Goal: Task Accomplishment & Management: Manage account settings

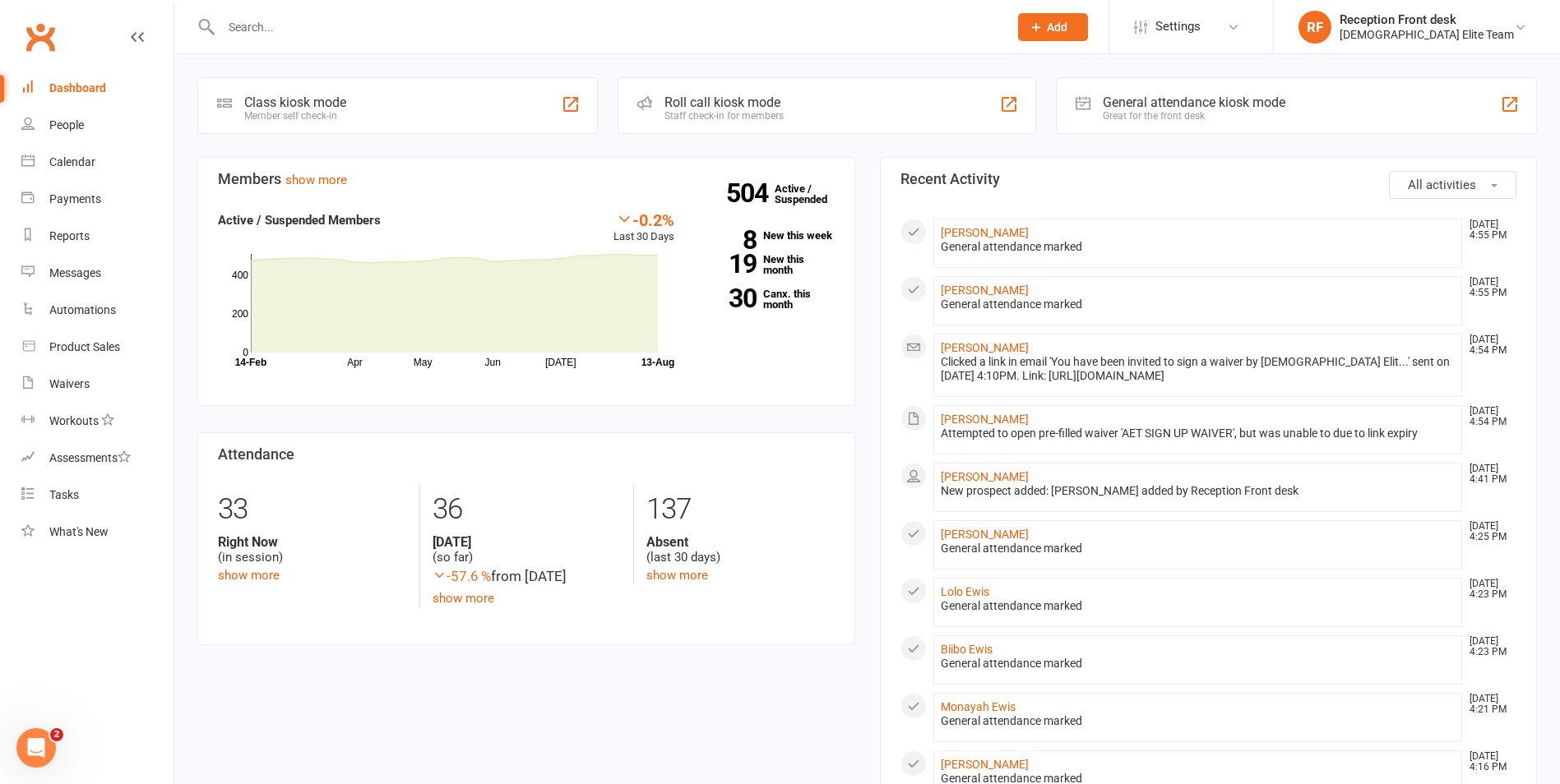
click at [1084, 28] on button "Add" at bounding box center [1053, 27] width 70 height 28
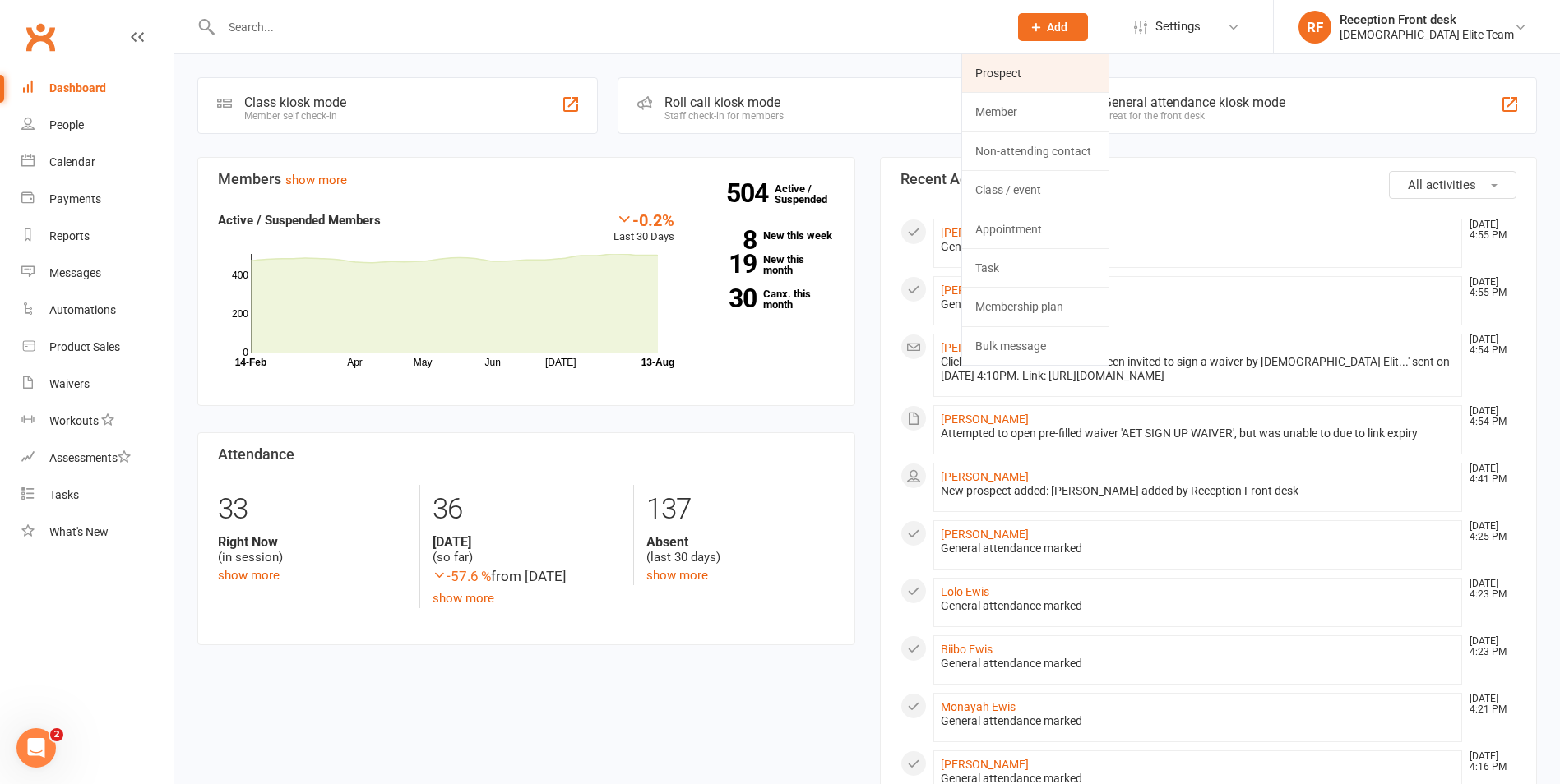
click at [1058, 67] on link "Prospect" at bounding box center [1035, 74] width 146 height 38
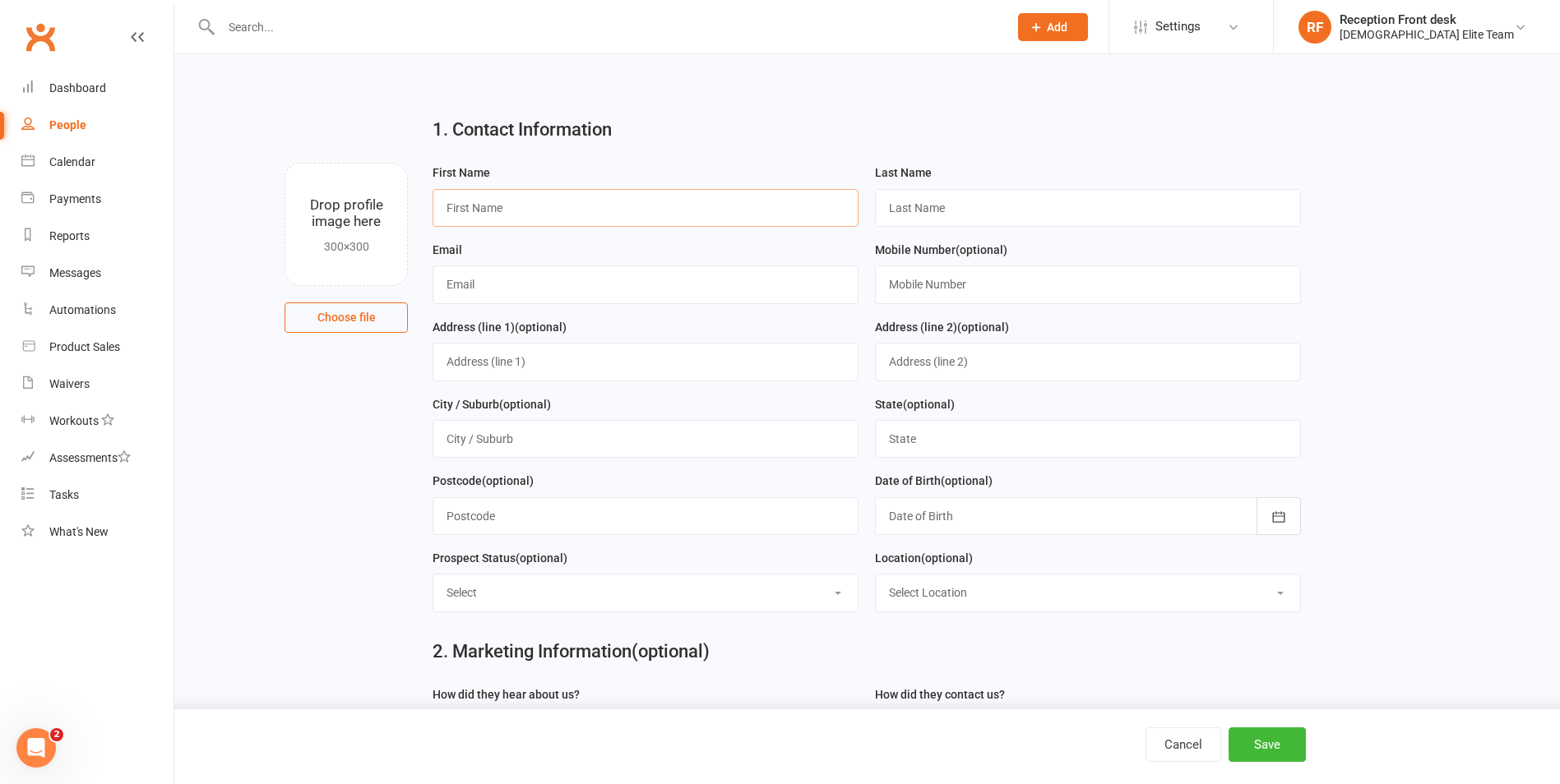
click at [470, 209] on input "text" at bounding box center [646, 208] width 426 height 38
type input "[PERSON_NAME]"
click at [945, 215] on input "text" at bounding box center [1088, 208] width 426 height 38
type input "Kamani"
drag, startPoint x: 523, startPoint y: 282, endPoint x: 809, endPoint y: 253, distance: 287.5
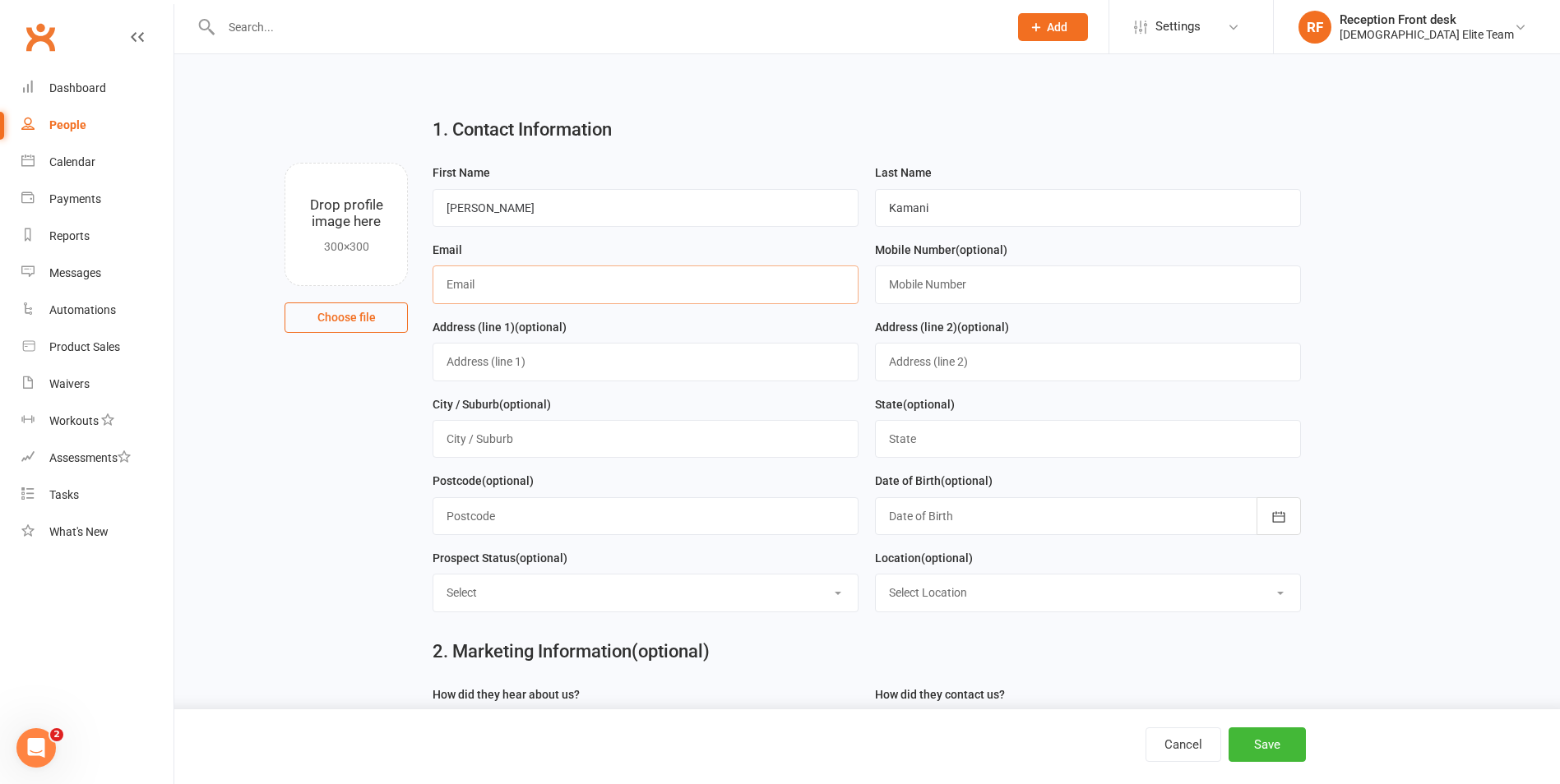
click at [523, 282] on input "text" at bounding box center [646, 285] width 426 height 38
type input "[EMAIL_ADDRESS][DOMAIN_NAME]"
drag, startPoint x: 951, startPoint y: 290, endPoint x: 1017, endPoint y: 297, distance: 66.4
click at [951, 290] on input "text" at bounding box center [1088, 285] width 426 height 38
type input "0421576817"
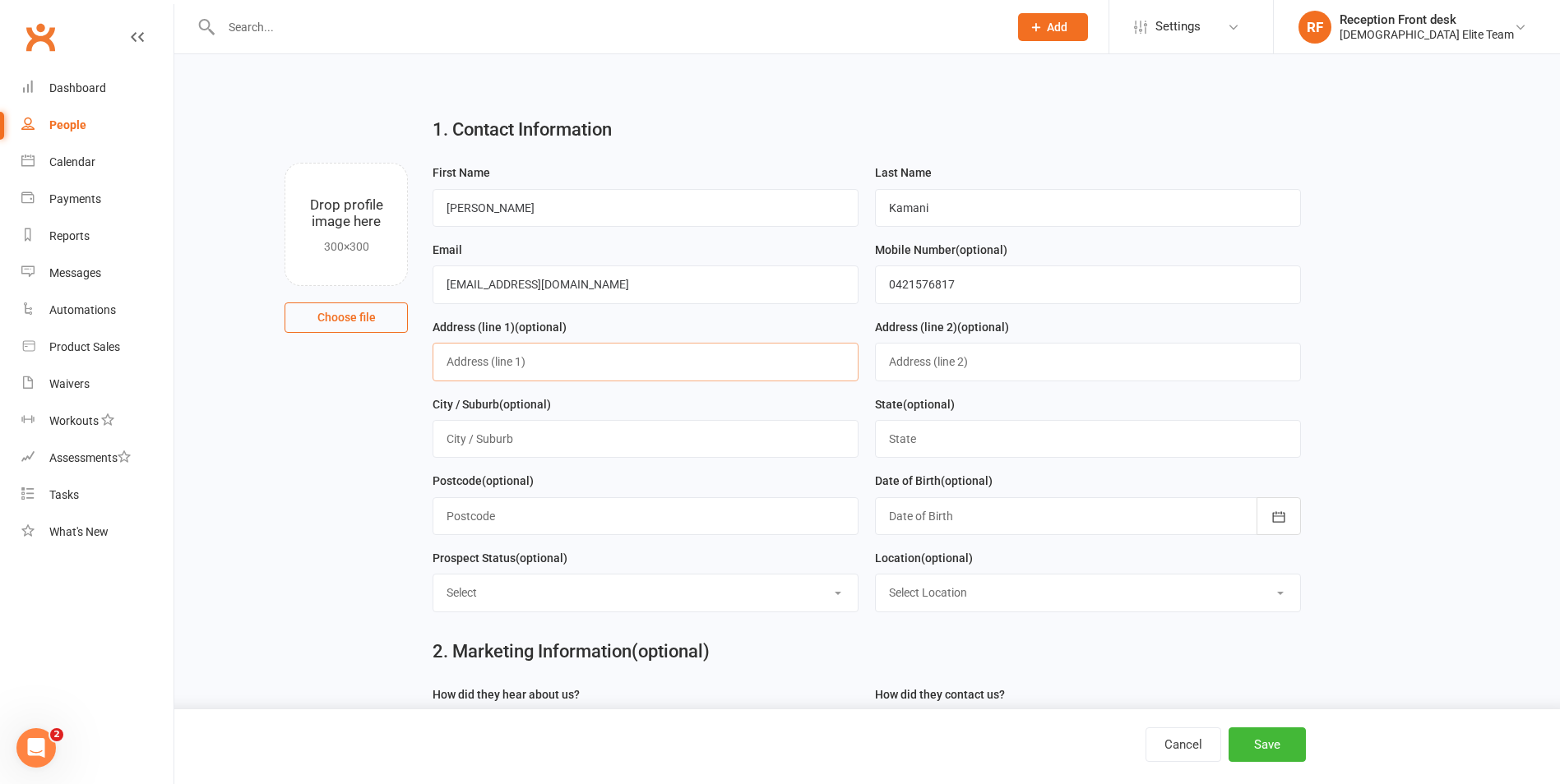
click at [516, 350] on input "text" at bounding box center [646, 362] width 426 height 38
type input "%"
type input "[STREET_ADDRESS][PERSON_NAME]"
click at [534, 447] on input "text" at bounding box center [646, 439] width 426 height 38
type input "[DEMOGRAPHIC_DATA]"
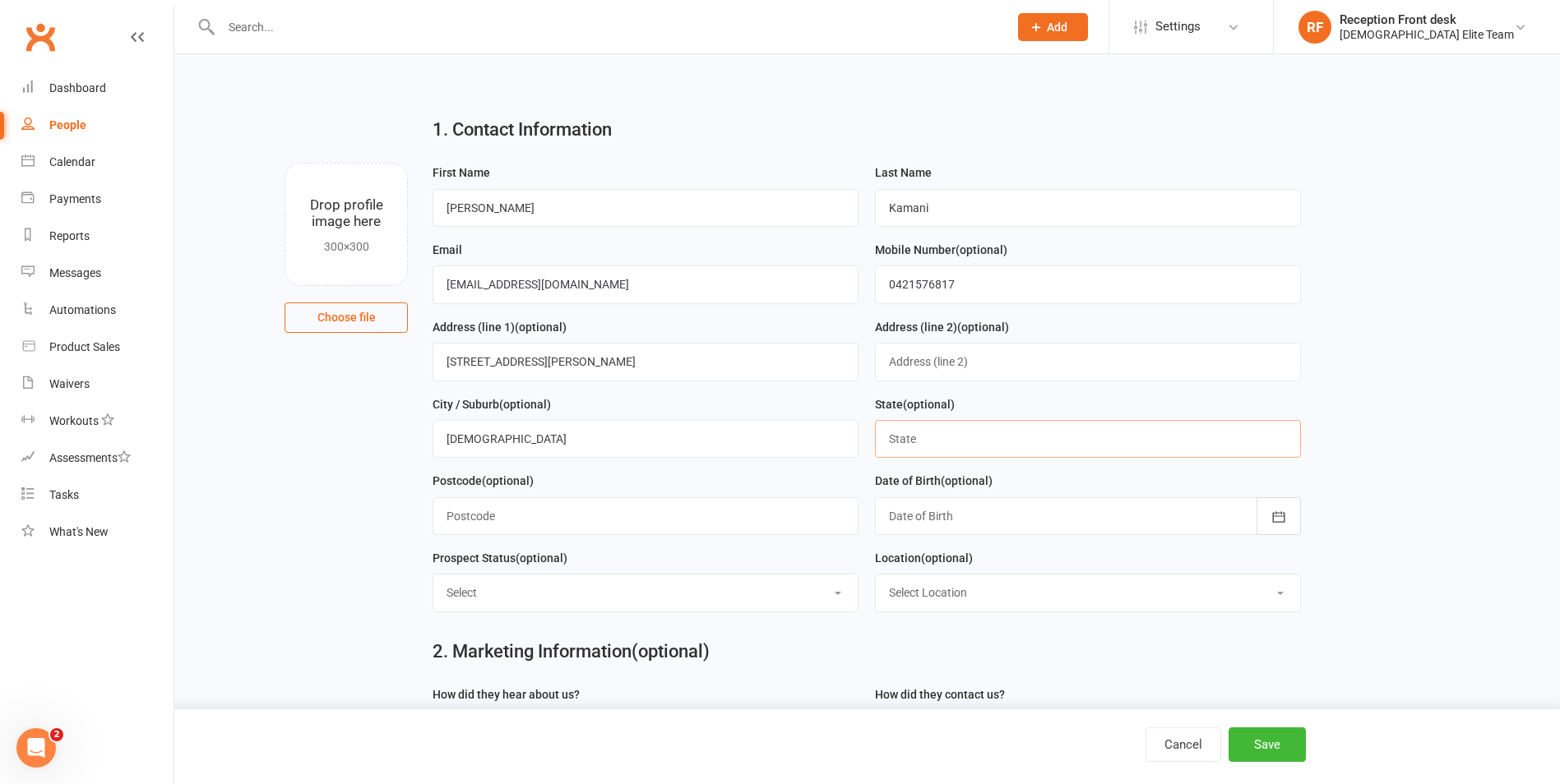
click at [947, 439] on input "text" at bounding box center [1088, 439] width 426 height 38
type input "vic"
click at [1165, 517] on div at bounding box center [1088, 517] width 426 height 38
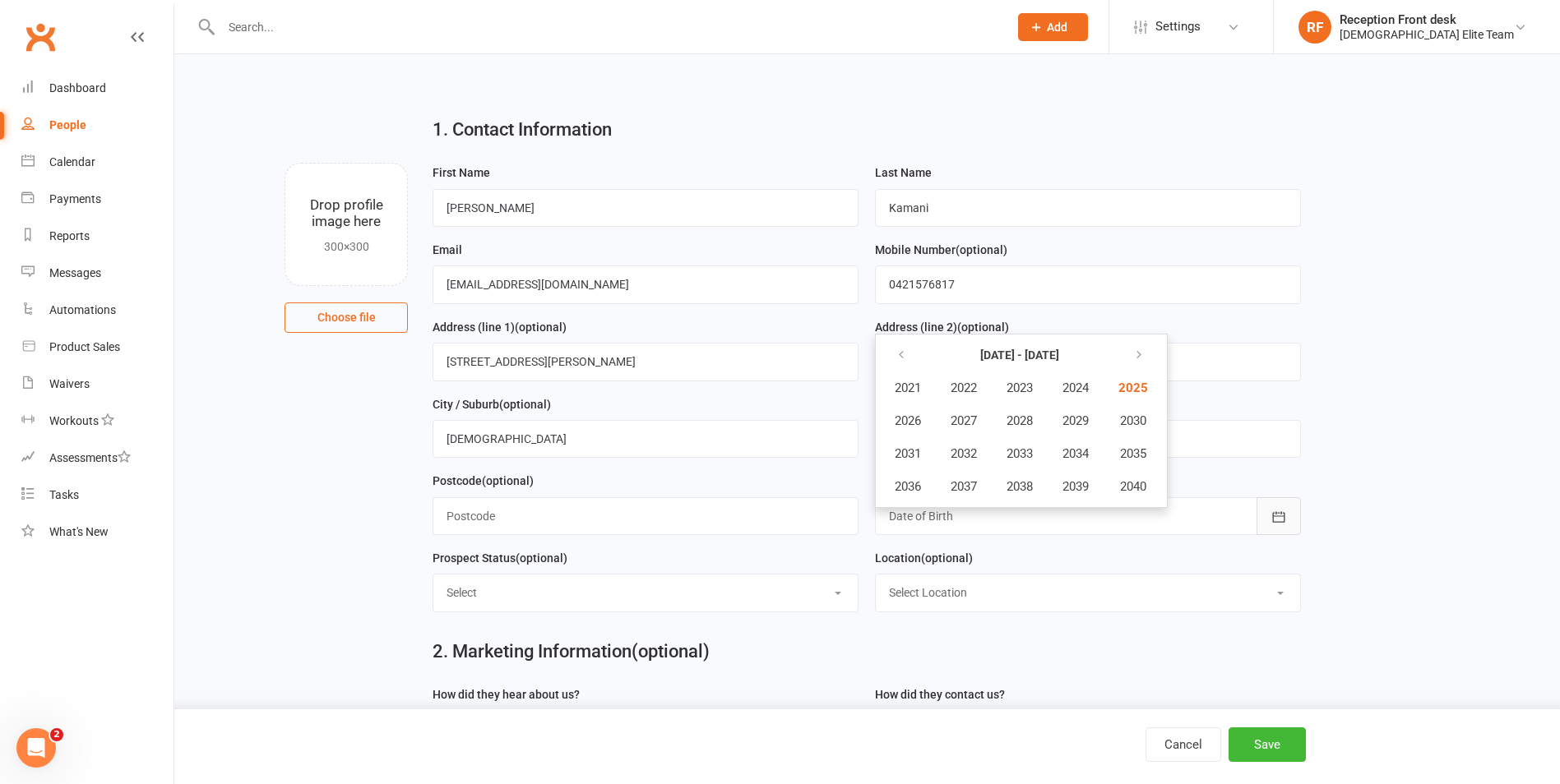
click at [1287, 519] on icon "button" at bounding box center [1278, 517] width 16 height 16
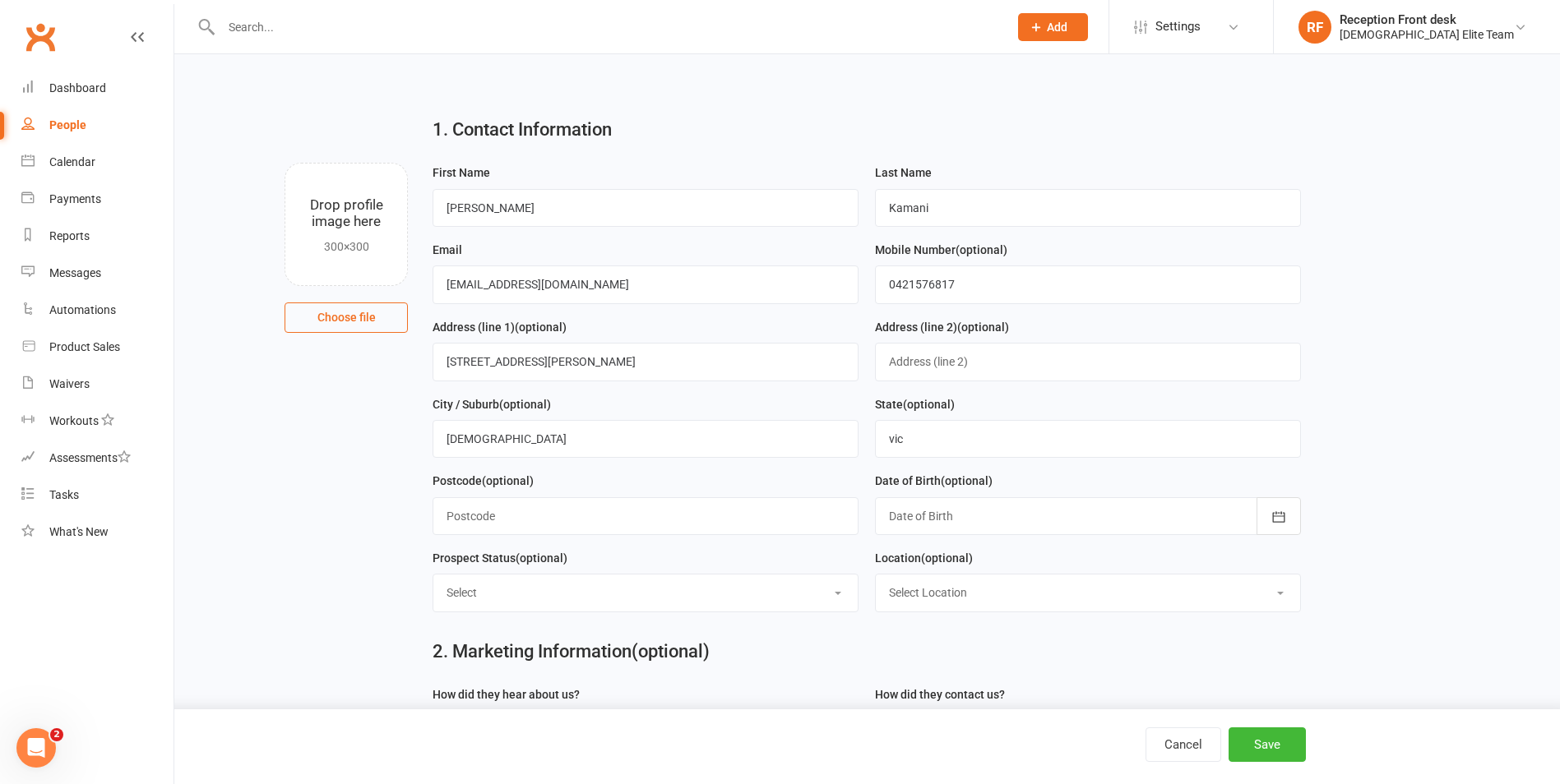
click at [940, 511] on div at bounding box center [1088, 517] width 426 height 38
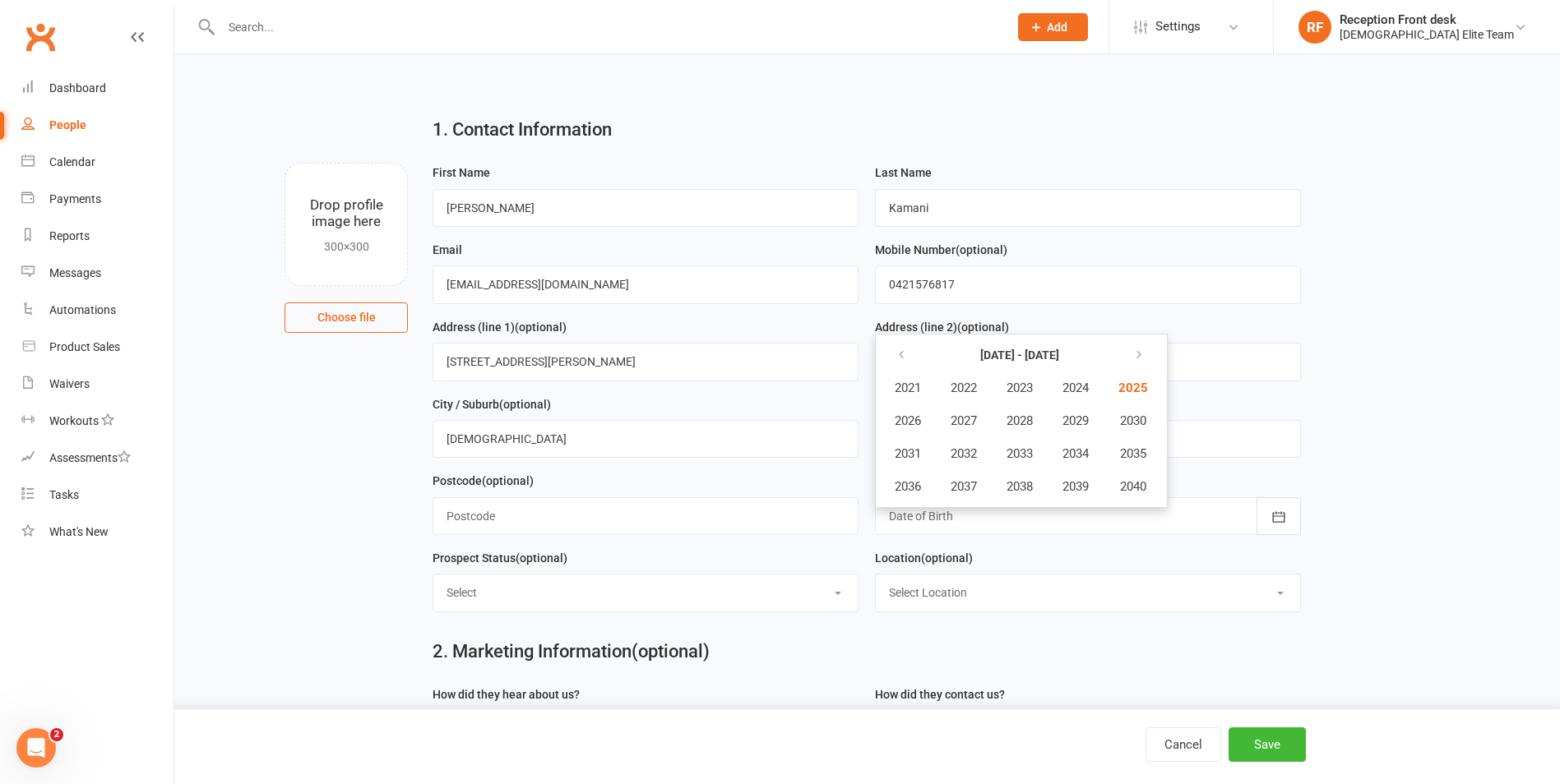
click at [1137, 516] on div at bounding box center [1088, 517] width 426 height 38
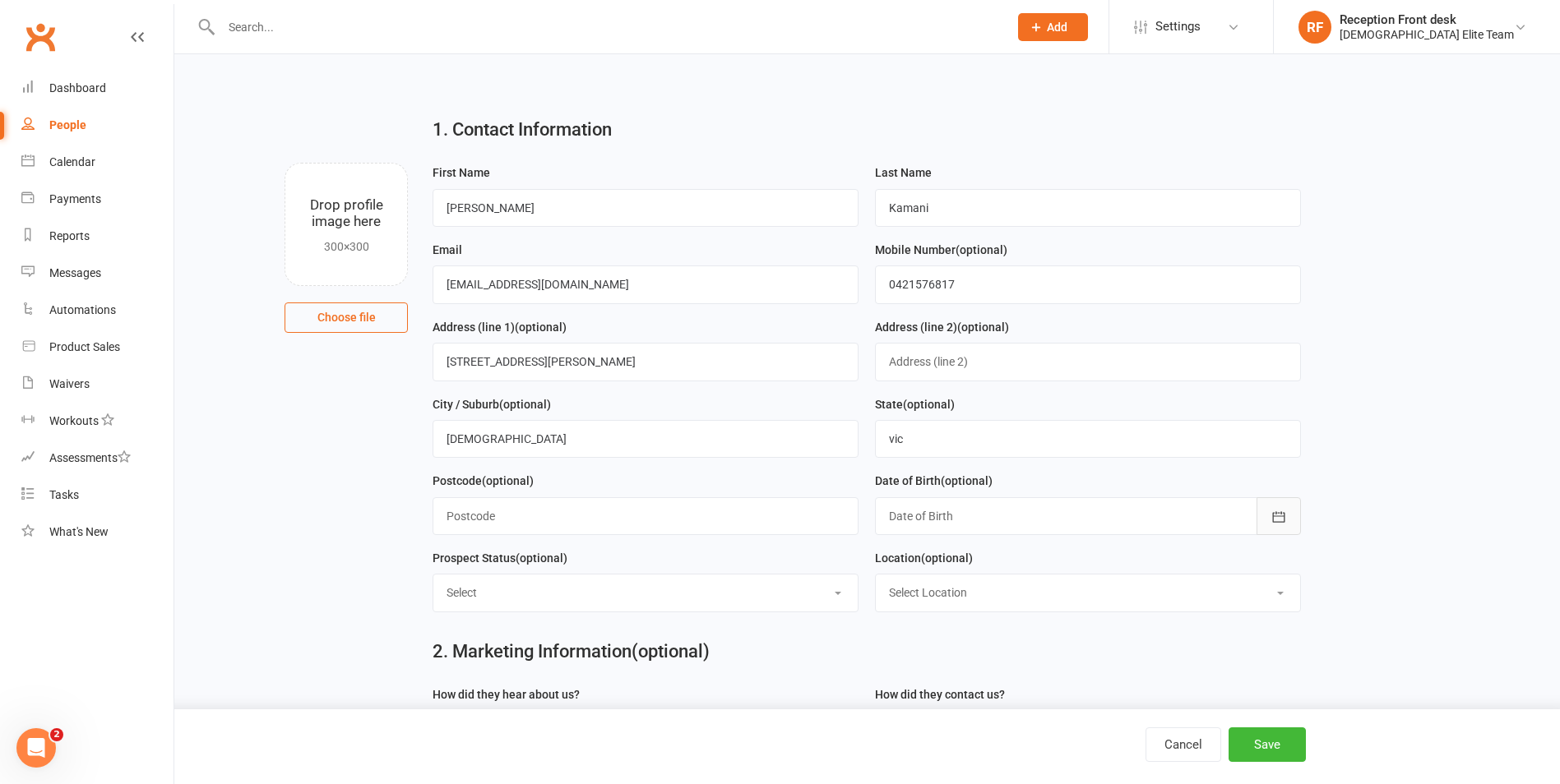
click at [1284, 517] on icon "button" at bounding box center [1278, 516] width 12 height 11
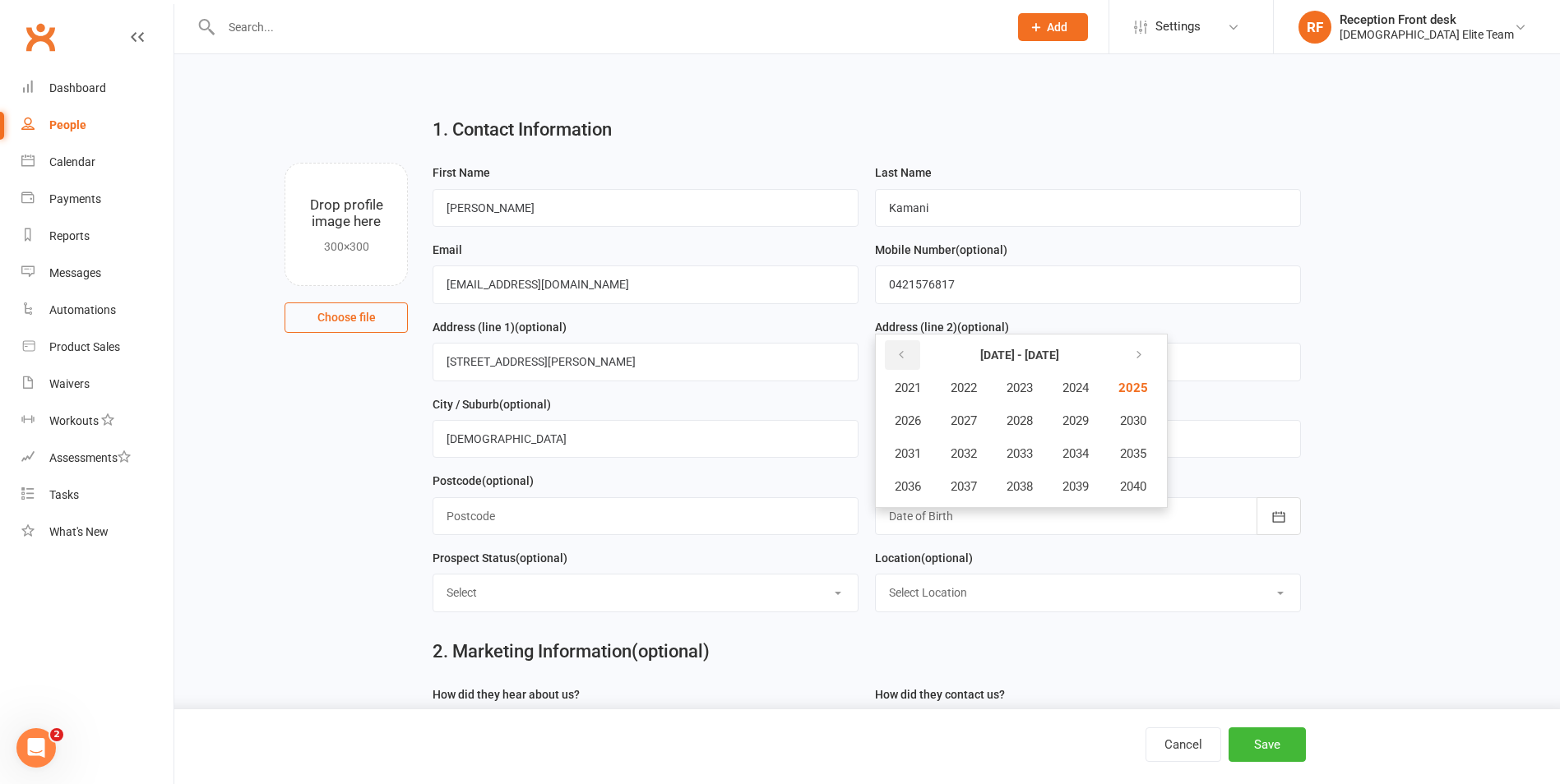
click at [906, 360] on icon "button" at bounding box center [901, 355] width 11 height 13
click at [903, 362] on icon "button" at bounding box center [901, 355] width 11 height 13
click at [1132, 357] on button "button" at bounding box center [1136, 354] width 35 height 30
click at [1030, 386] on span "2003" at bounding box center [1019, 387] width 27 height 14
click at [994, 455] on span "August" at bounding box center [995, 453] width 38 height 14
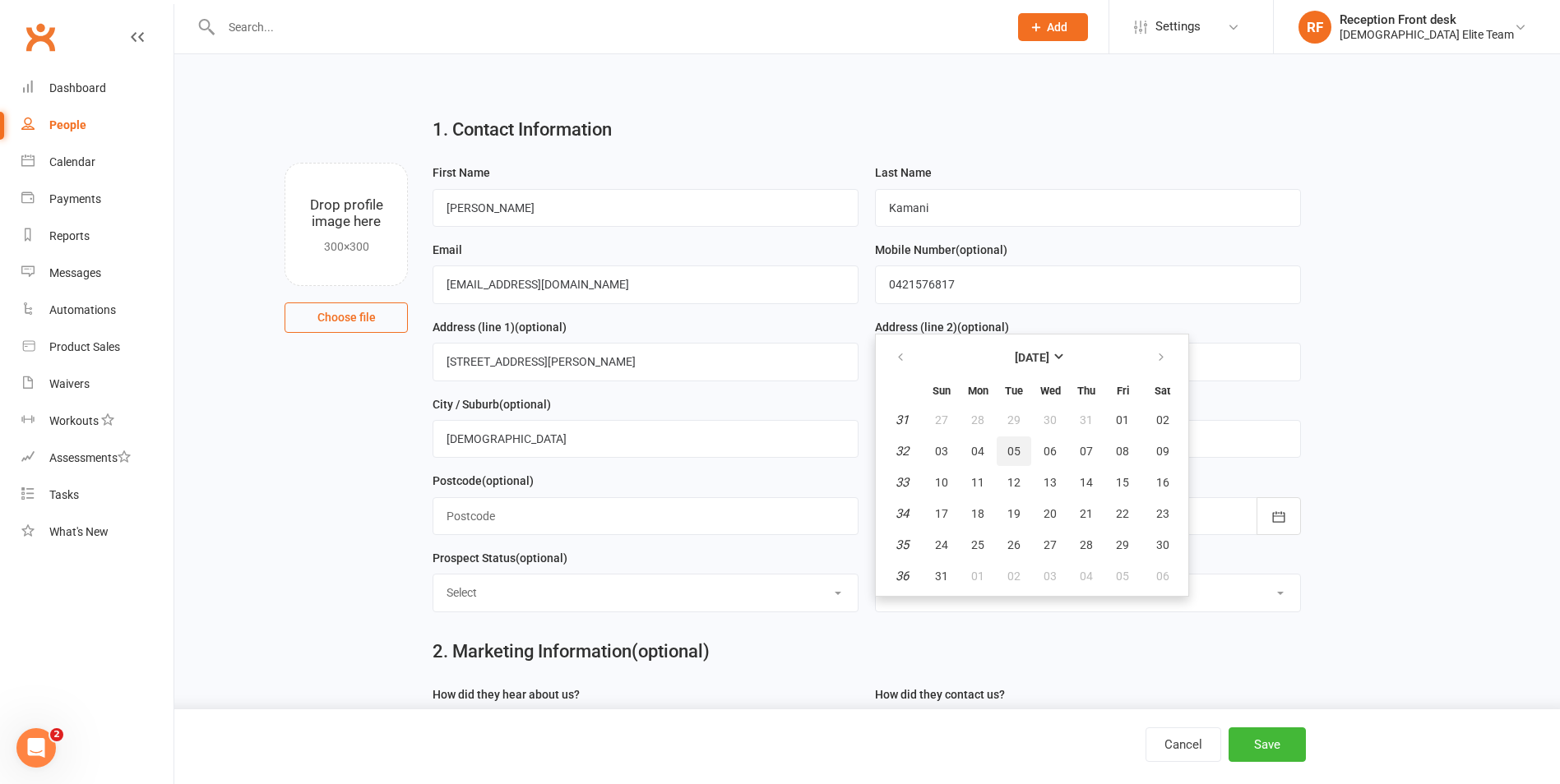
click at [1014, 453] on span "05" at bounding box center [1014, 452] width 13 height 13
type input "[DATE]"
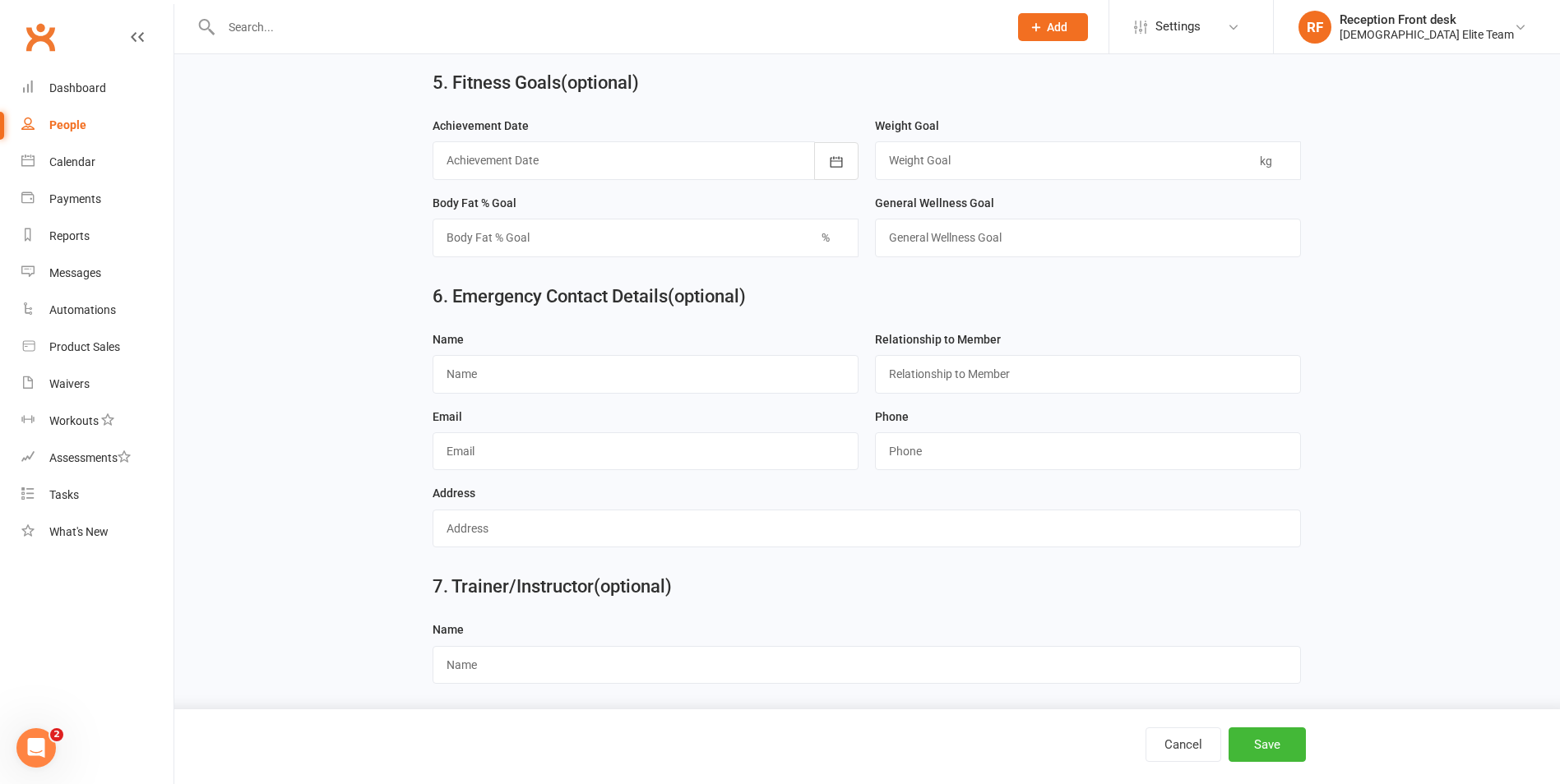
scroll to position [1306, 0]
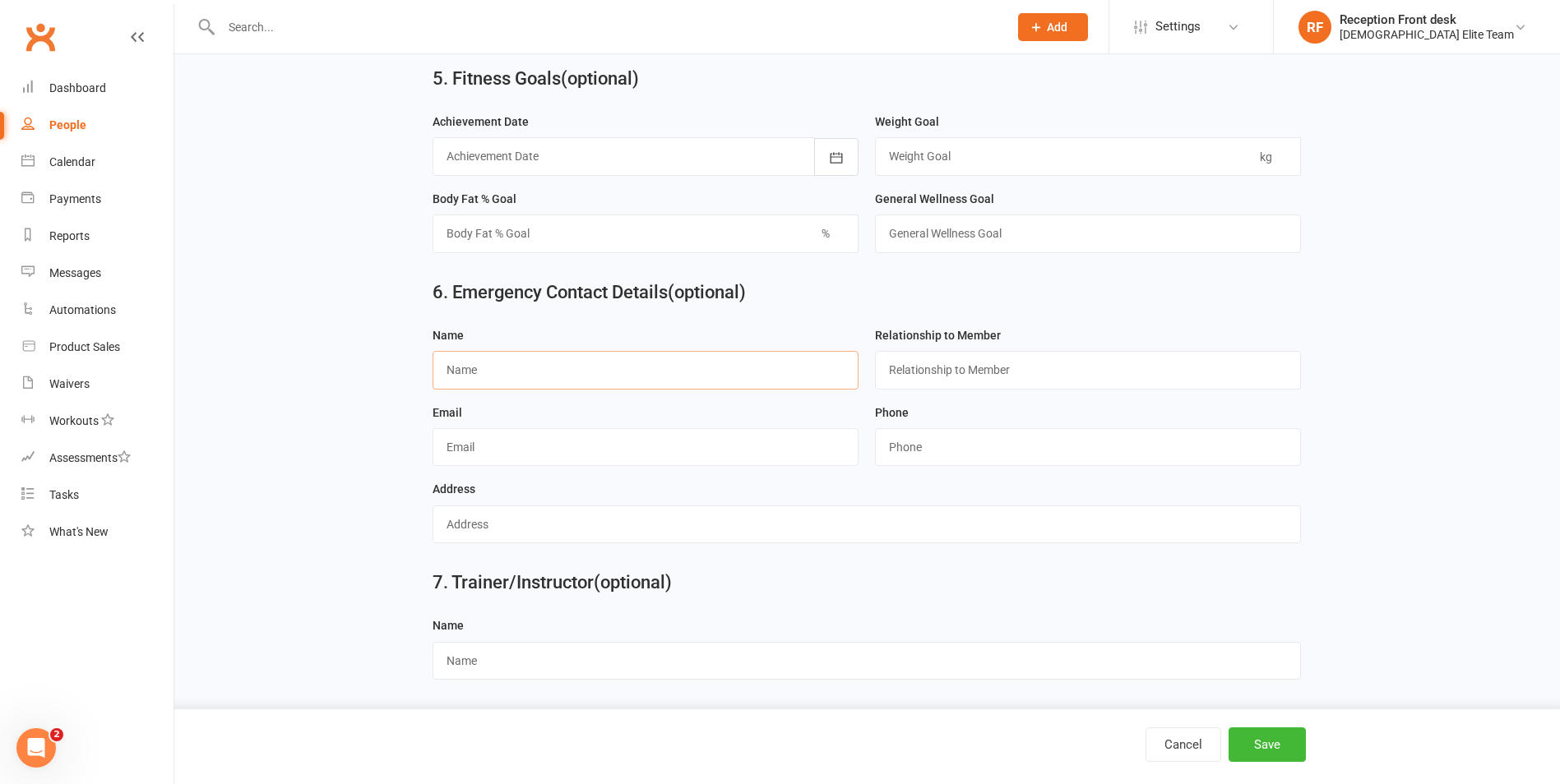
click at [566, 373] on input "text" at bounding box center [646, 371] width 426 height 38
click at [761, 118] on div "Achievement Date [DATE] Sun Mon Tue Wed Thu Fri Sat 31 27 28 29 30 31 01 02 32 …" at bounding box center [646, 143] width 426 height 64
drag, startPoint x: 539, startPoint y: 366, endPoint x: 553, endPoint y: 363, distance: 14.3
click at [539, 366] on input "text" at bounding box center [646, 371] width 426 height 38
type input "[PERSON_NAME]"
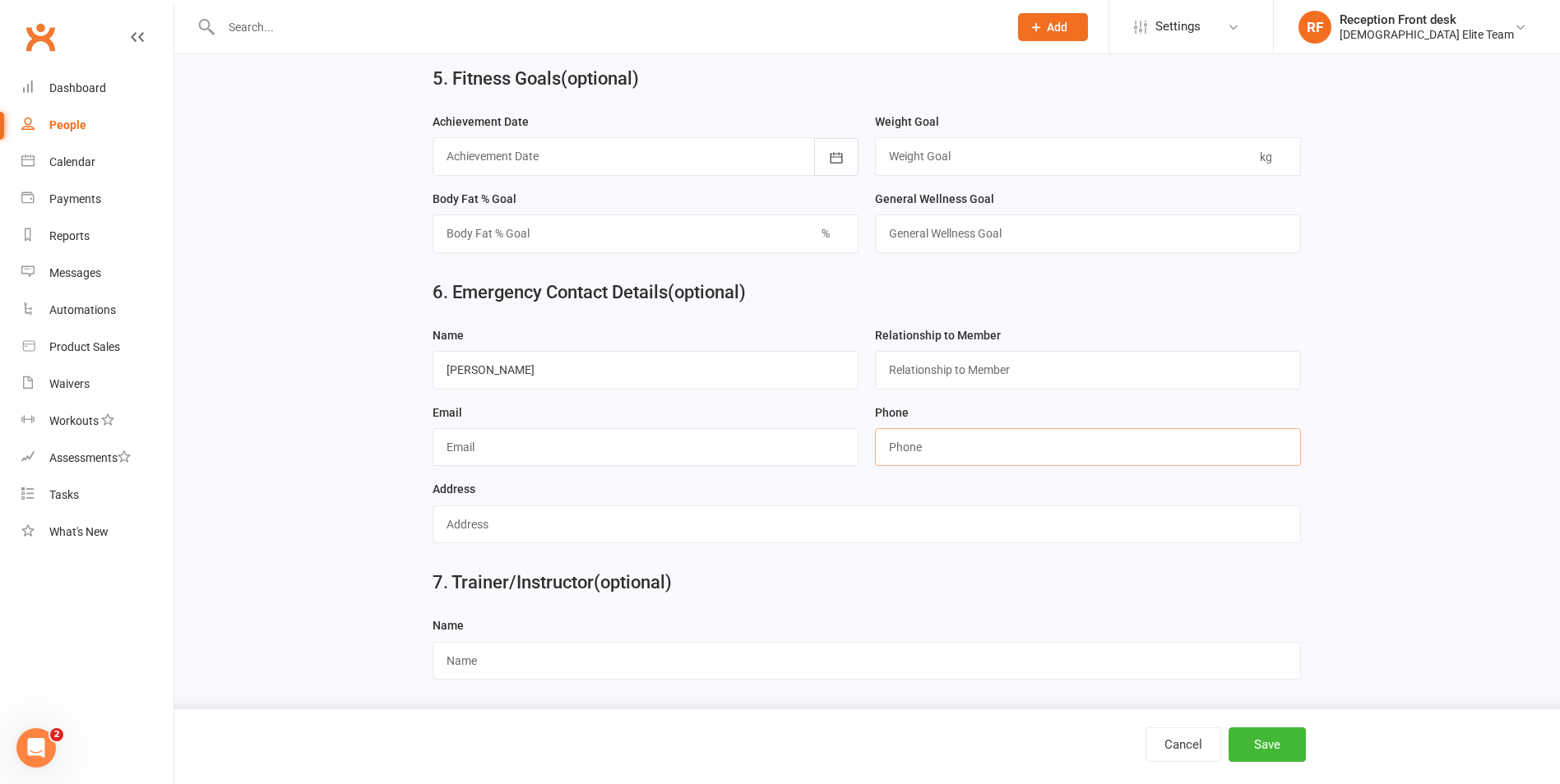
click at [891, 458] on input "string" at bounding box center [1088, 447] width 426 height 38
type input "0450757494"
click at [1269, 734] on button "Save" at bounding box center [1267, 745] width 77 height 34
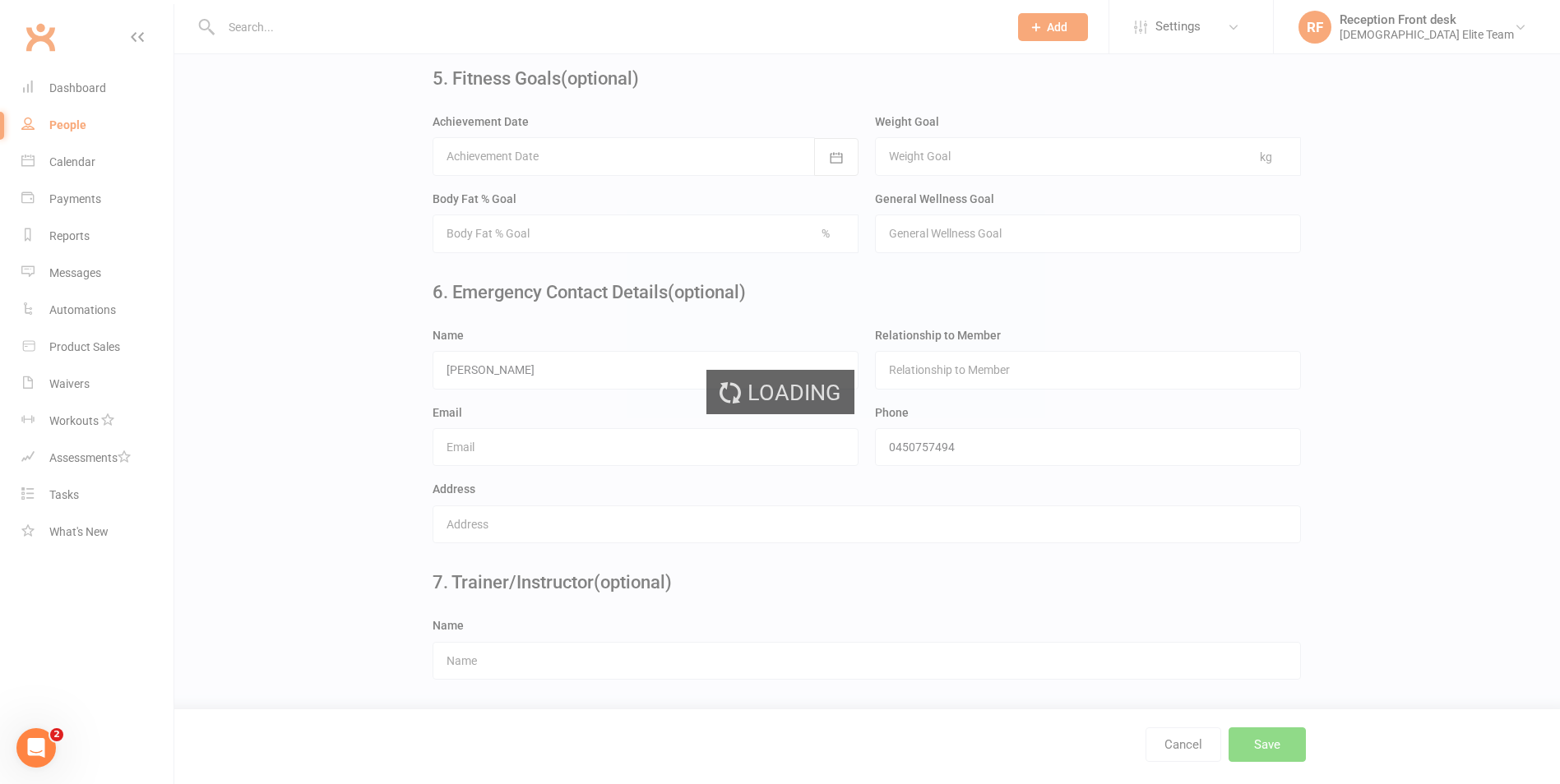
scroll to position [0, 0]
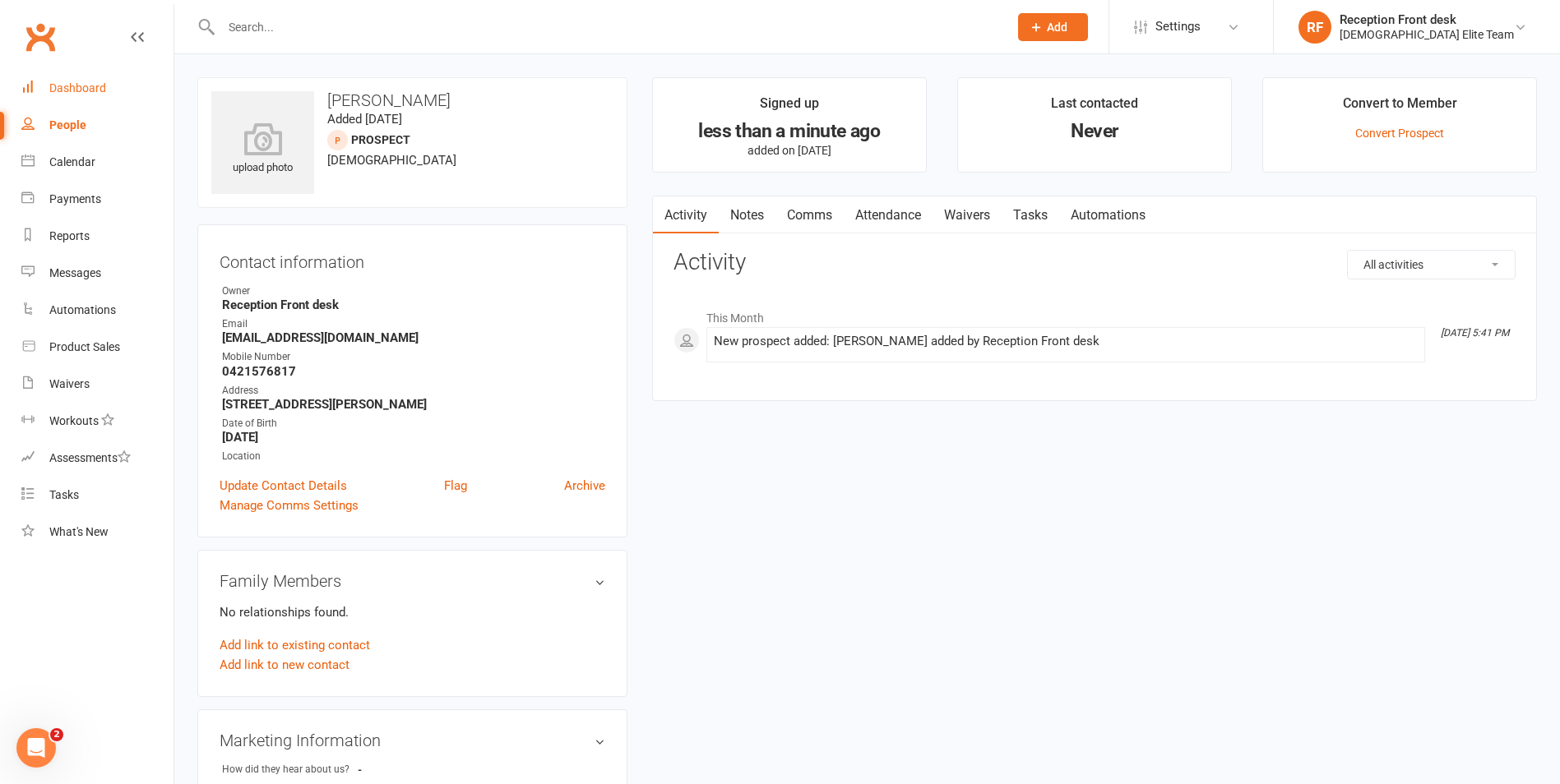
click at [55, 93] on div "Dashboard" at bounding box center [77, 88] width 56 height 13
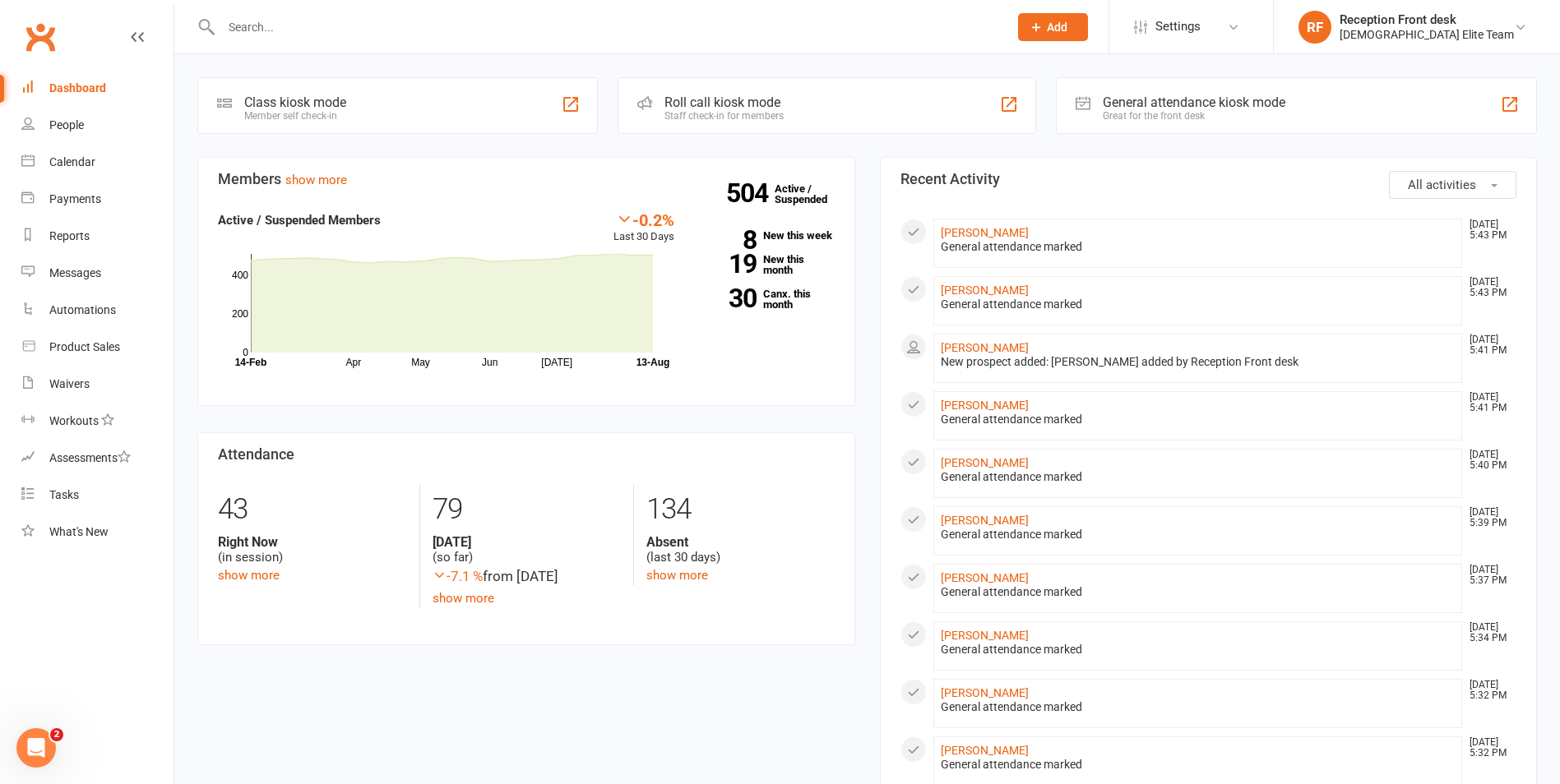
drag, startPoint x: 312, startPoint y: 44, endPoint x: 323, endPoint y: 32, distance: 16.3
click at [313, 44] on div at bounding box center [597, 27] width 800 height 53
drag, startPoint x: 331, startPoint y: 26, endPoint x: 318, endPoint y: 32, distance: 14.3
click at [331, 26] on input "text" at bounding box center [606, 27] width 780 height 23
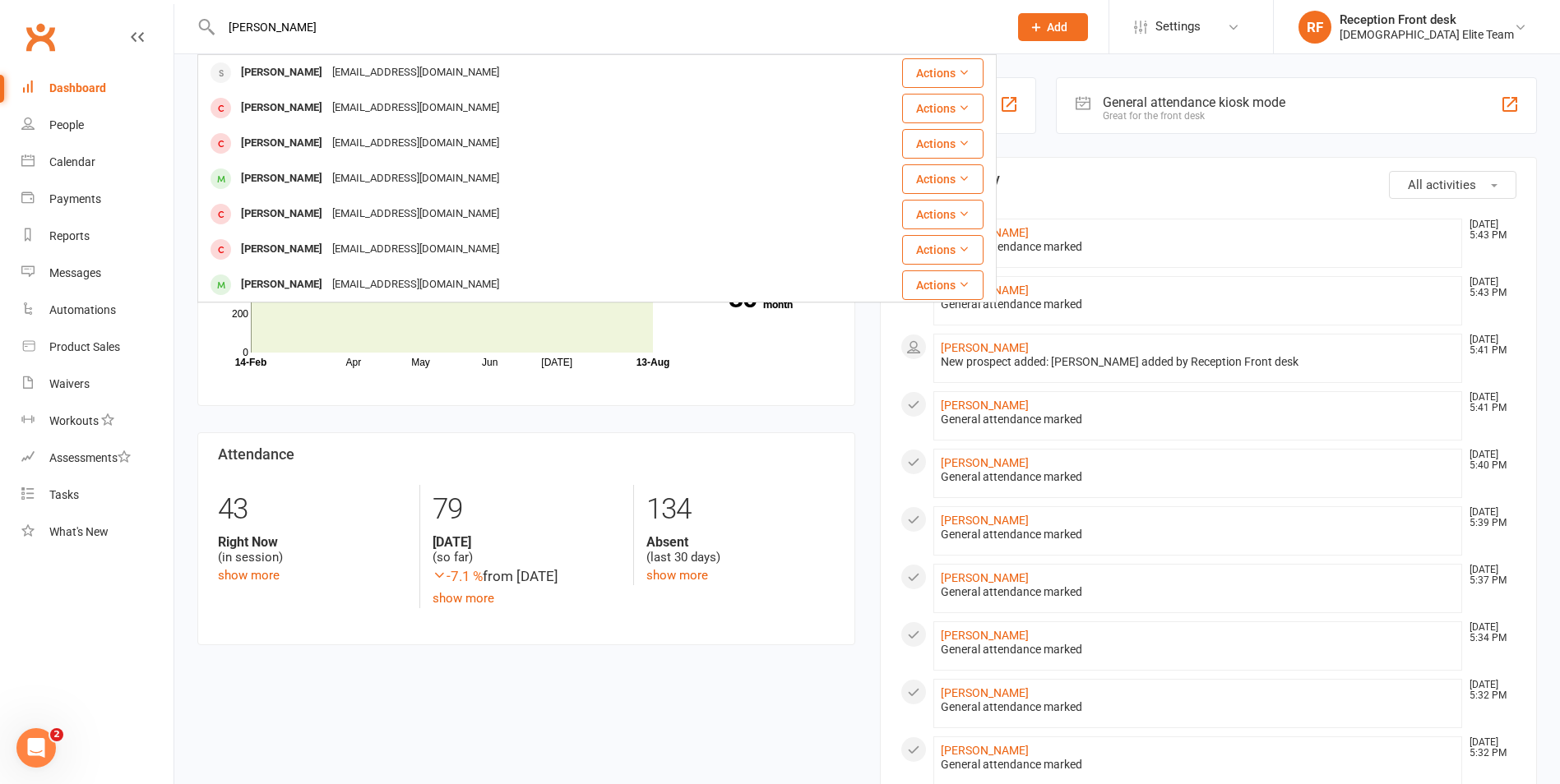
type input "[PERSON_NAME]"
click at [348, 63] on div "[EMAIL_ADDRESS][DOMAIN_NAME]" at bounding box center [416, 73] width 177 height 24
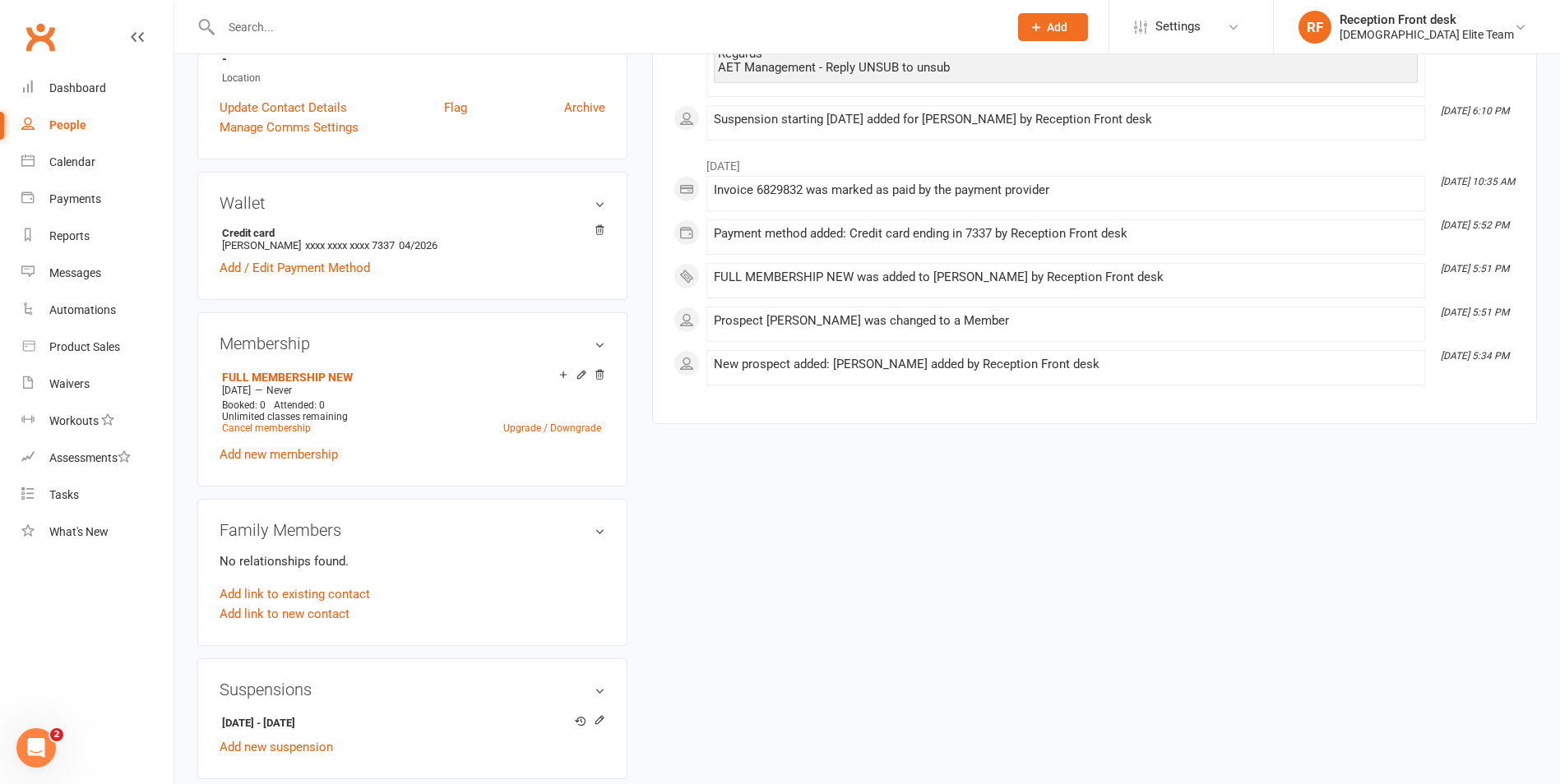
scroll to position [658, 0]
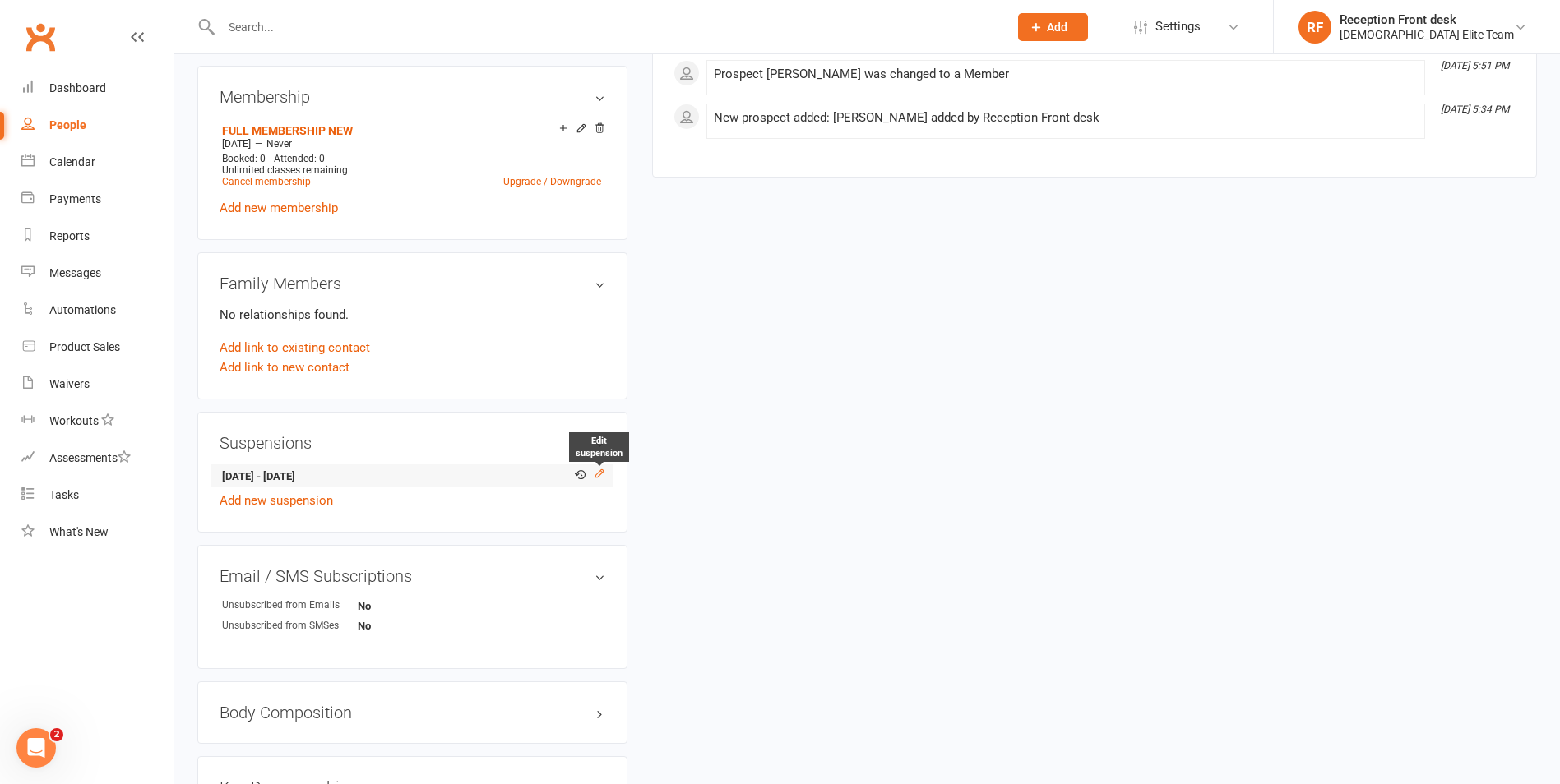
click at [599, 474] on icon at bounding box center [599, 474] width 11 height 11
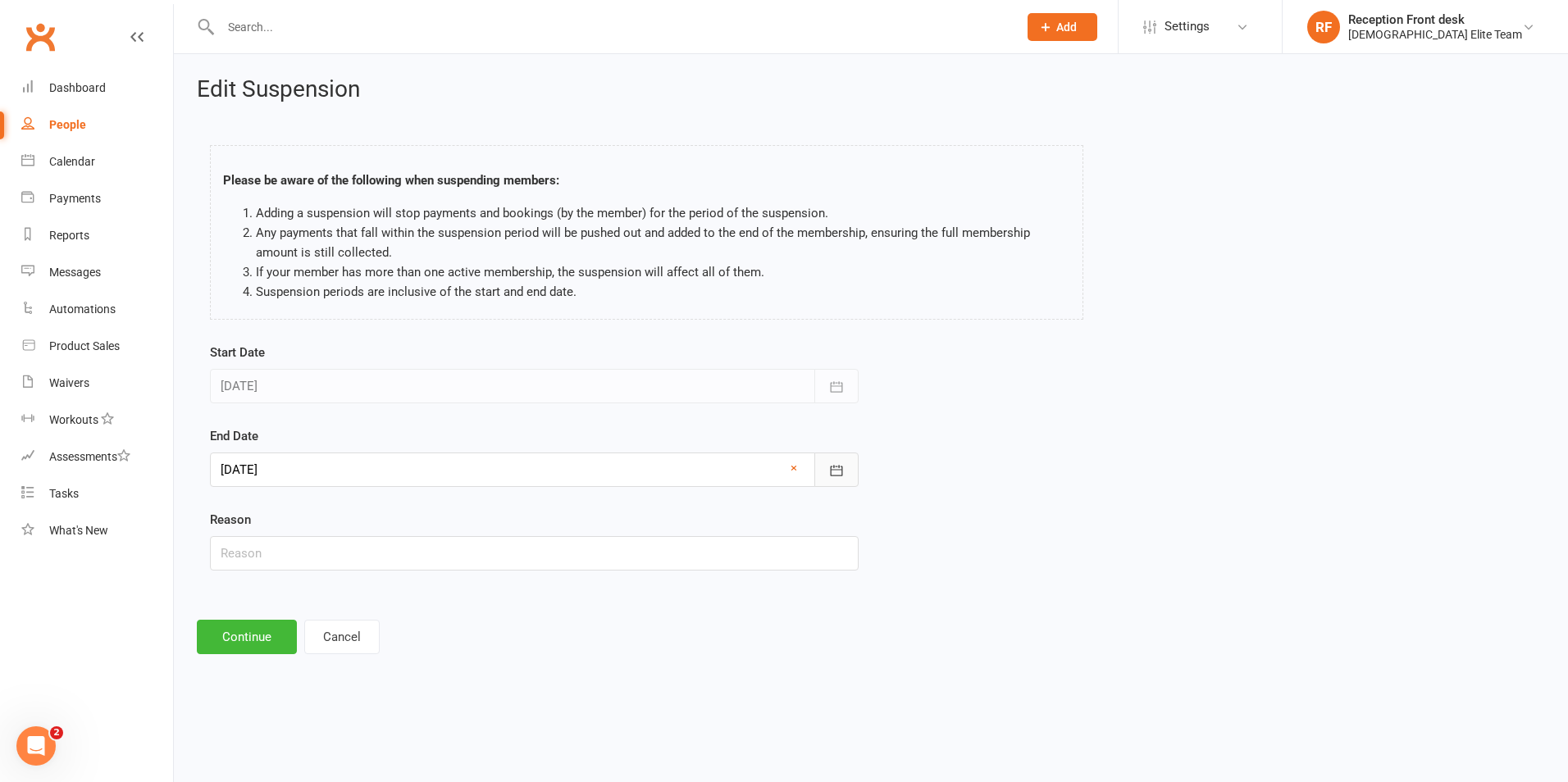
drag, startPoint x: 838, startPoint y: 453, endPoint x: 810, endPoint y: 479, distance: 38.2
click at [838, 454] on button "button" at bounding box center [836, 470] width 44 height 34
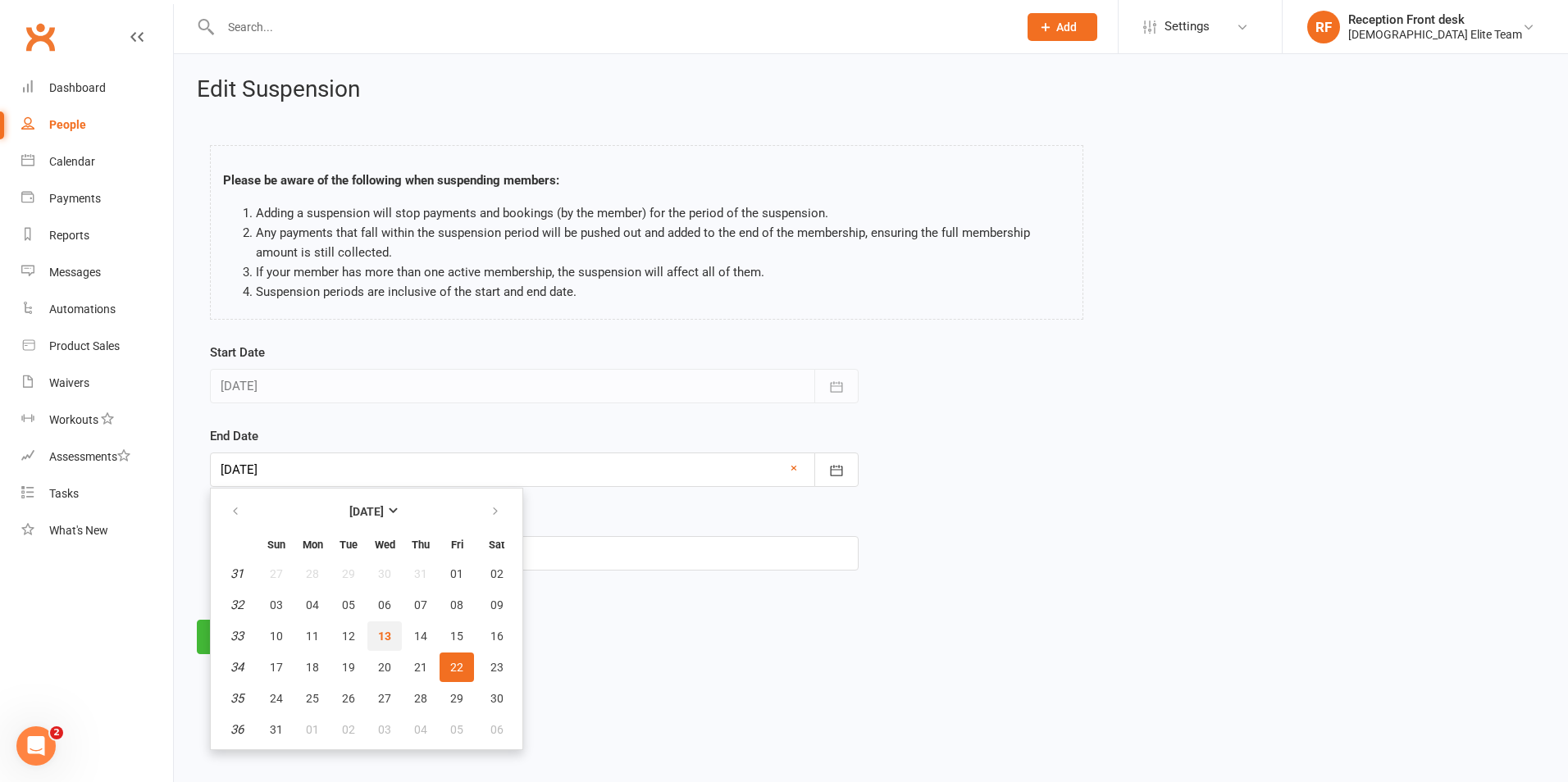
click at [373, 627] on button "13" at bounding box center [385, 635] width 34 height 30
type input "[DATE]"
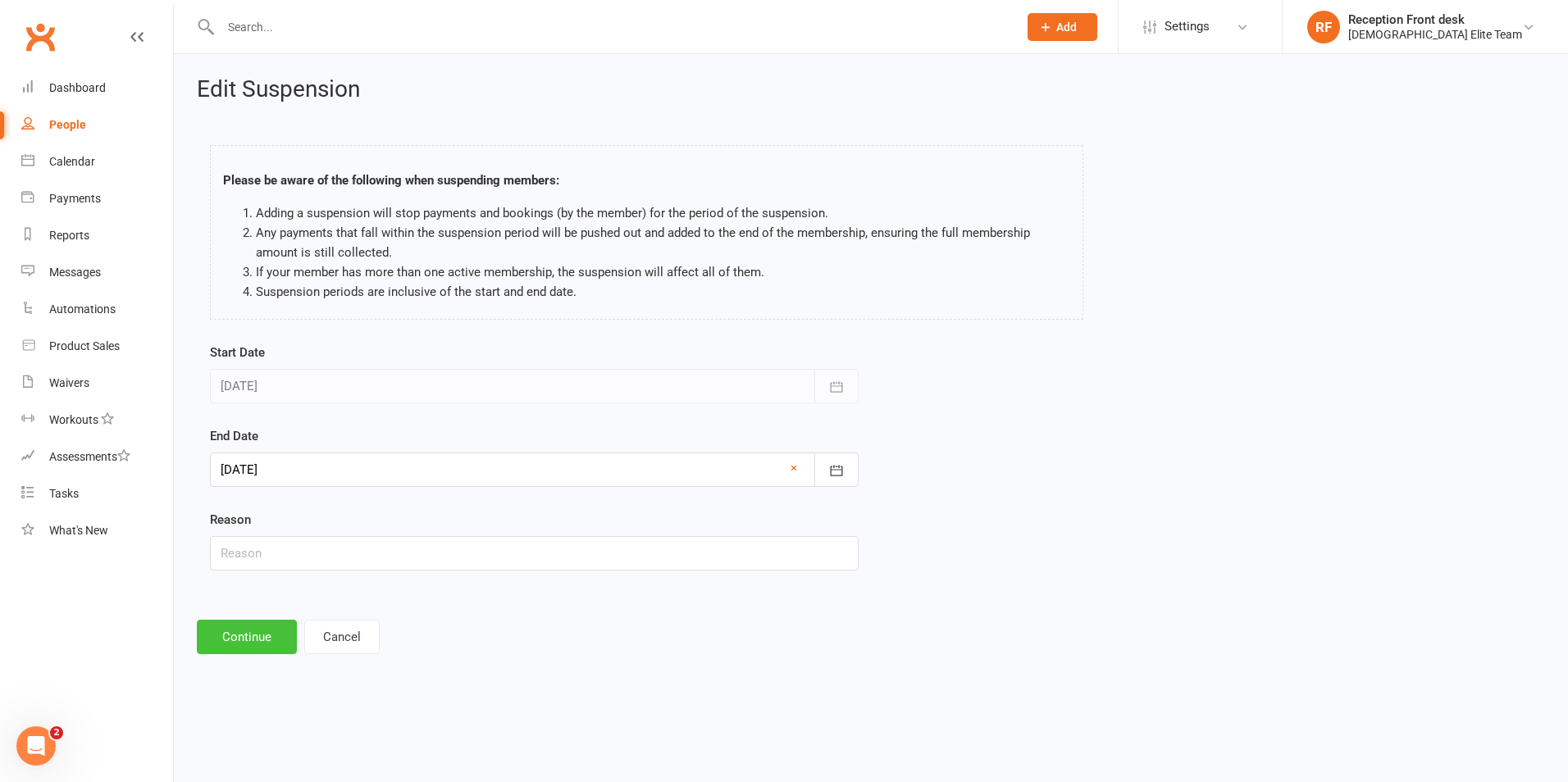
click at [229, 631] on button "Continue" at bounding box center [247, 637] width 100 height 34
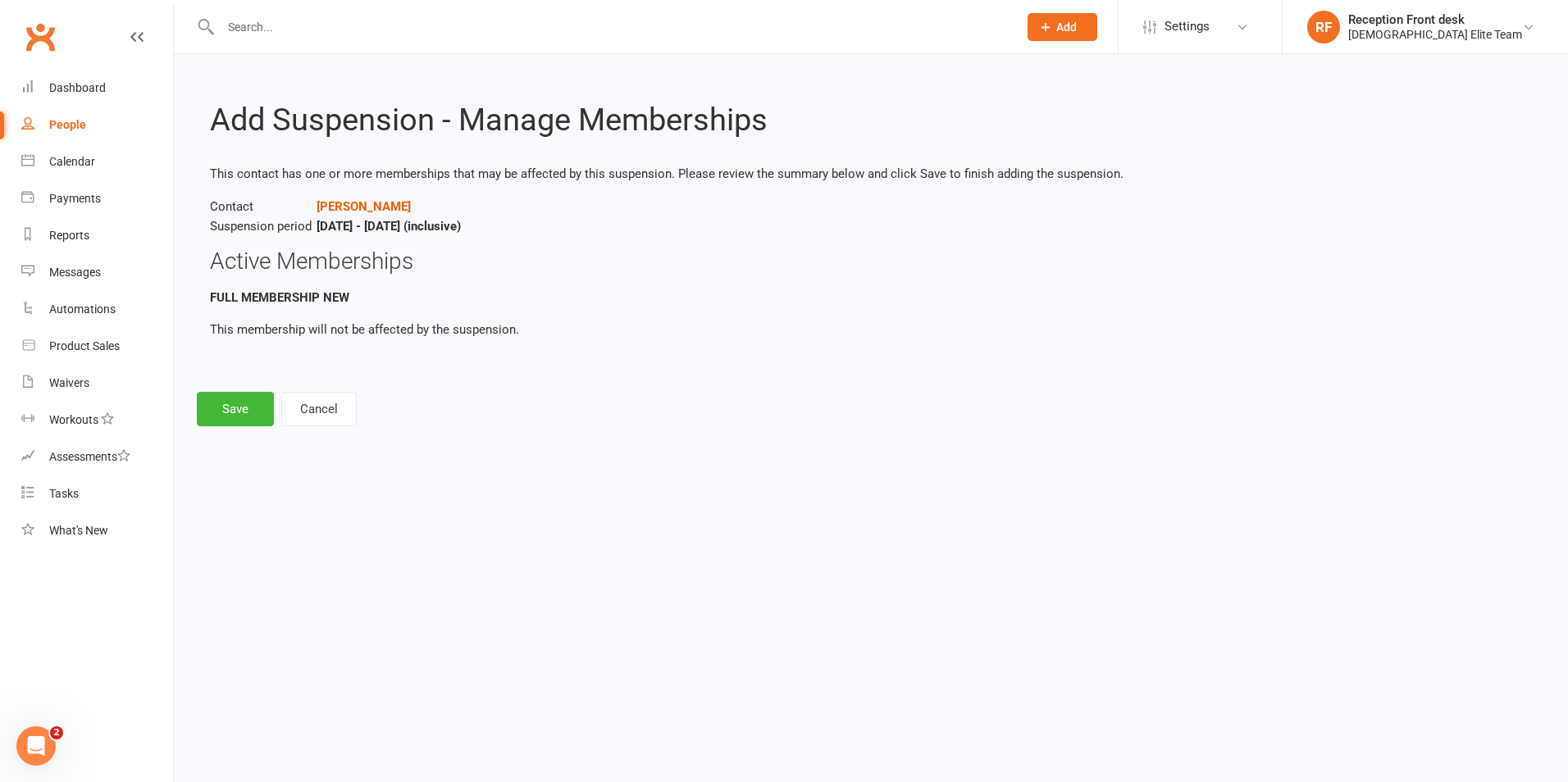
click at [232, 386] on div "Add Suspension - Manage Memberships This contact has one or more memberships th…" at bounding box center [870, 251] width 1394 height 395
click at [227, 423] on button "Save" at bounding box center [235, 409] width 77 height 34
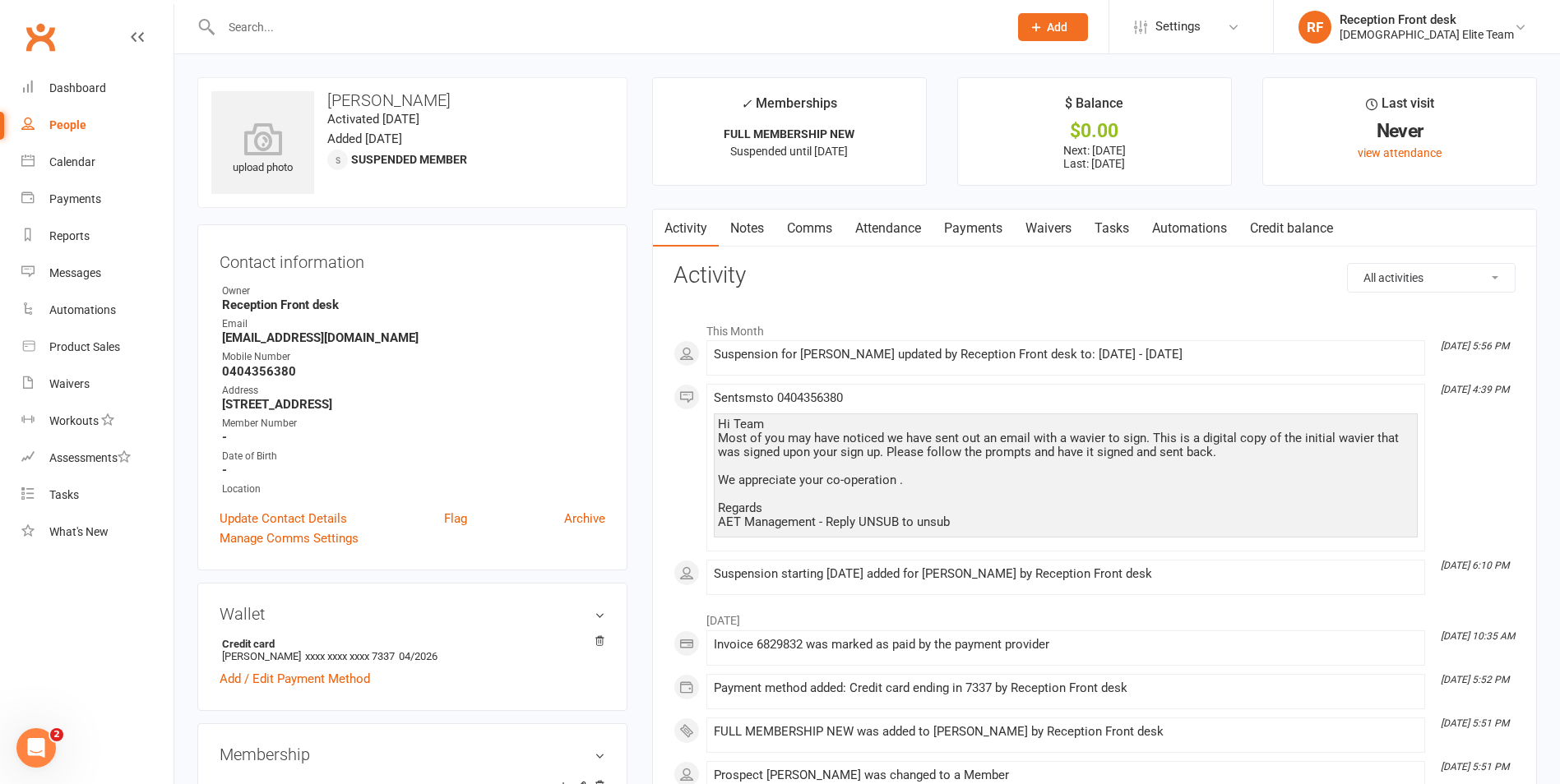
click at [974, 228] on link "Payments" at bounding box center [972, 228] width 81 height 38
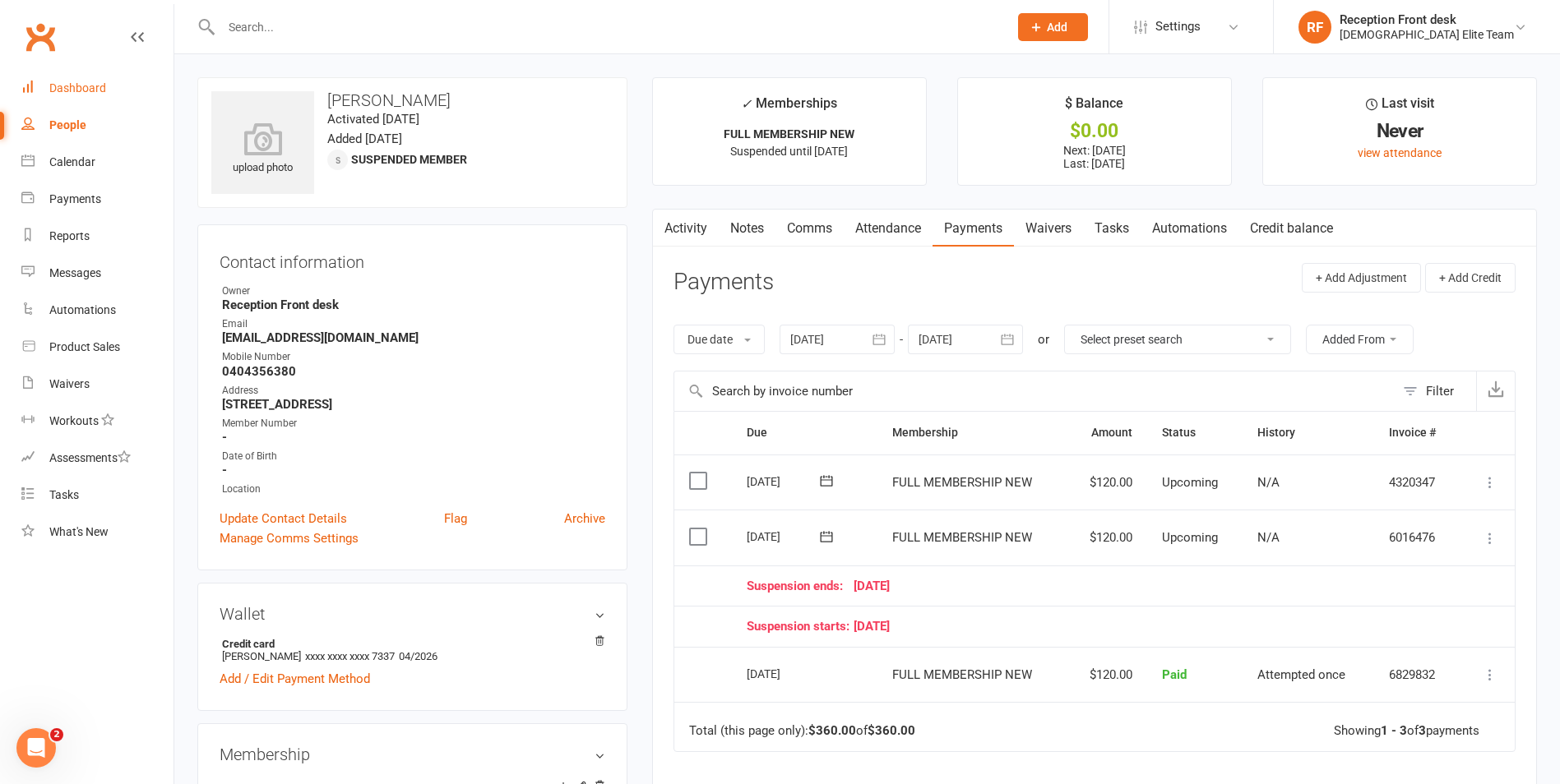
click at [88, 79] on link "Dashboard" at bounding box center [96, 88] width 152 height 37
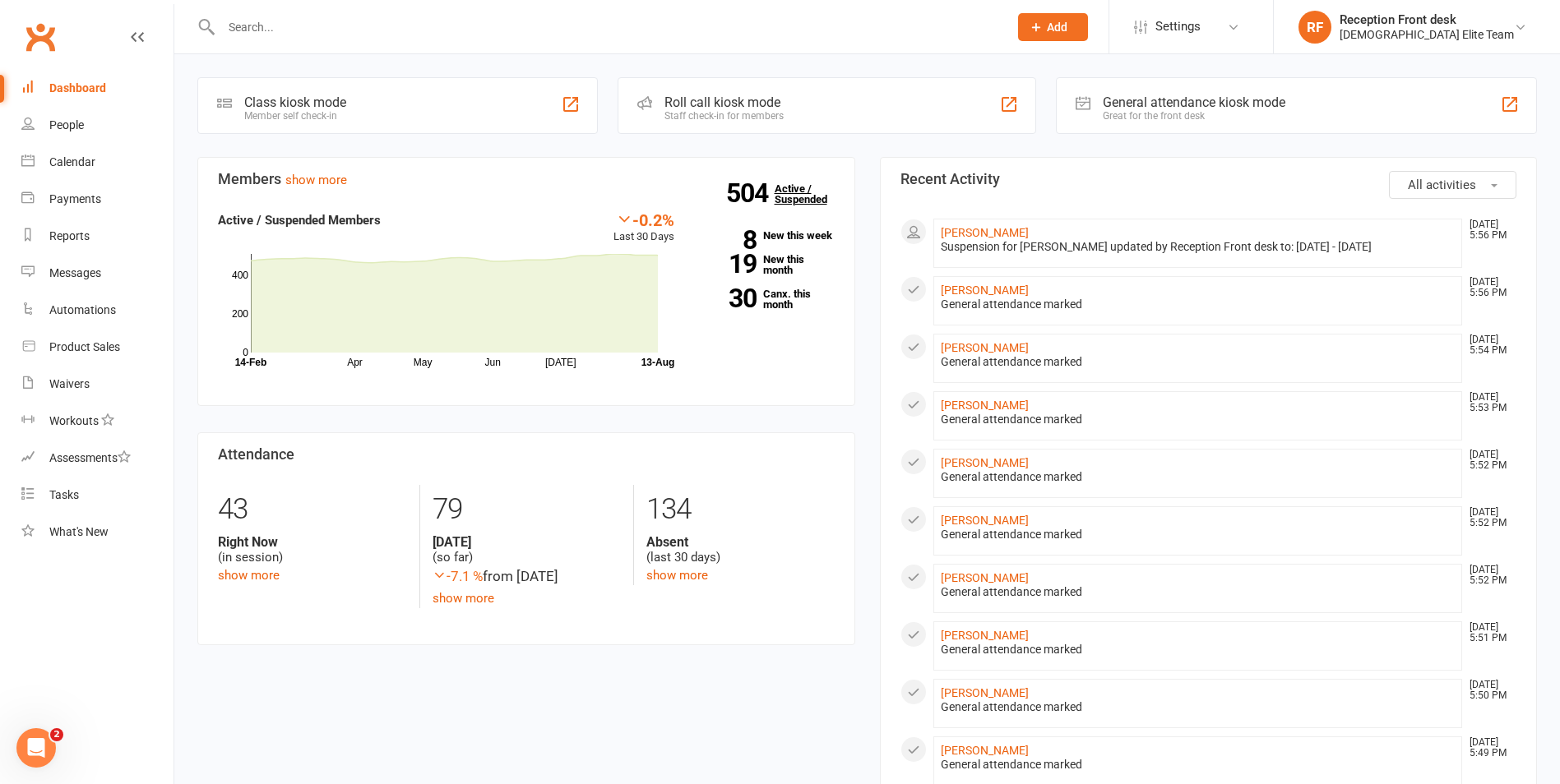
click at [803, 197] on link "504 Active / Suspended" at bounding box center [811, 194] width 73 height 46
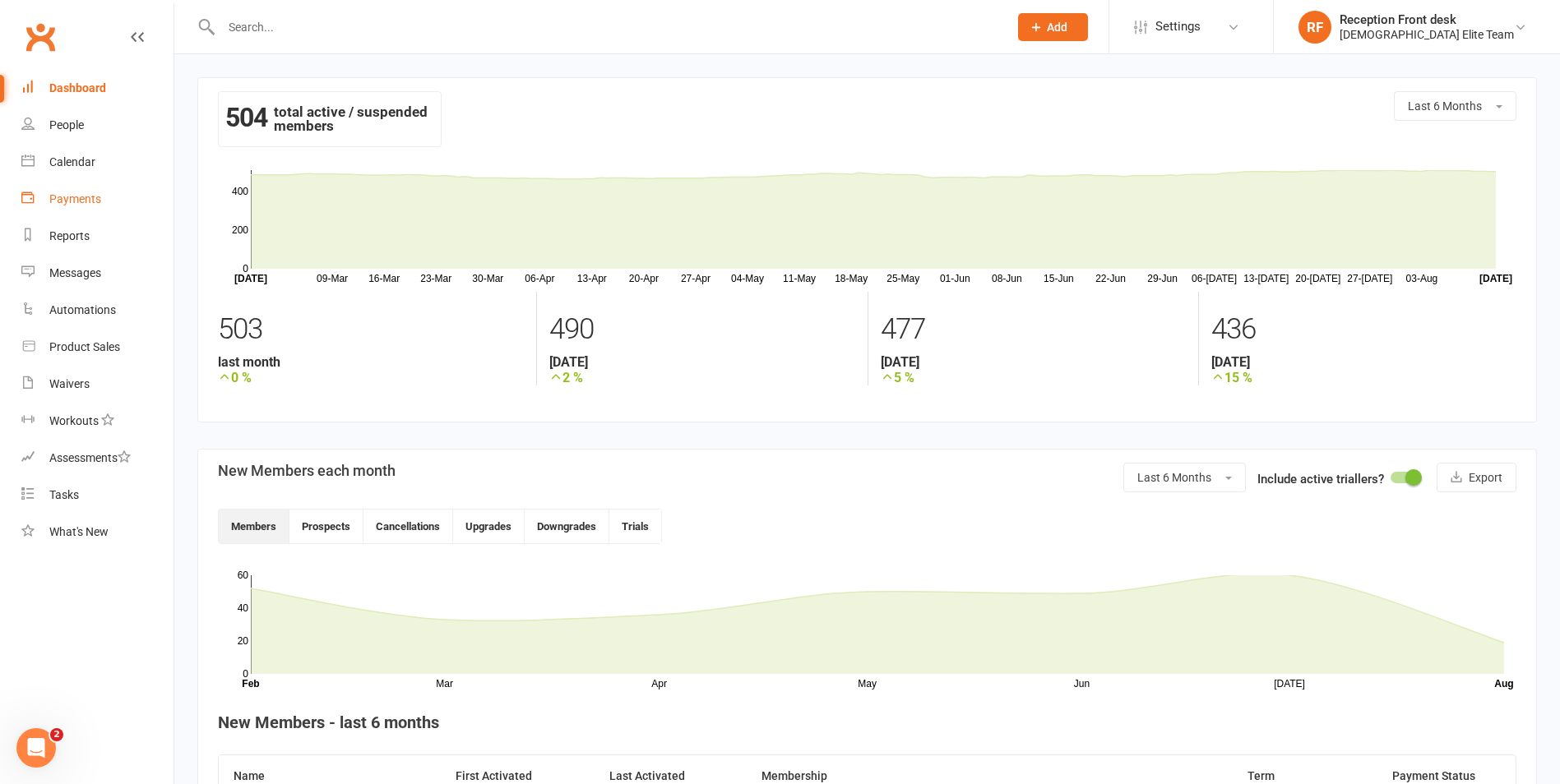
click at [84, 183] on link "Payments" at bounding box center [96, 199] width 152 height 37
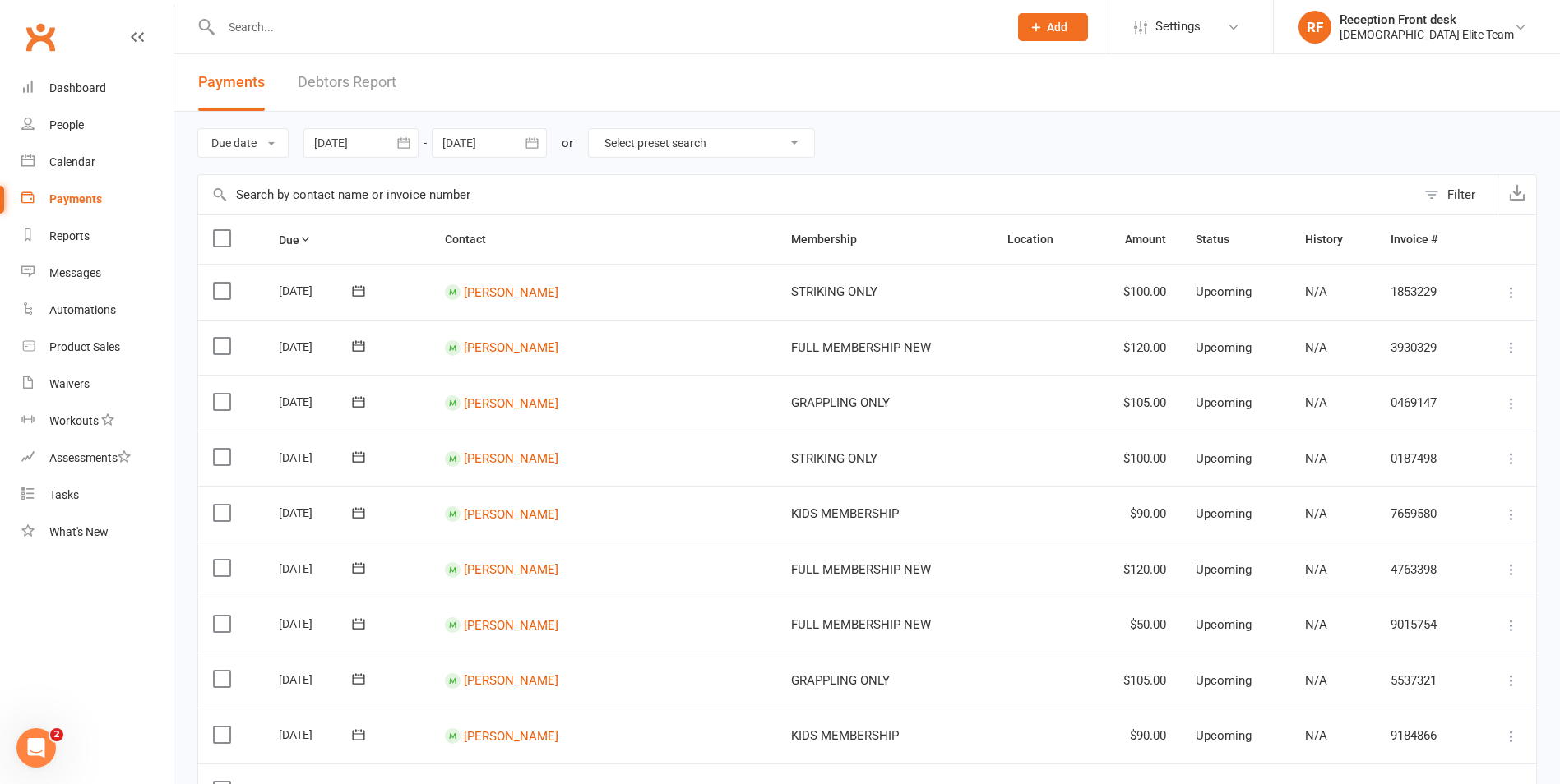
click at [705, 138] on select "Select preset search All failures All skipped payments All pending payments Suc…" at bounding box center [701, 142] width 225 height 28
click at [716, 94] on header "Payments Debtors Report" at bounding box center [866, 83] width 1385 height 57
click at [19, 85] on li "Dashboard" at bounding box center [87, 88] width 174 height 37
click at [73, 86] on div "Dashboard" at bounding box center [77, 88] width 56 height 13
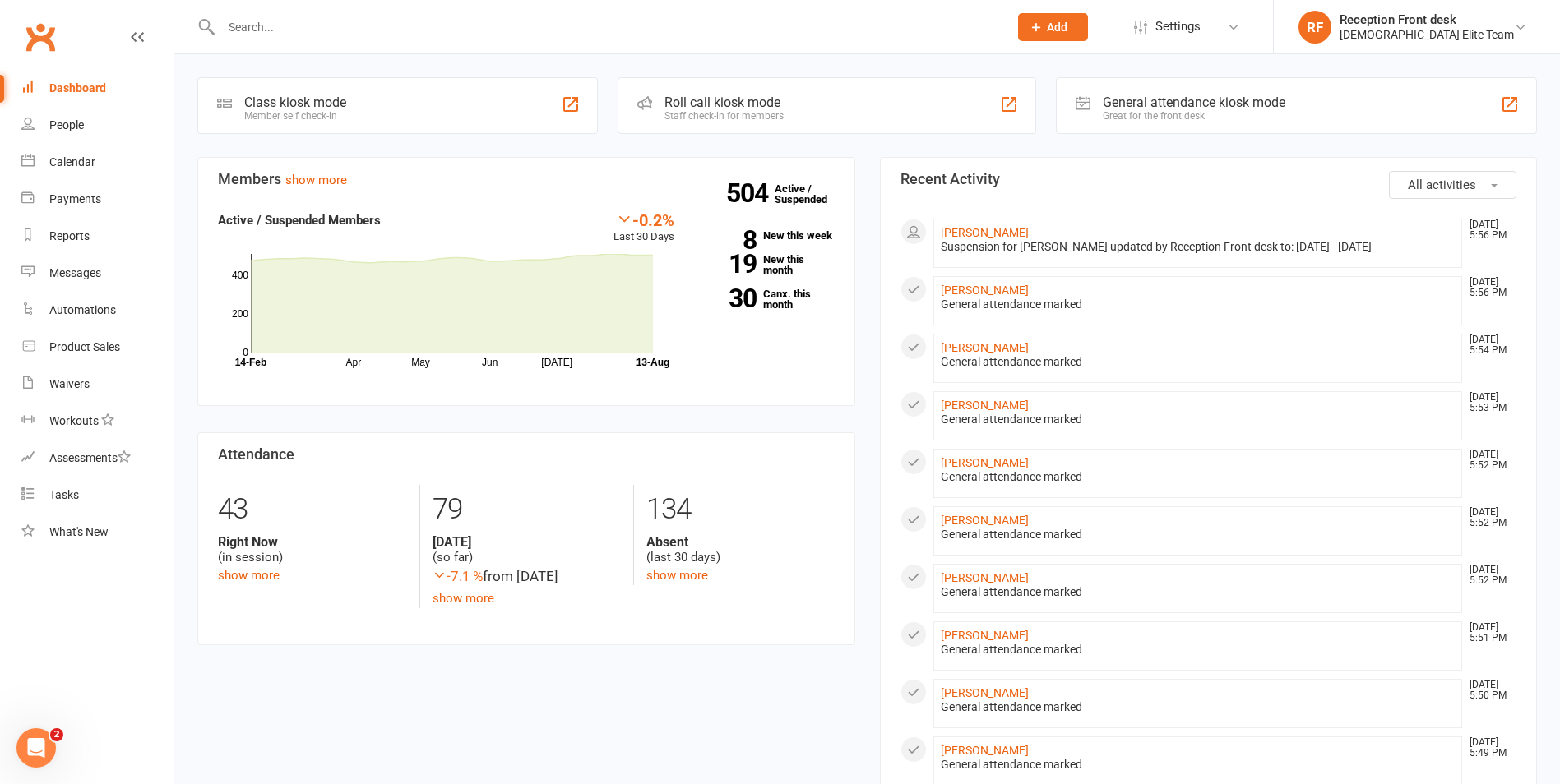
click at [871, 312] on div "All activities Recent Activity [PERSON_NAME] [DATE] 5:56 PM Suspension for [PER…" at bounding box center [1208, 791] width 682 height 1269
click at [244, 35] on input "text" at bounding box center [606, 27] width 780 height 23
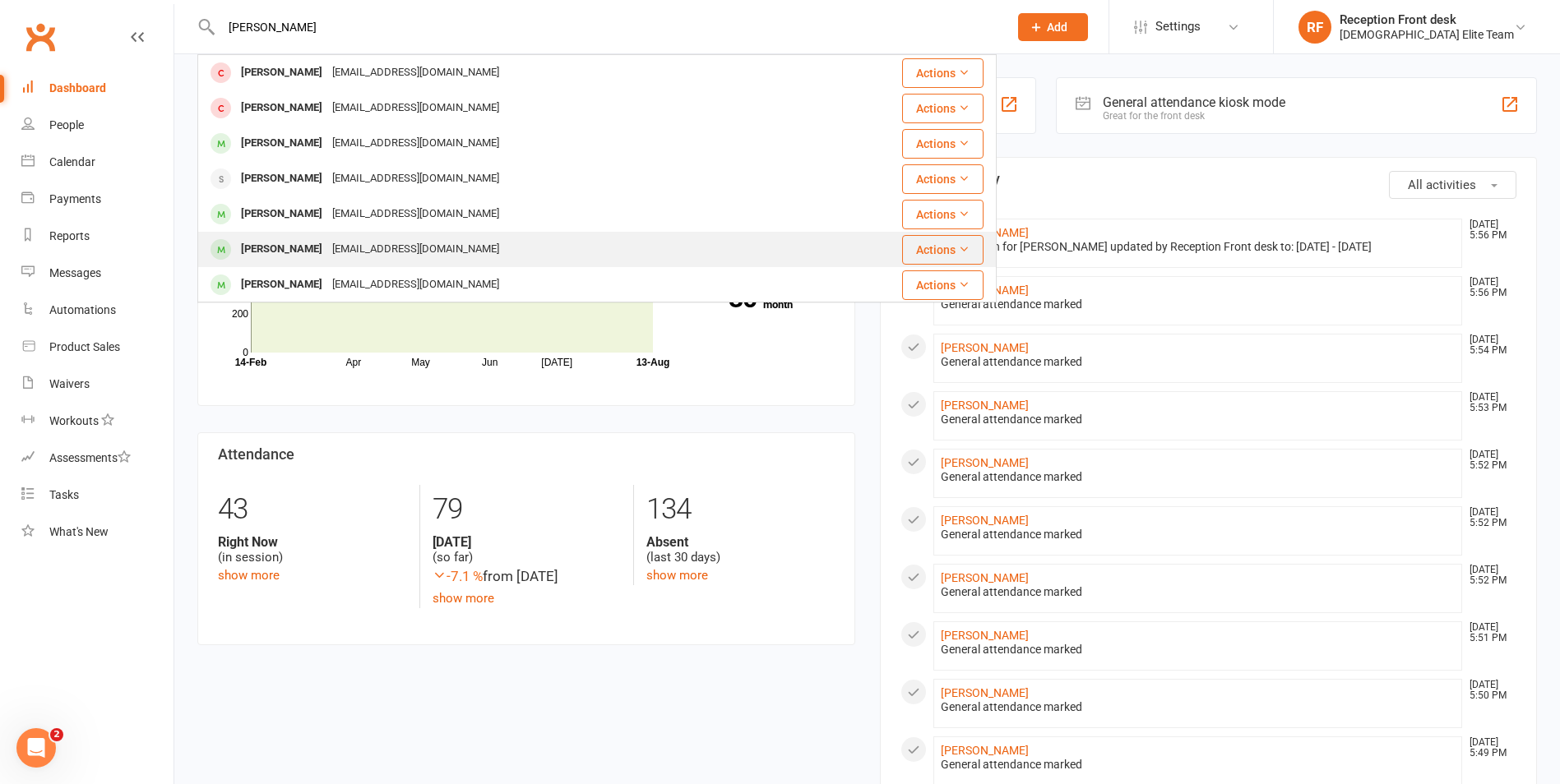
type input "[PERSON_NAME]"
click at [446, 253] on div "[EMAIL_ADDRESS][DOMAIN_NAME]" at bounding box center [416, 249] width 177 height 24
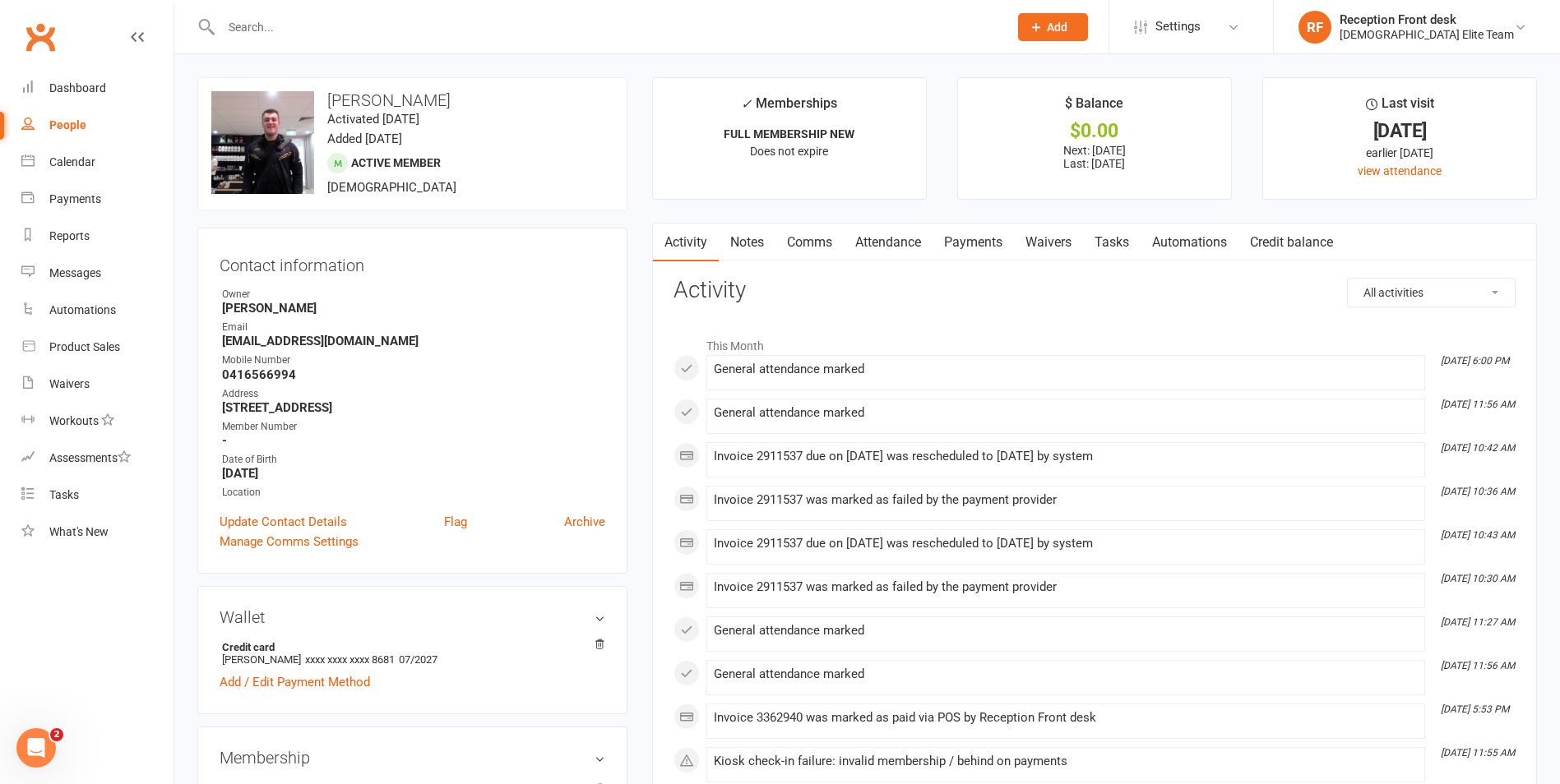
click at [976, 233] on link "Payments" at bounding box center [972, 243] width 81 height 38
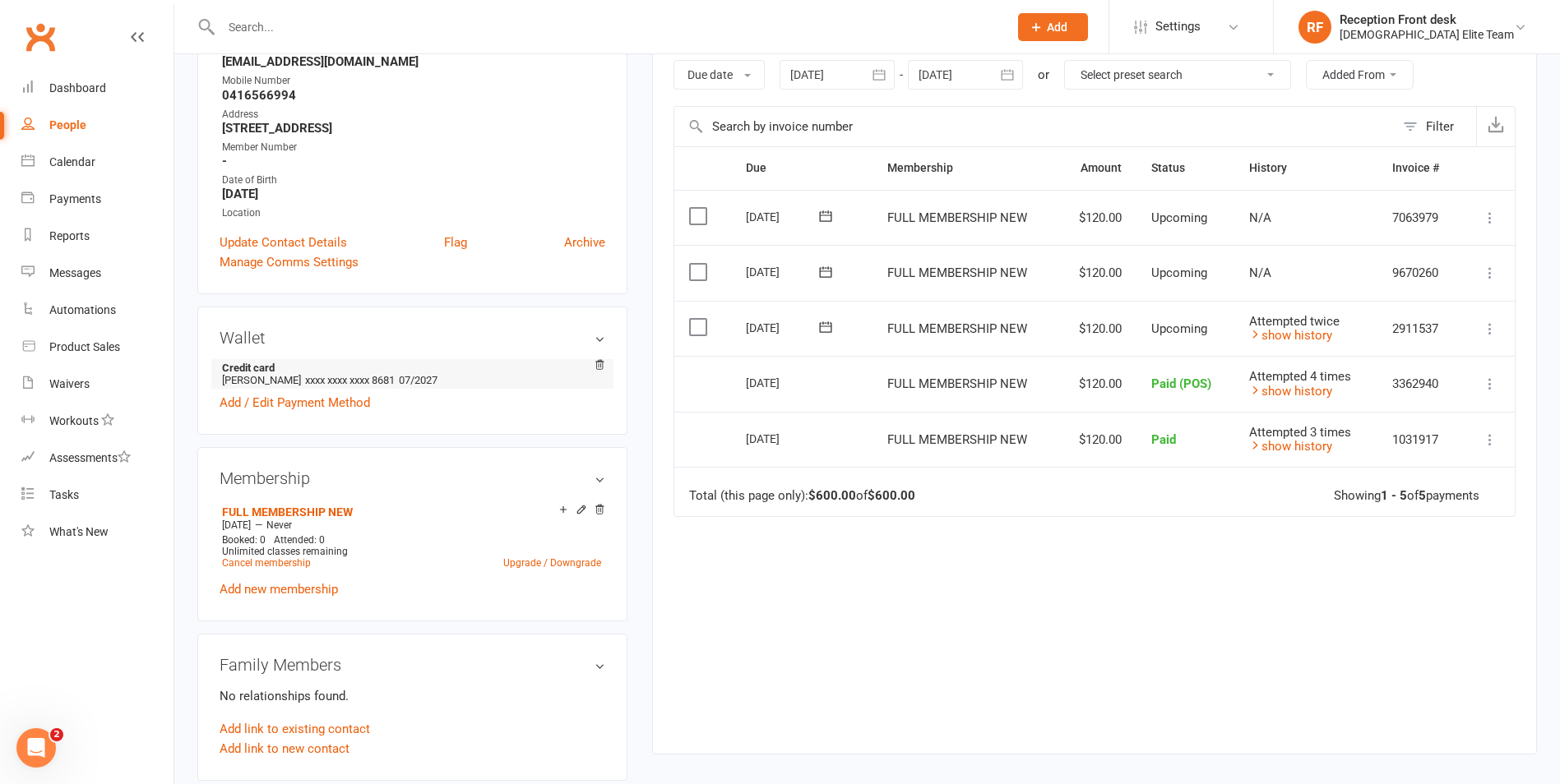
scroll to position [328, 0]
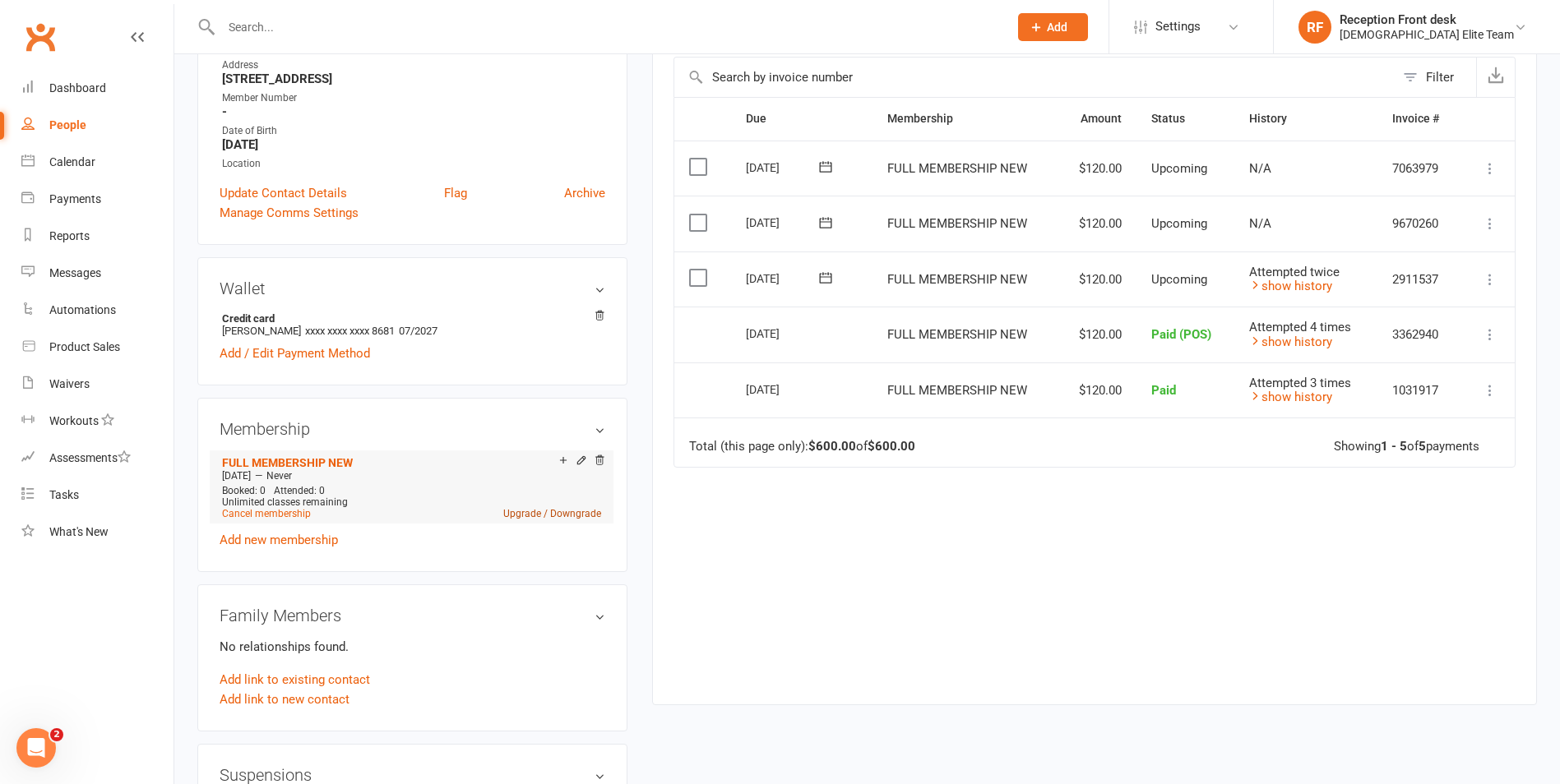
click at [526, 509] on link "Upgrade / Downgrade" at bounding box center [552, 514] width 97 height 11
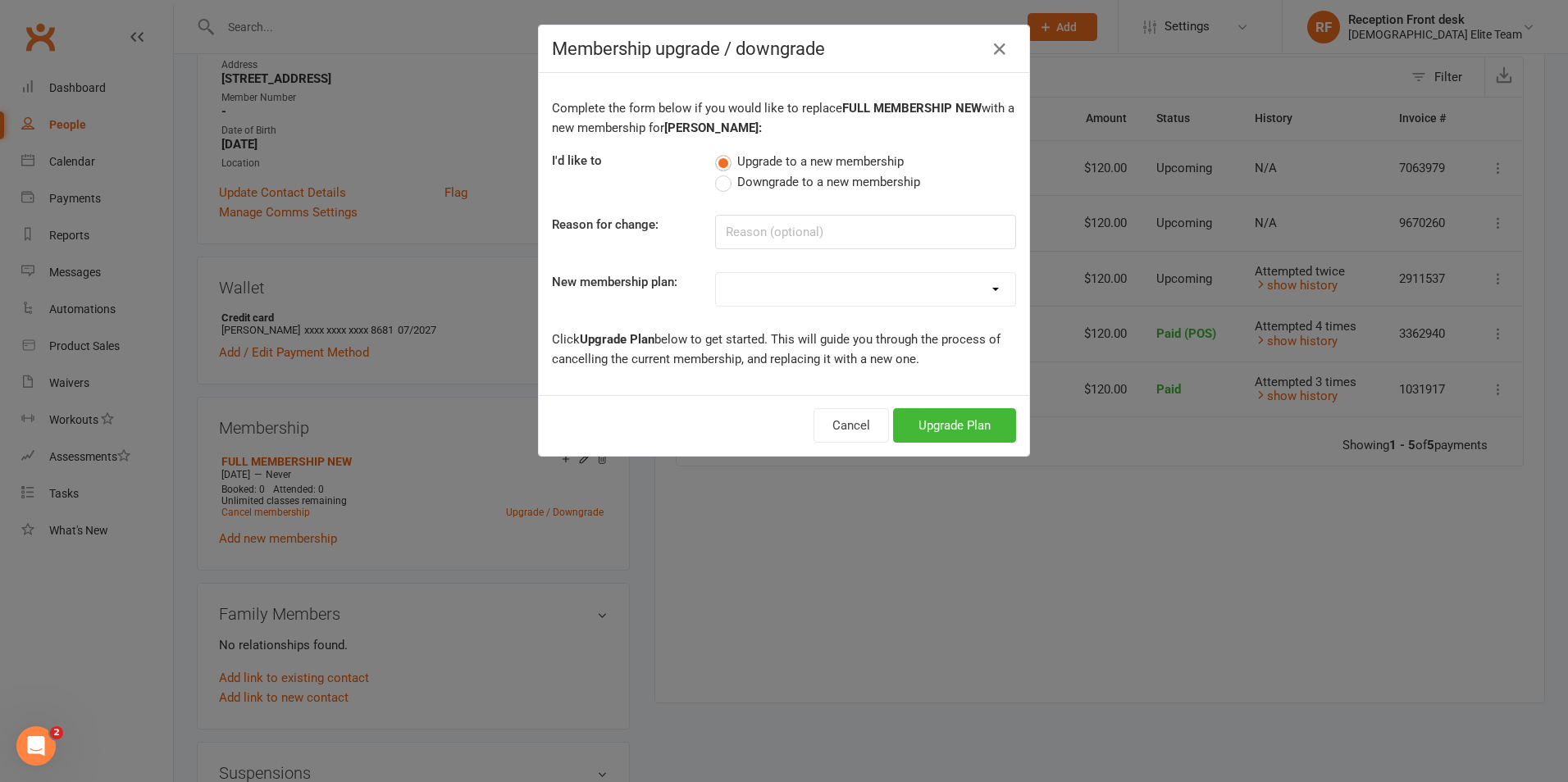
click at [975, 292] on select "FULL MEMBERSHIP LOYALTY FULL MEMBERSHIP NEW FULL MEMBERSHIP OLD GRAPPLING ONLY …" at bounding box center [865, 290] width 299 height 32
select select "8"
click at [715, 273] on select "FULL MEMBERSHIP LOYALTY FULL MEMBERSHIP NEW FULL MEMBERSHIP OLD GRAPPLING ONLY …" at bounding box center [865, 290] width 299 height 32
click at [948, 422] on button "Upgrade Plan" at bounding box center [954, 426] width 123 height 34
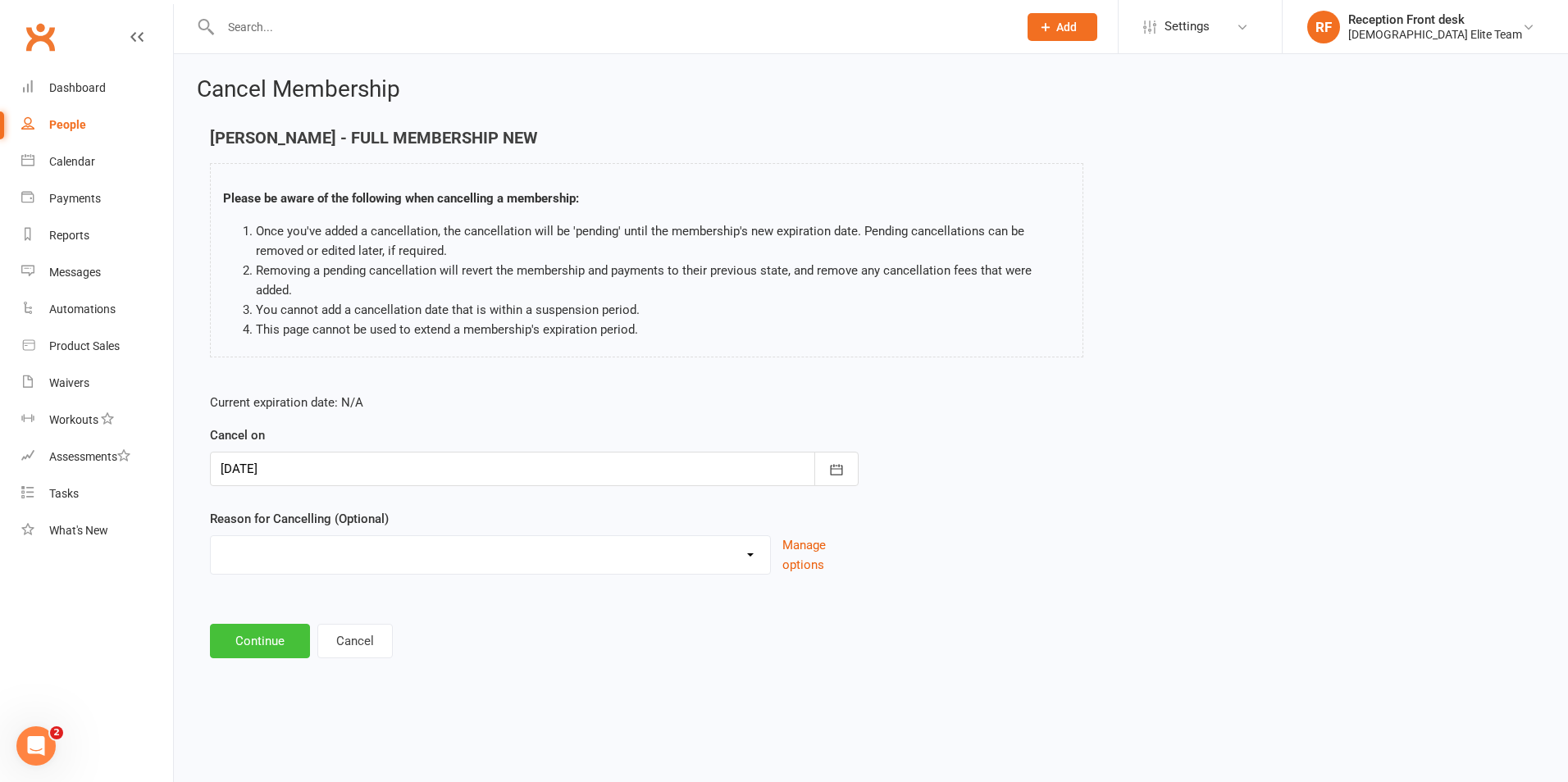
click at [274, 624] on button "Continue" at bounding box center [259, 641] width 100 height 34
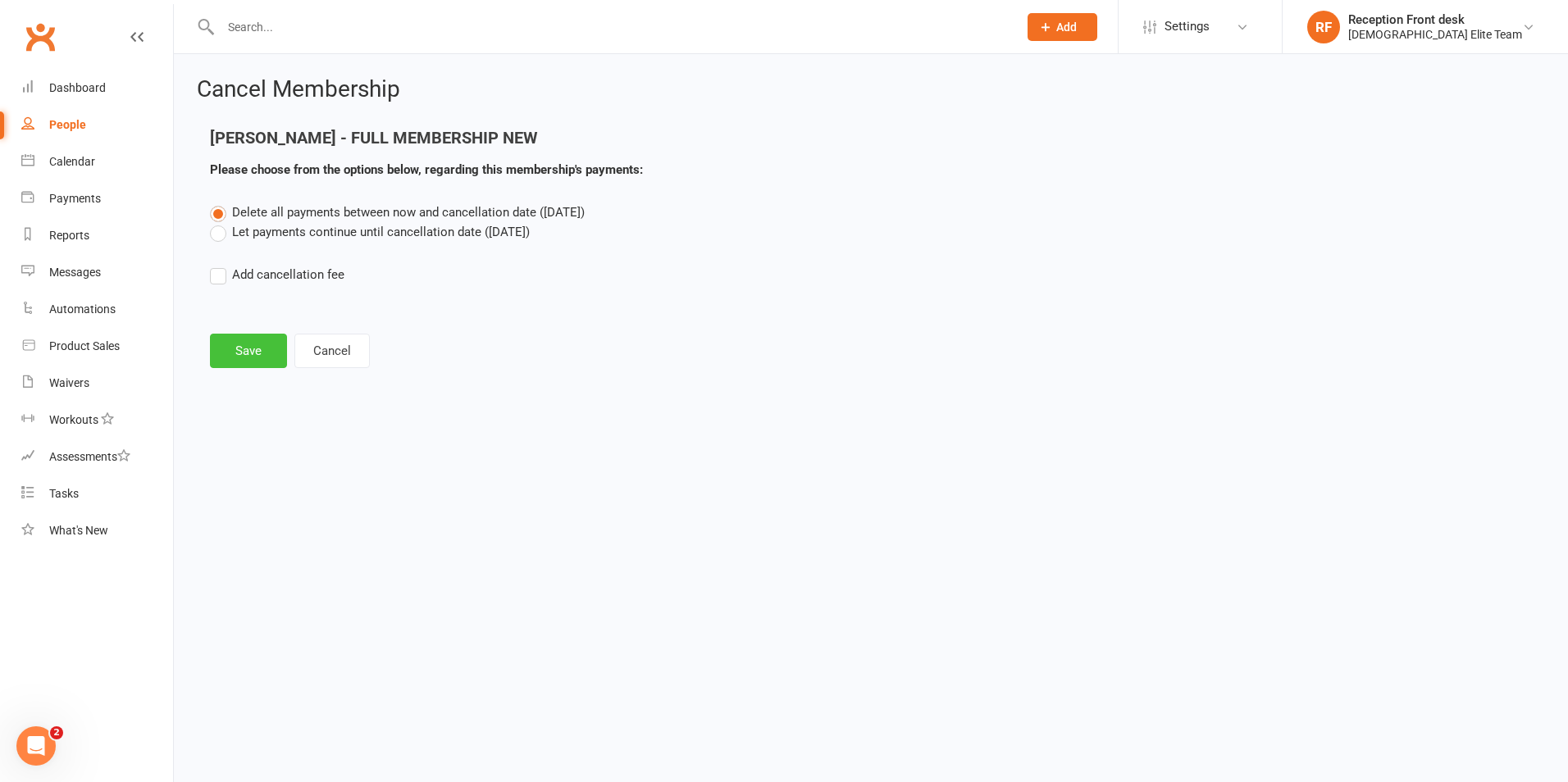
click at [243, 335] on button "Save" at bounding box center [248, 351] width 77 height 34
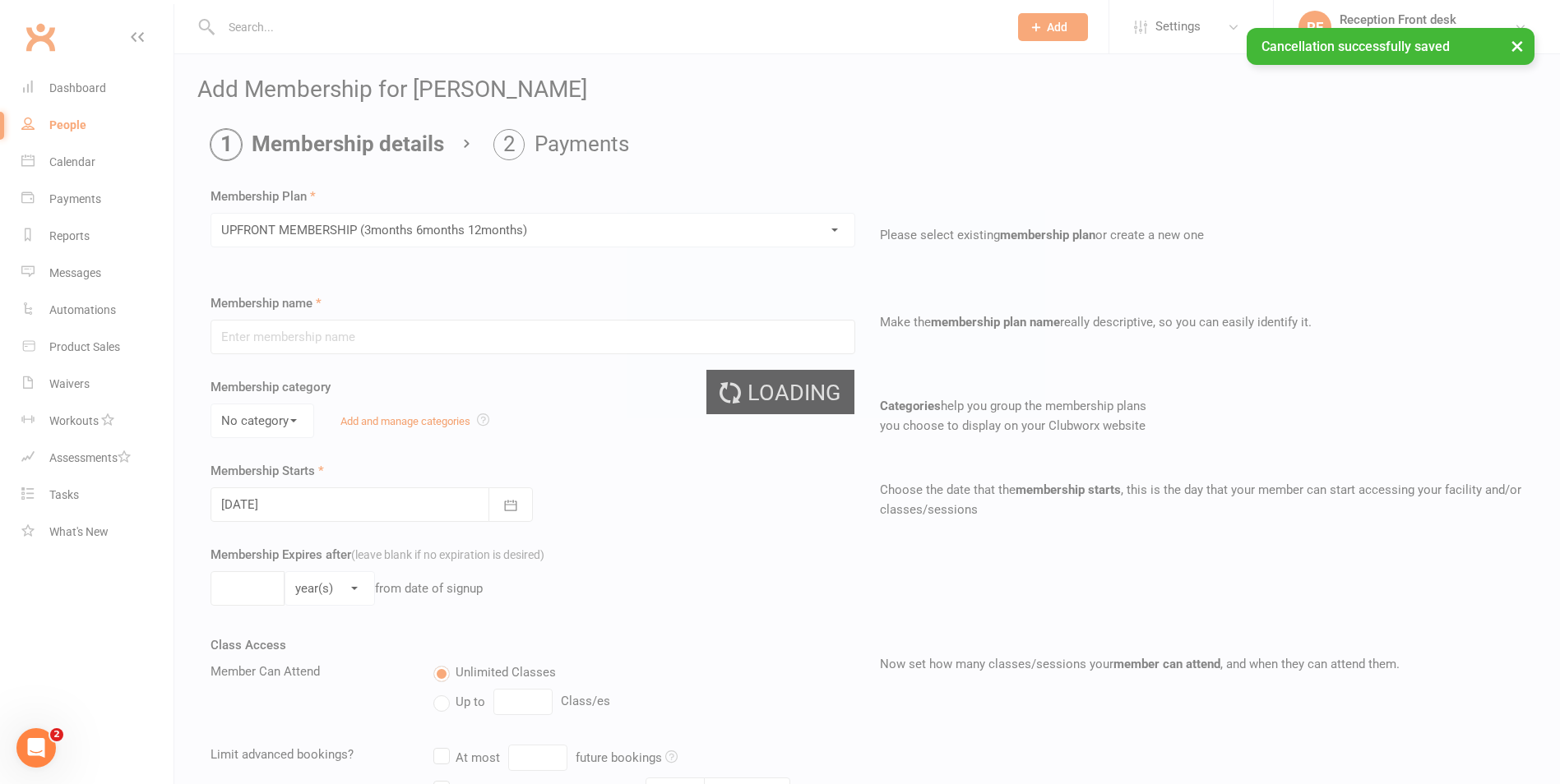
type input "UPFRONT MEMBERSHIP (3months 6months 12months)"
type input "1"
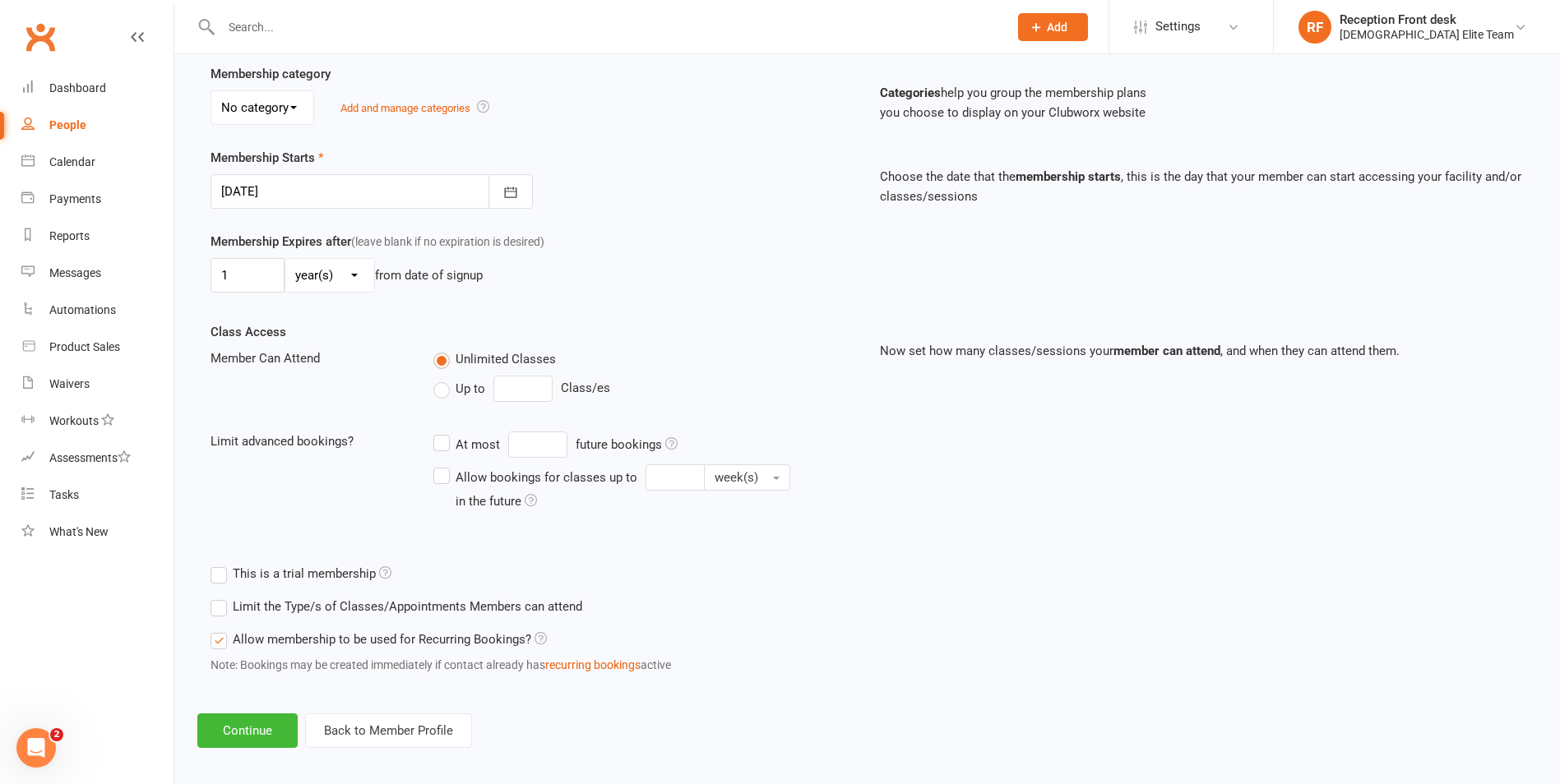
scroll to position [325, 0]
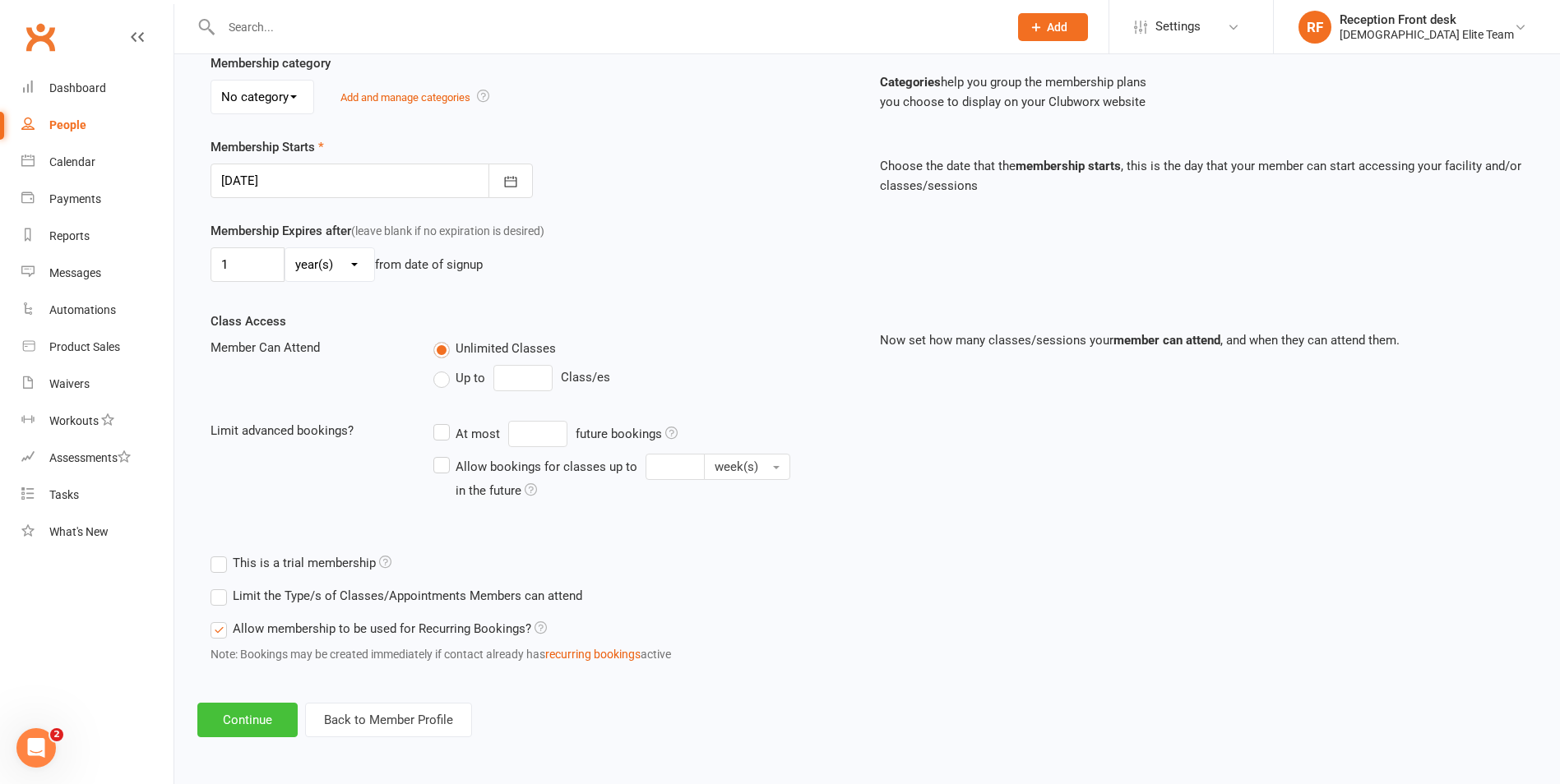
click at [262, 719] on button "Continue" at bounding box center [247, 720] width 100 height 34
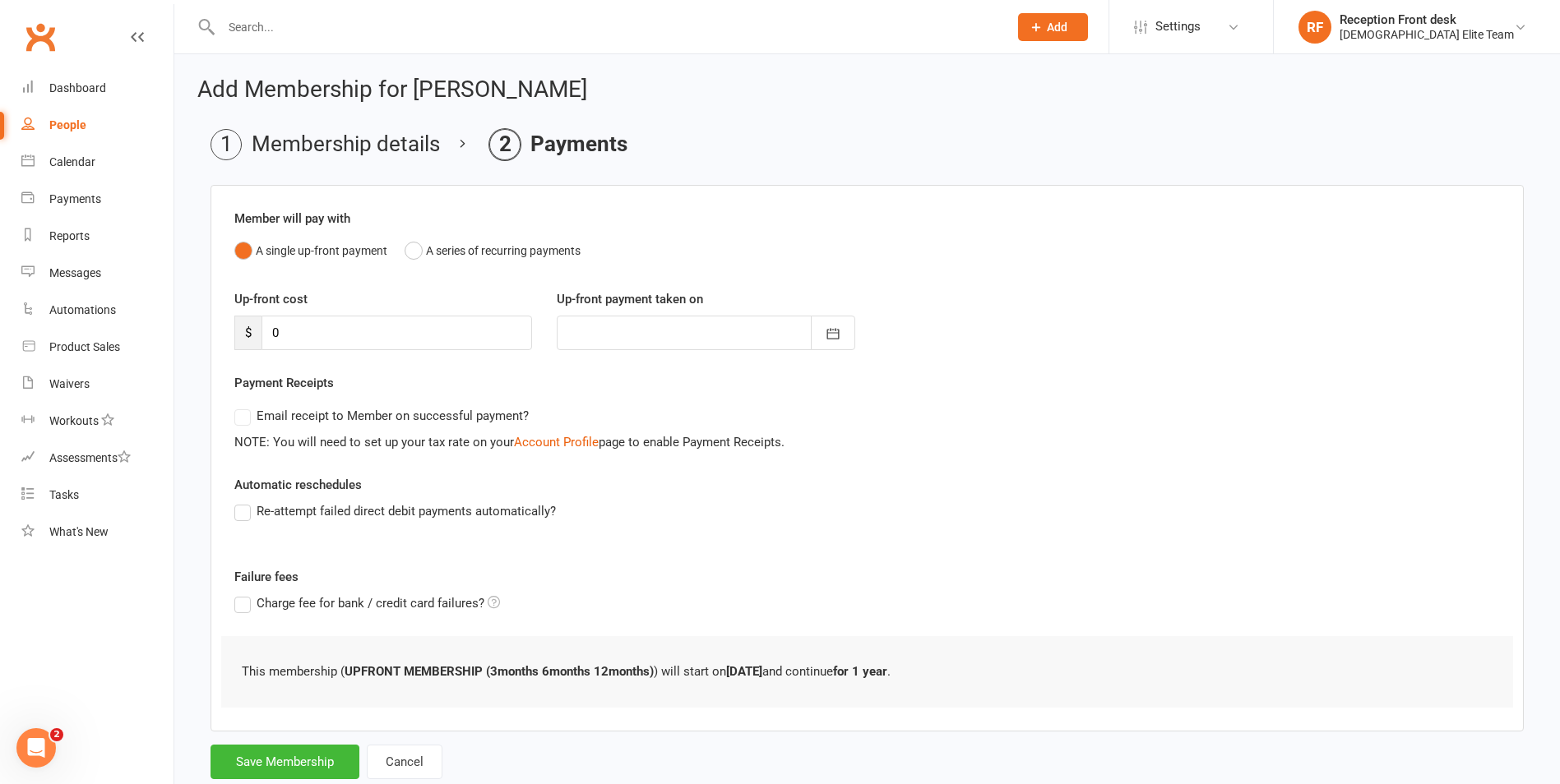
scroll to position [45, 0]
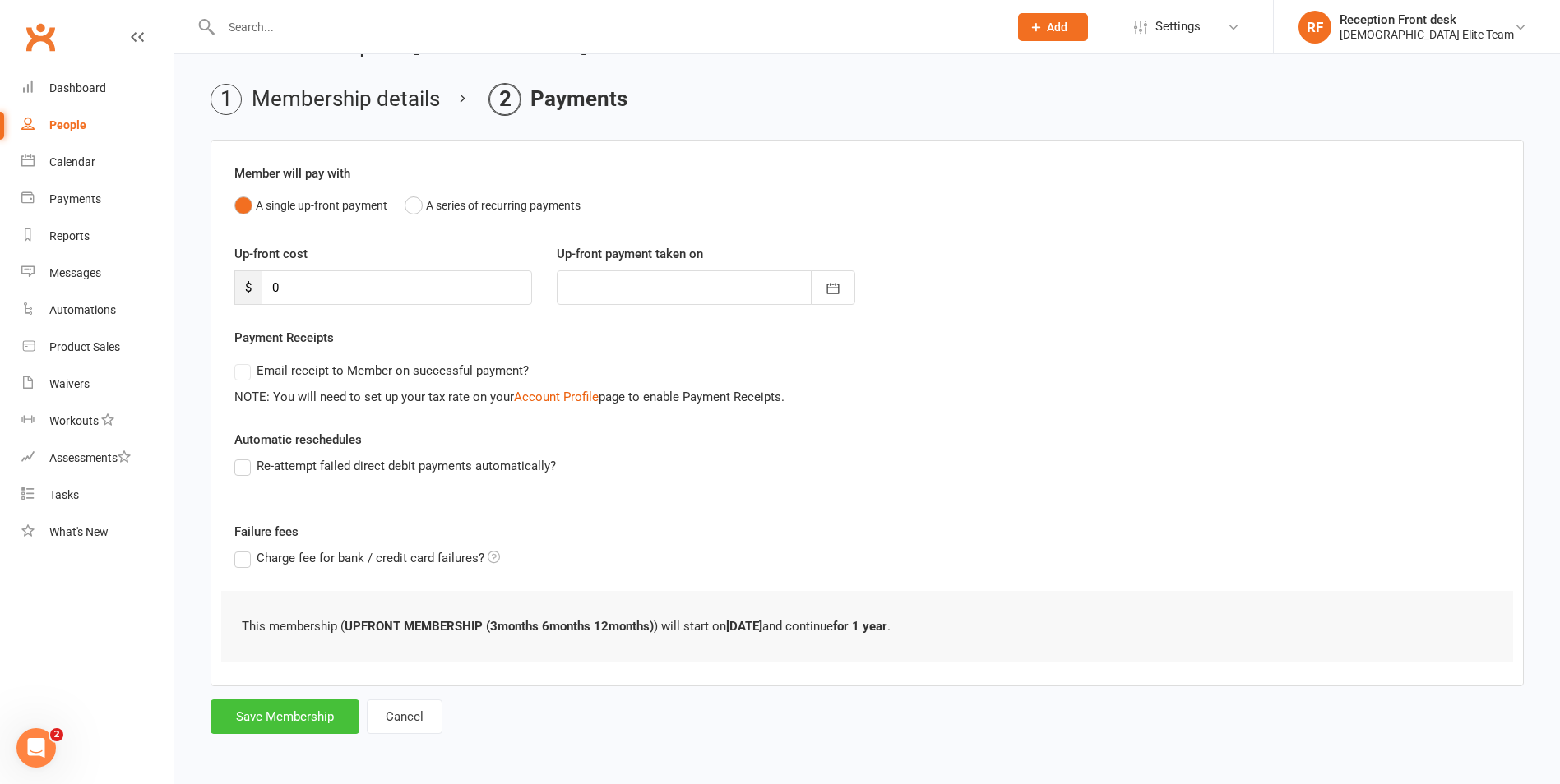
click at [279, 721] on button "Save Membership" at bounding box center [285, 716] width 149 height 34
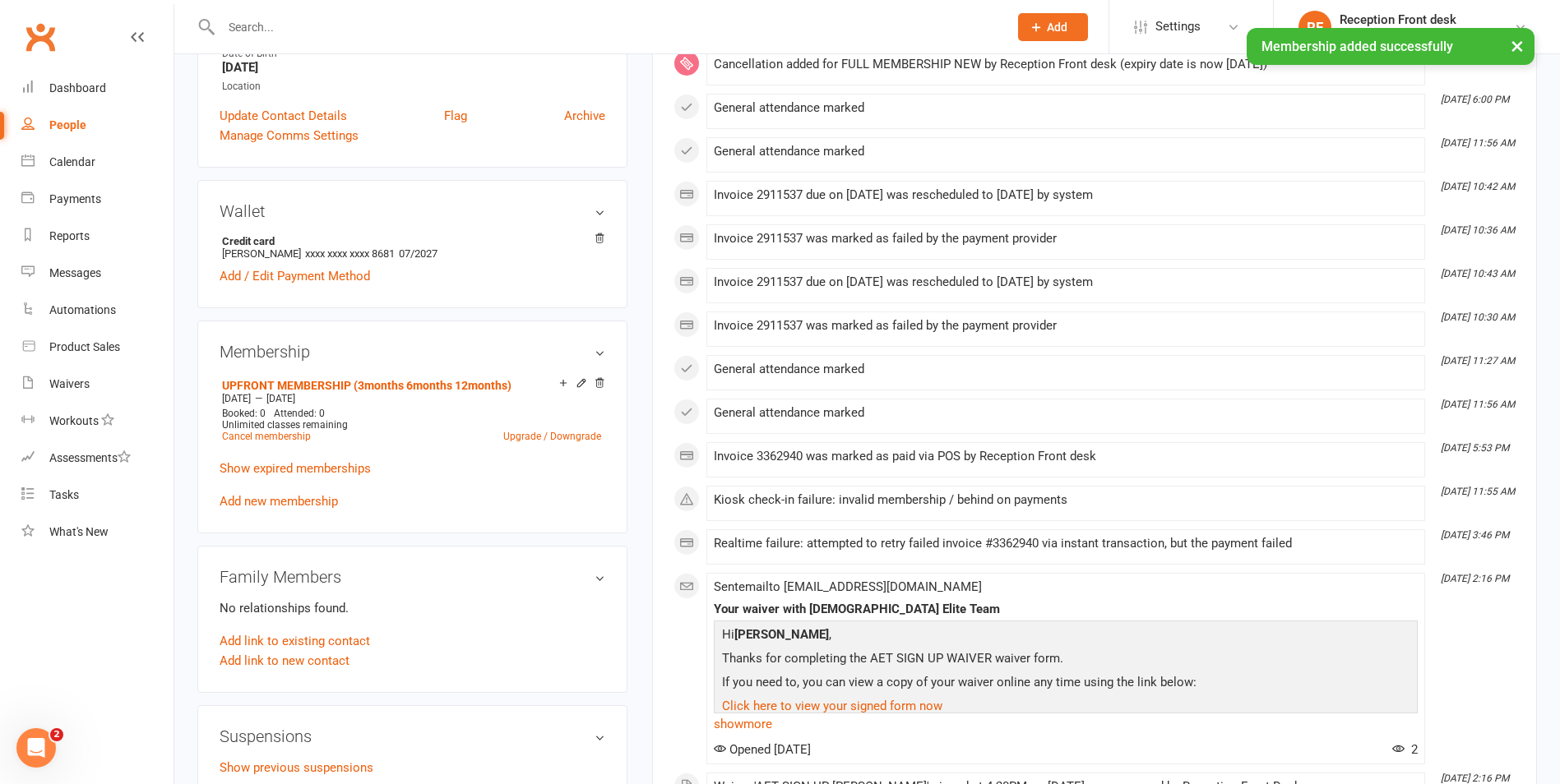
scroll to position [411, 0]
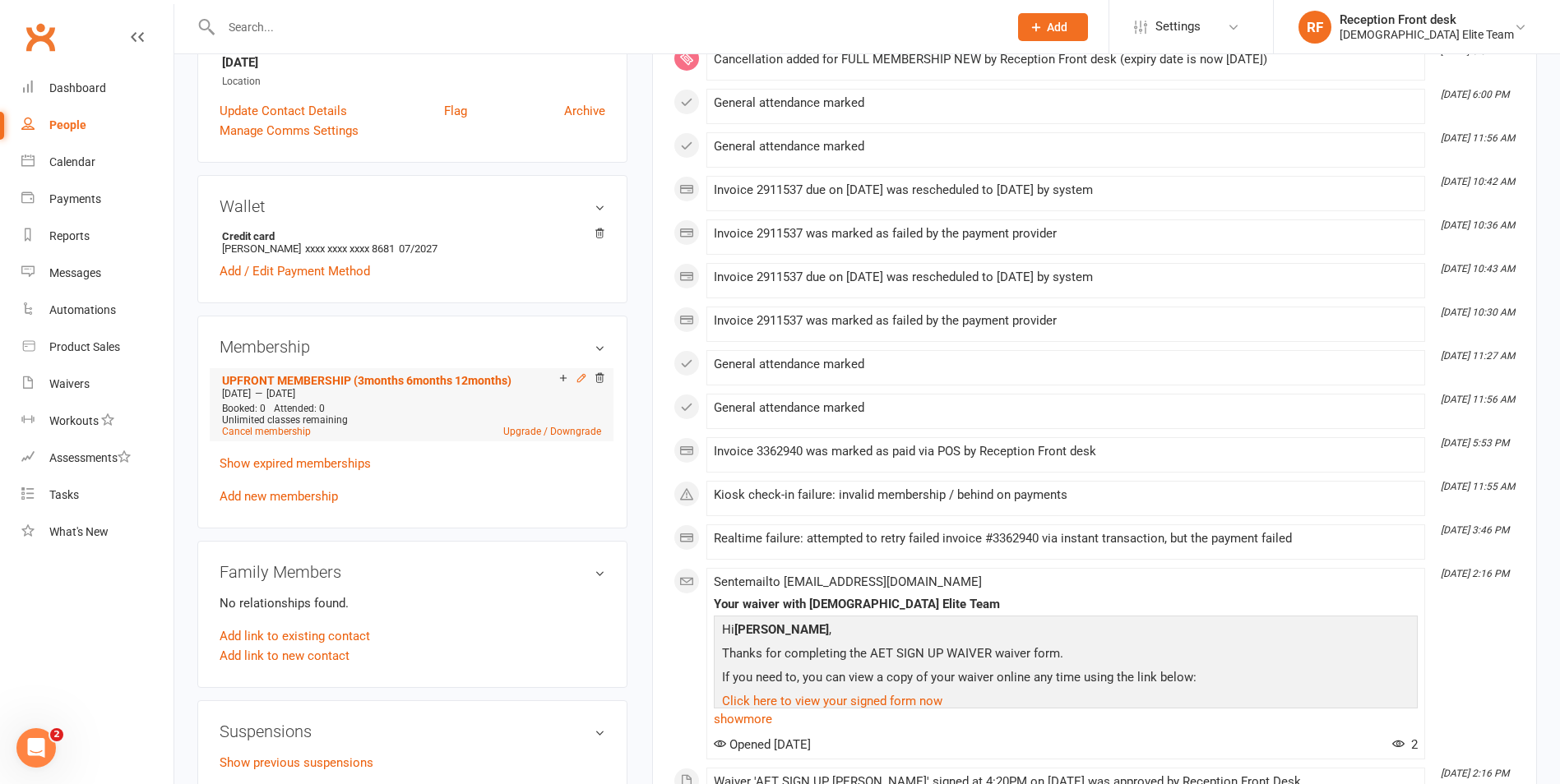
click at [578, 379] on icon at bounding box center [581, 378] width 8 height 8
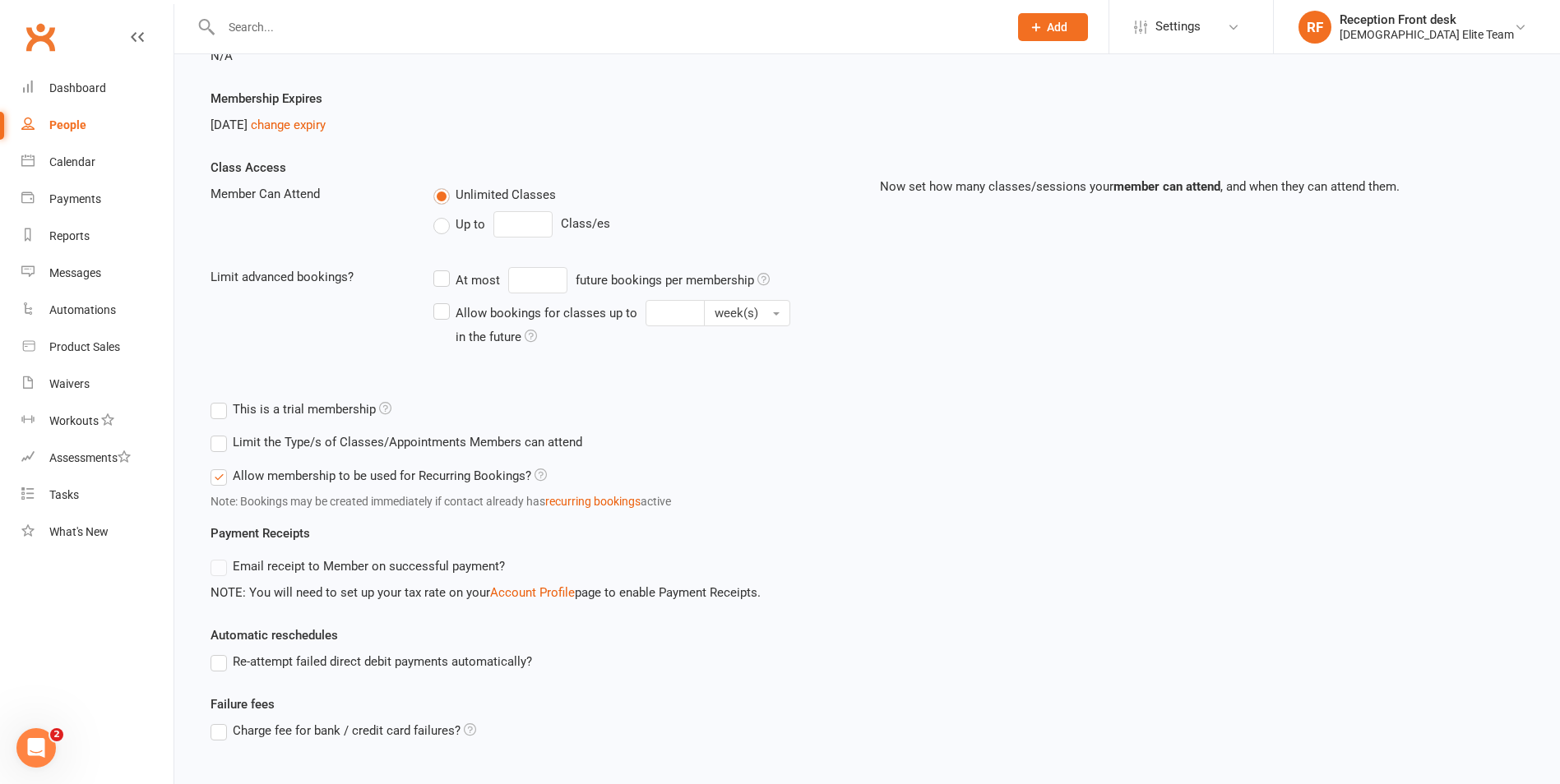
scroll to position [397, 0]
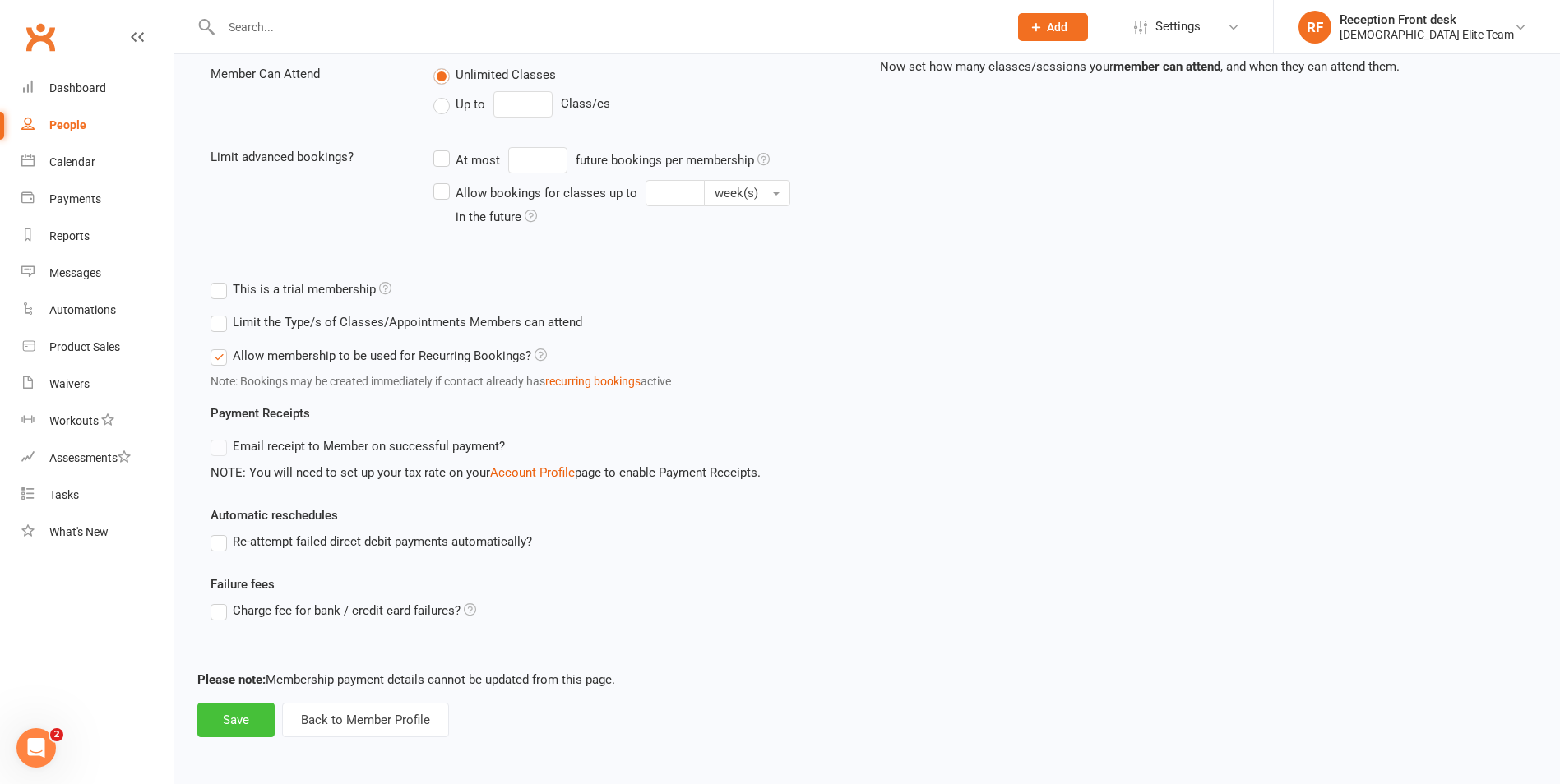
click at [222, 717] on button "Save" at bounding box center [236, 720] width 77 height 34
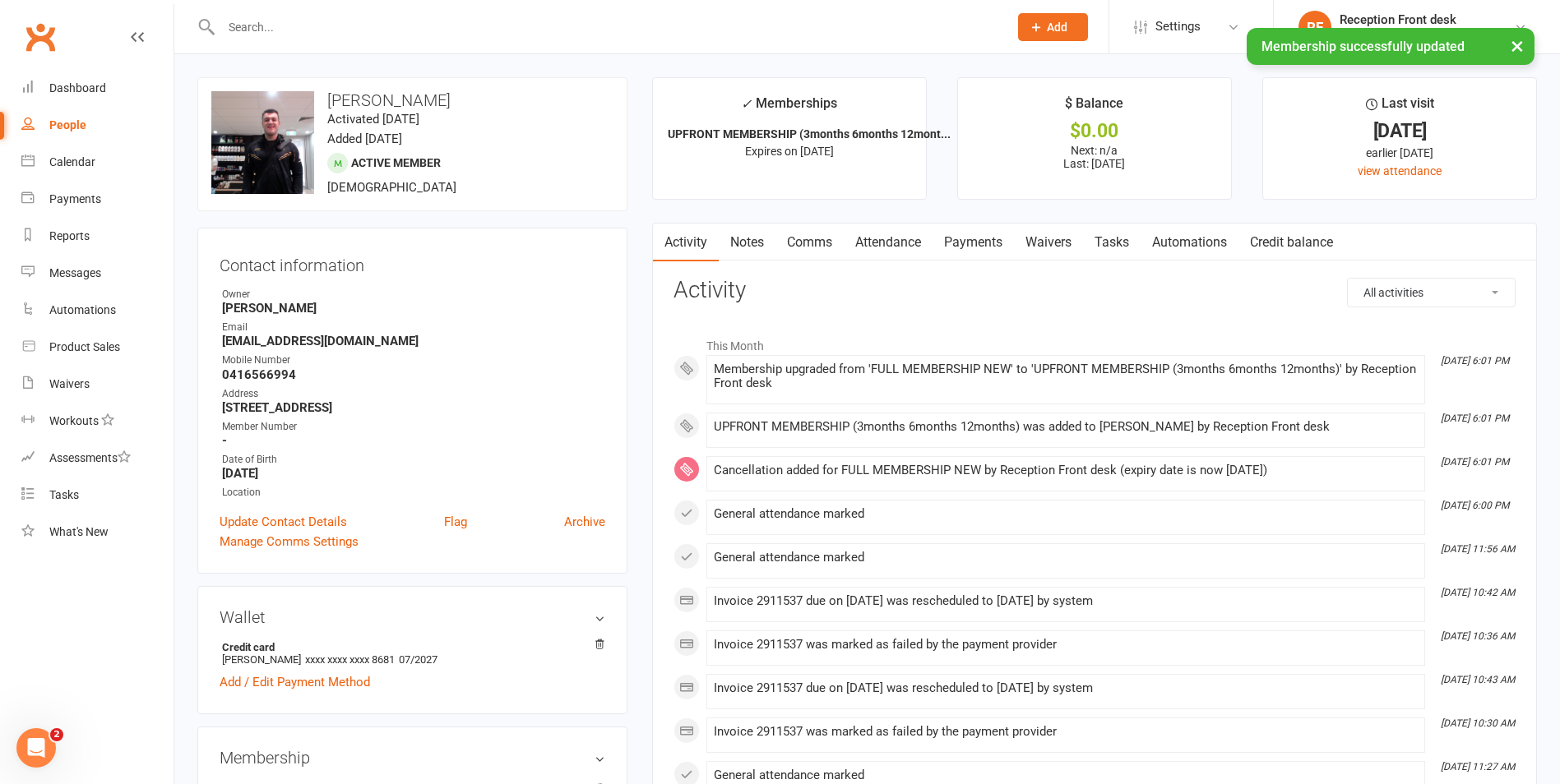
click at [281, 22] on input "text" at bounding box center [606, 27] width 780 height 23
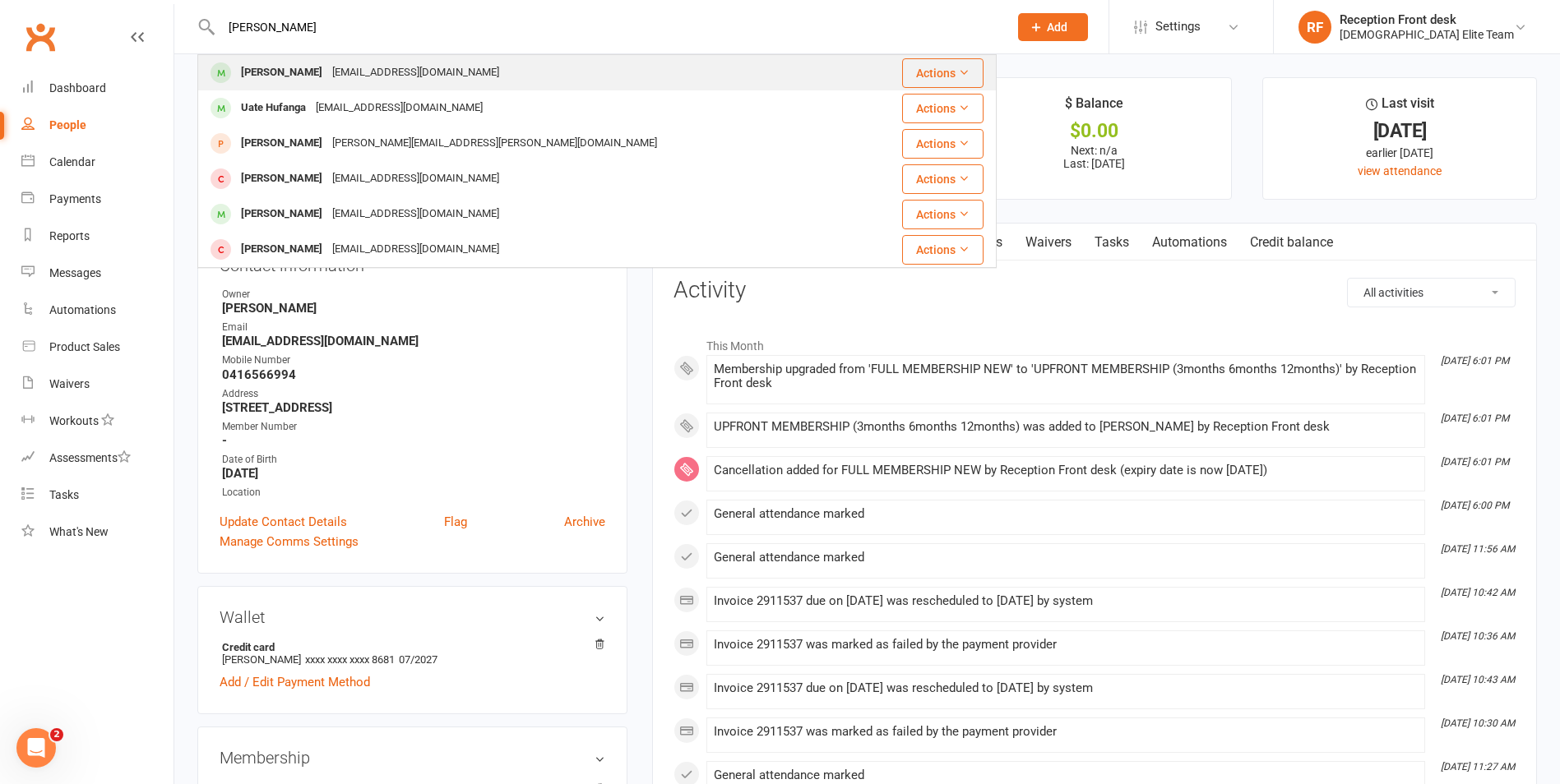
type input "[PERSON_NAME]"
click at [329, 74] on div "[EMAIL_ADDRESS][DOMAIN_NAME]" at bounding box center [416, 73] width 177 height 24
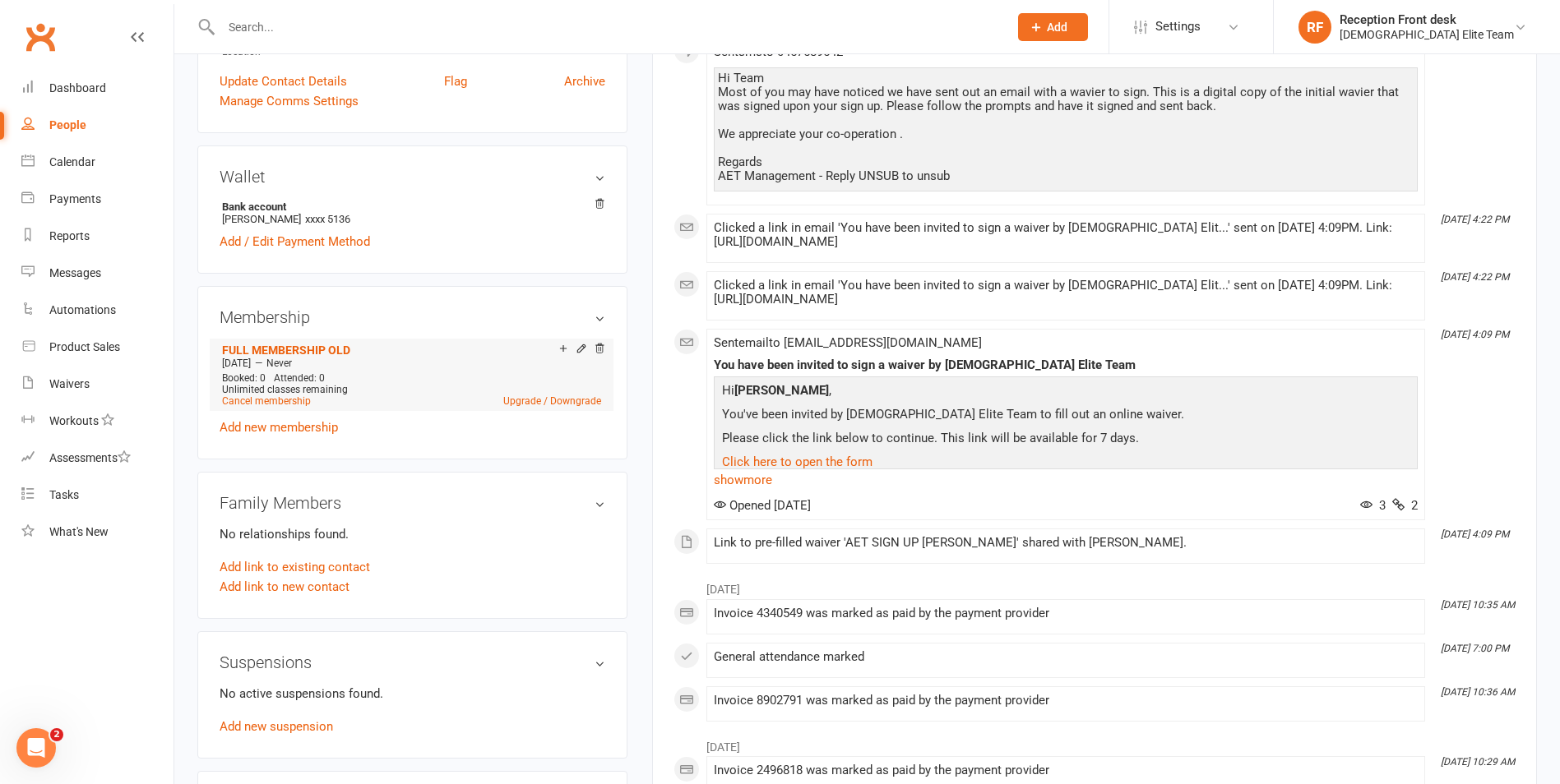
scroll to position [411, 0]
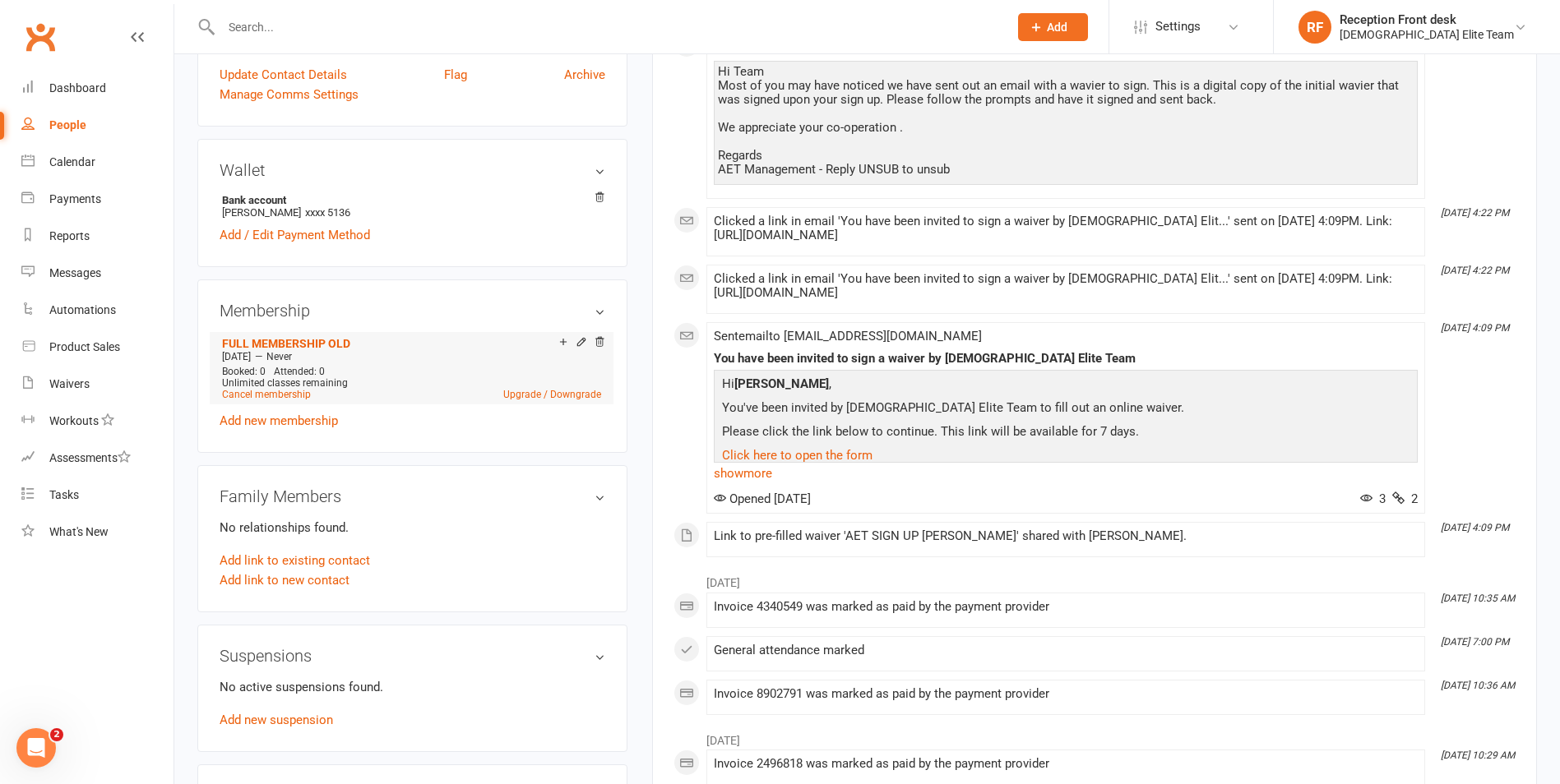
click at [352, 348] on div "FULL MEMBERSHIP OLD" at bounding box center [390, 343] width 337 height 14
click at [337, 339] on link "FULL MEMBERSHIP OLD" at bounding box center [286, 344] width 128 height 13
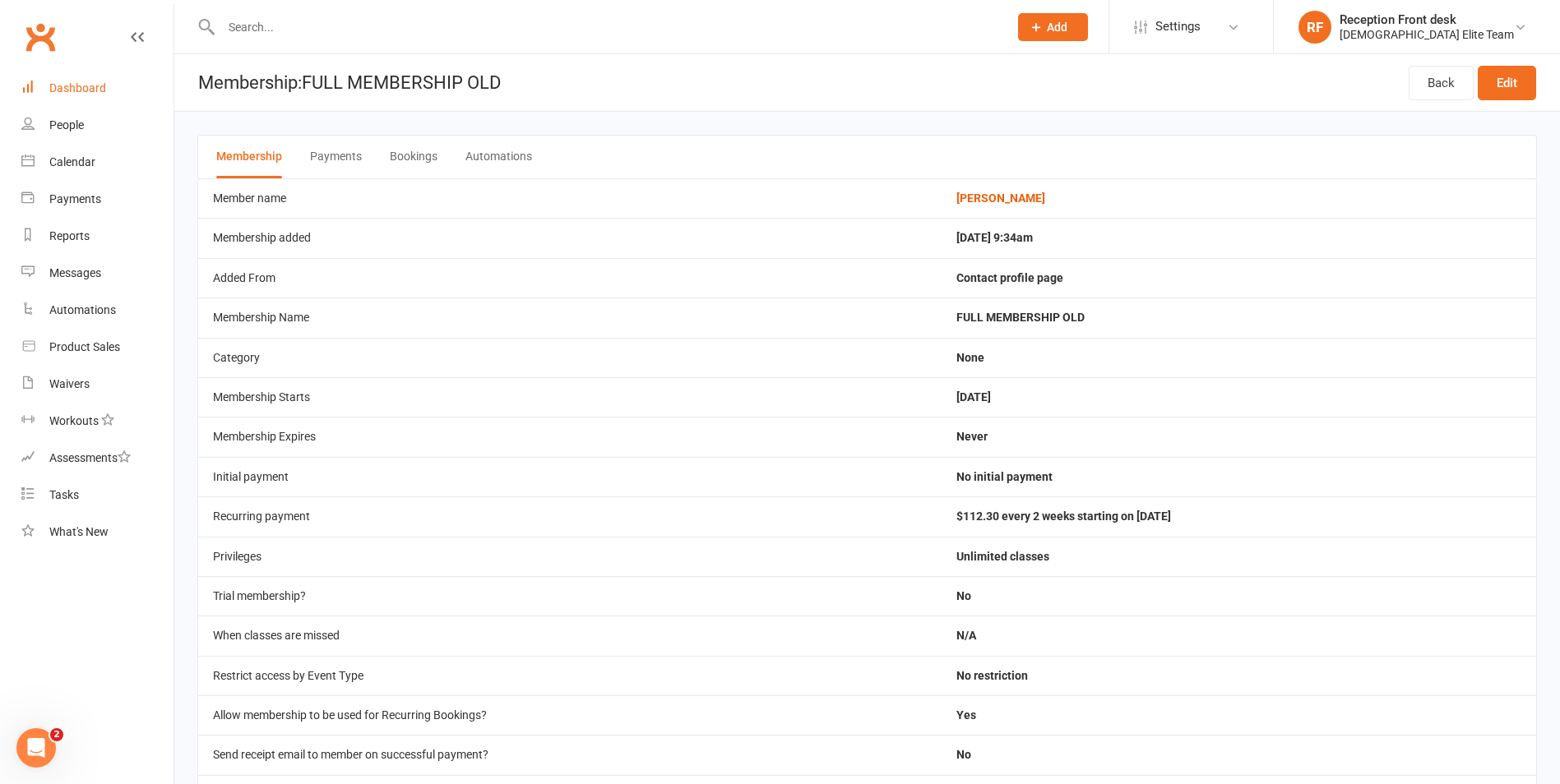
click at [78, 84] on div "Dashboard" at bounding box center [77, 88] width 56 height 13
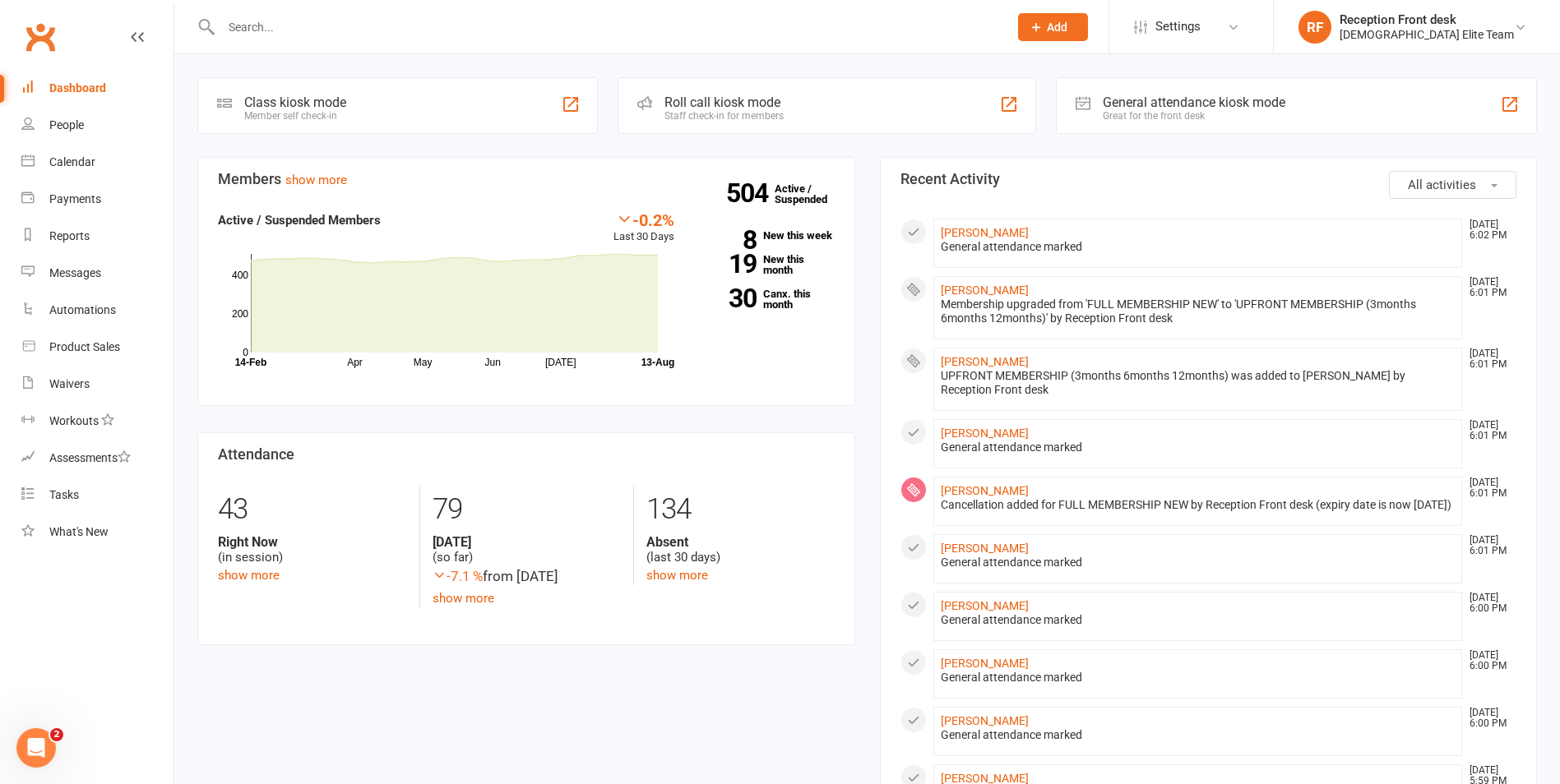
click at [1067, 26] on span "Add" at bounding box center [1058, 28] width 21 height 13
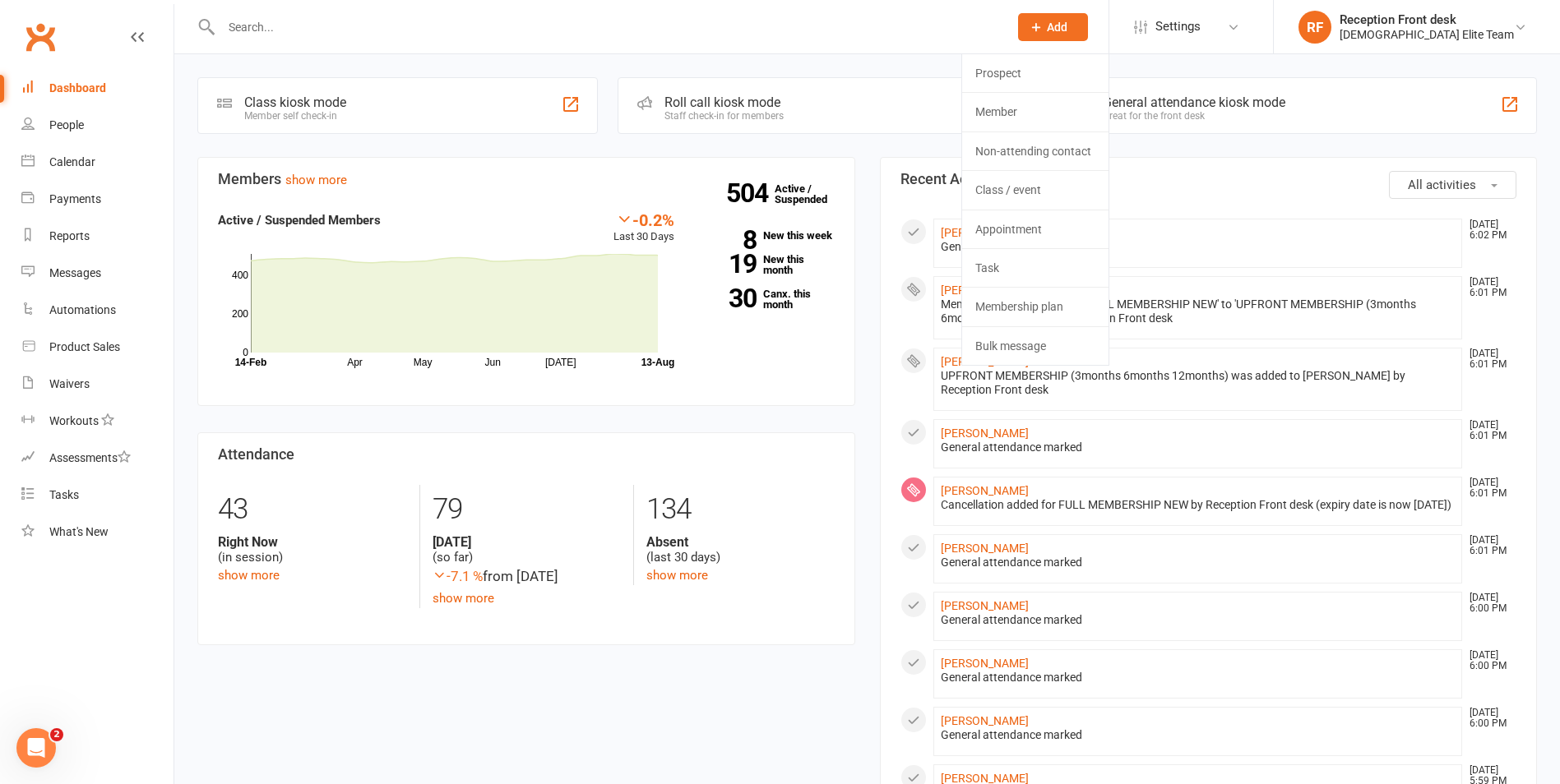
click at [727, 0] on div at bounding box center [597, 27] width 800 height 53
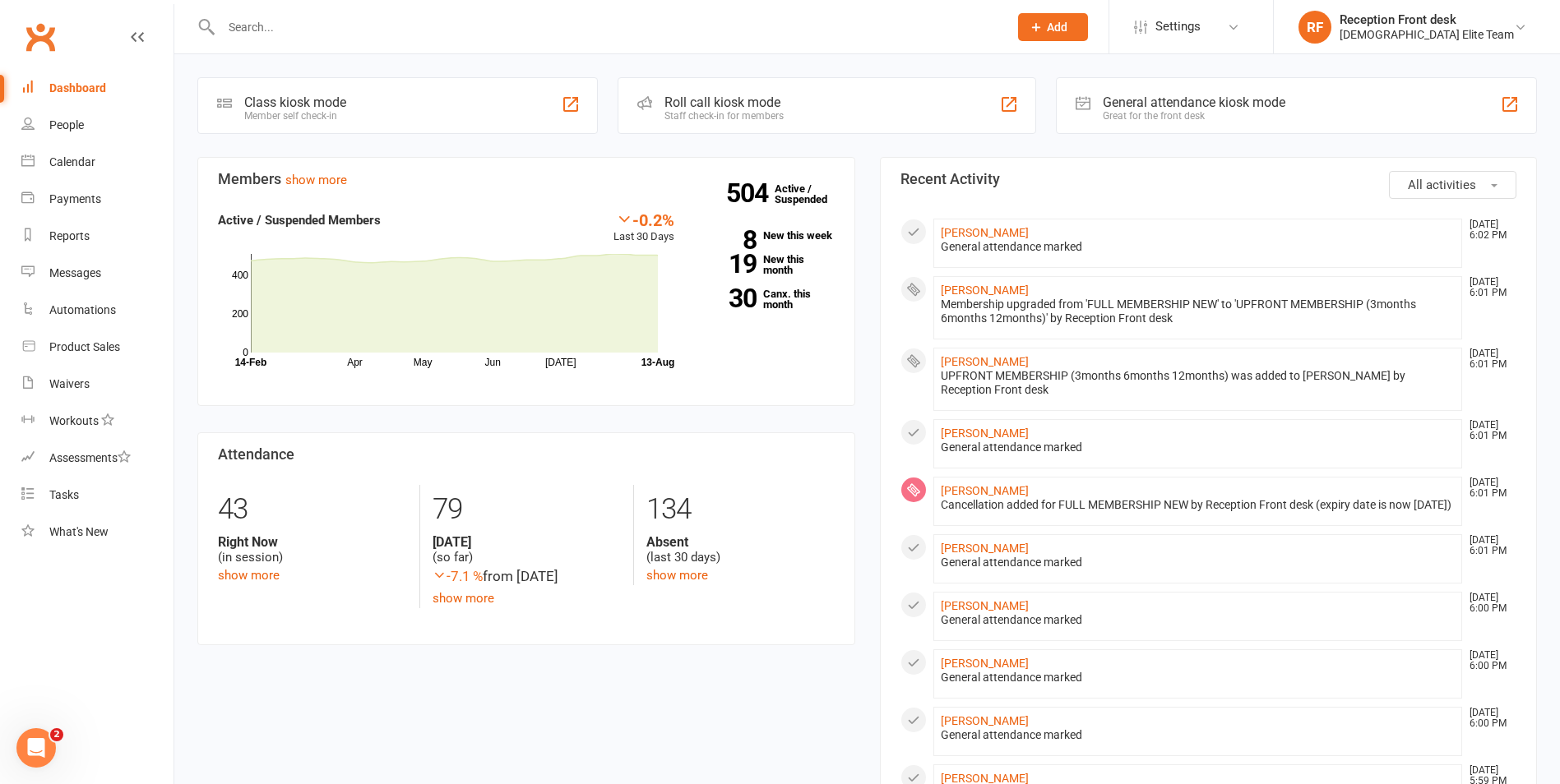
click at [658, 26] on input "text" at bounding box center [606, 27] width 780 height 23
type input "l"
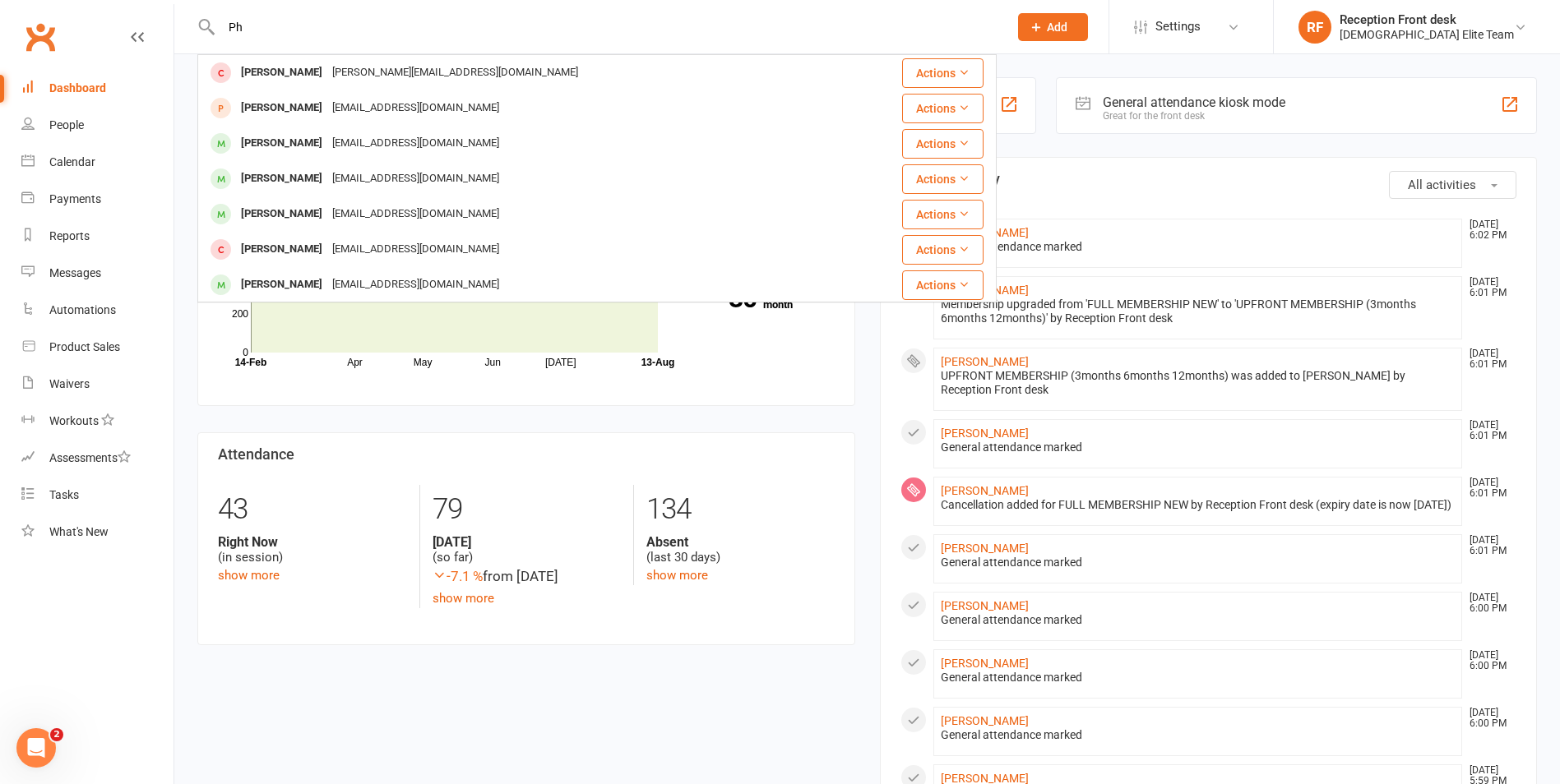
type input "P"
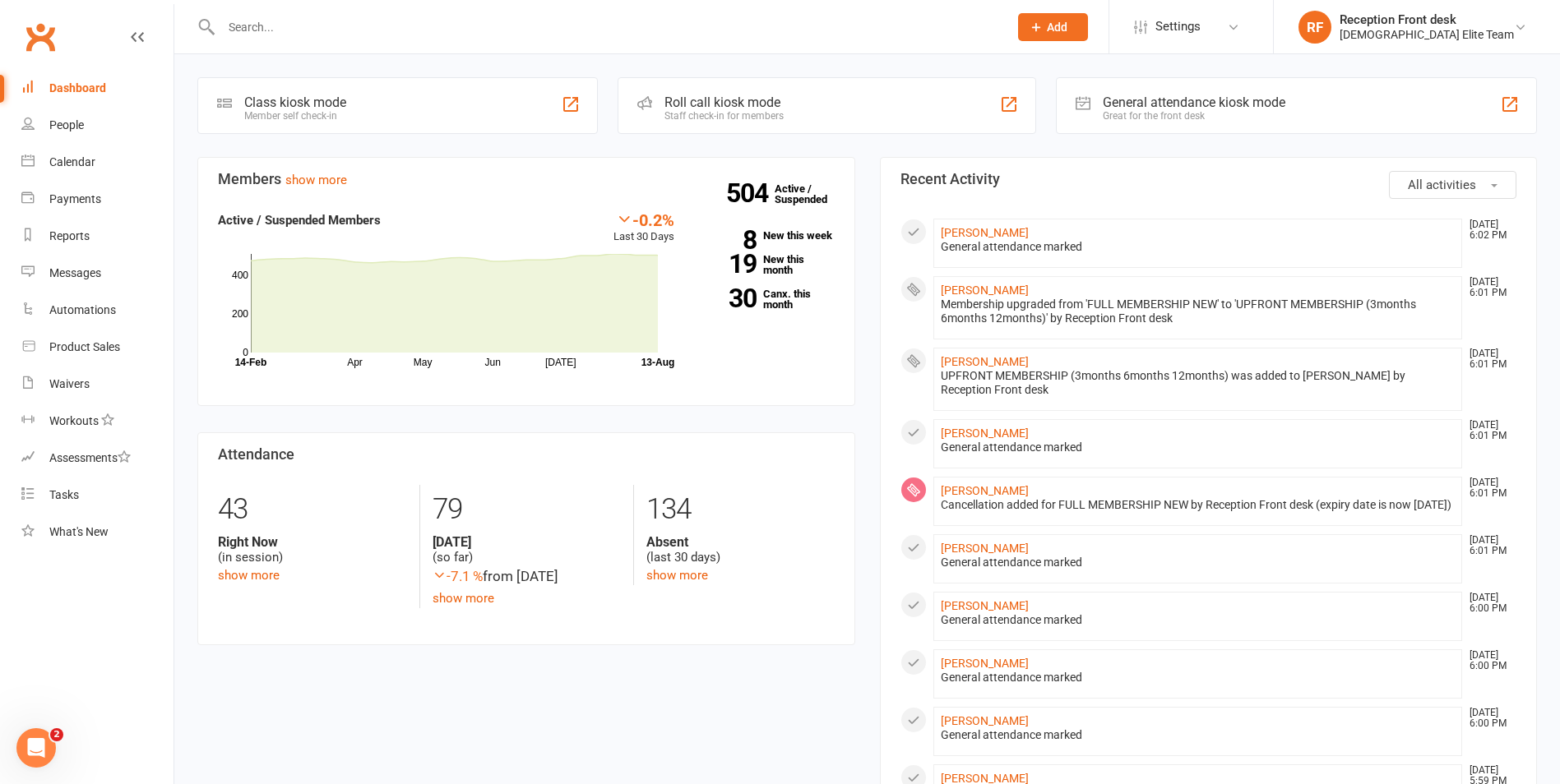
click at [1067, 23] on span "Add" at bounding box center [1058, 28] width 21 height 13
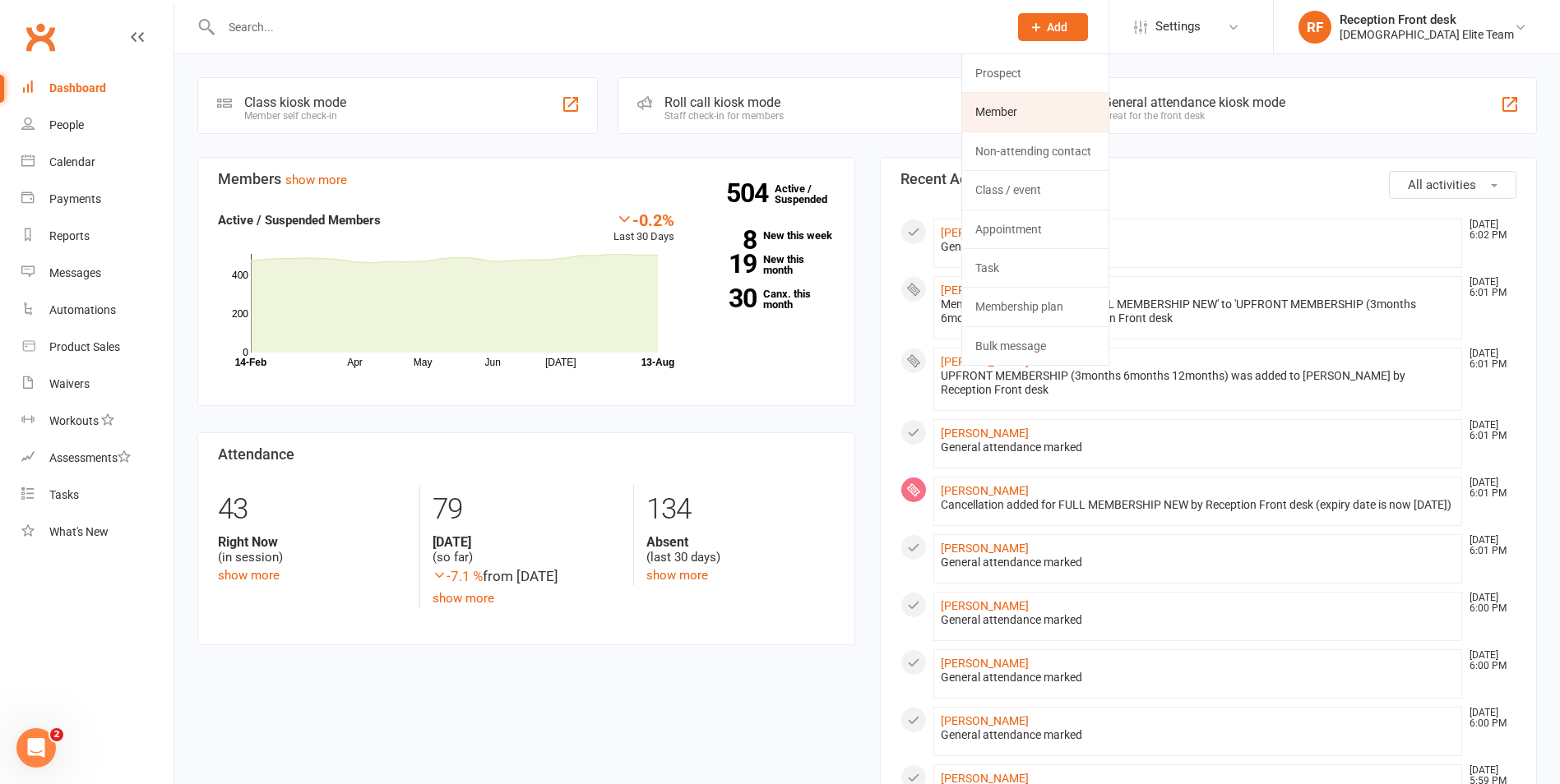
click at [1108, 103] on link "Member" at bounding box center [1035, 112] width 146 height 38
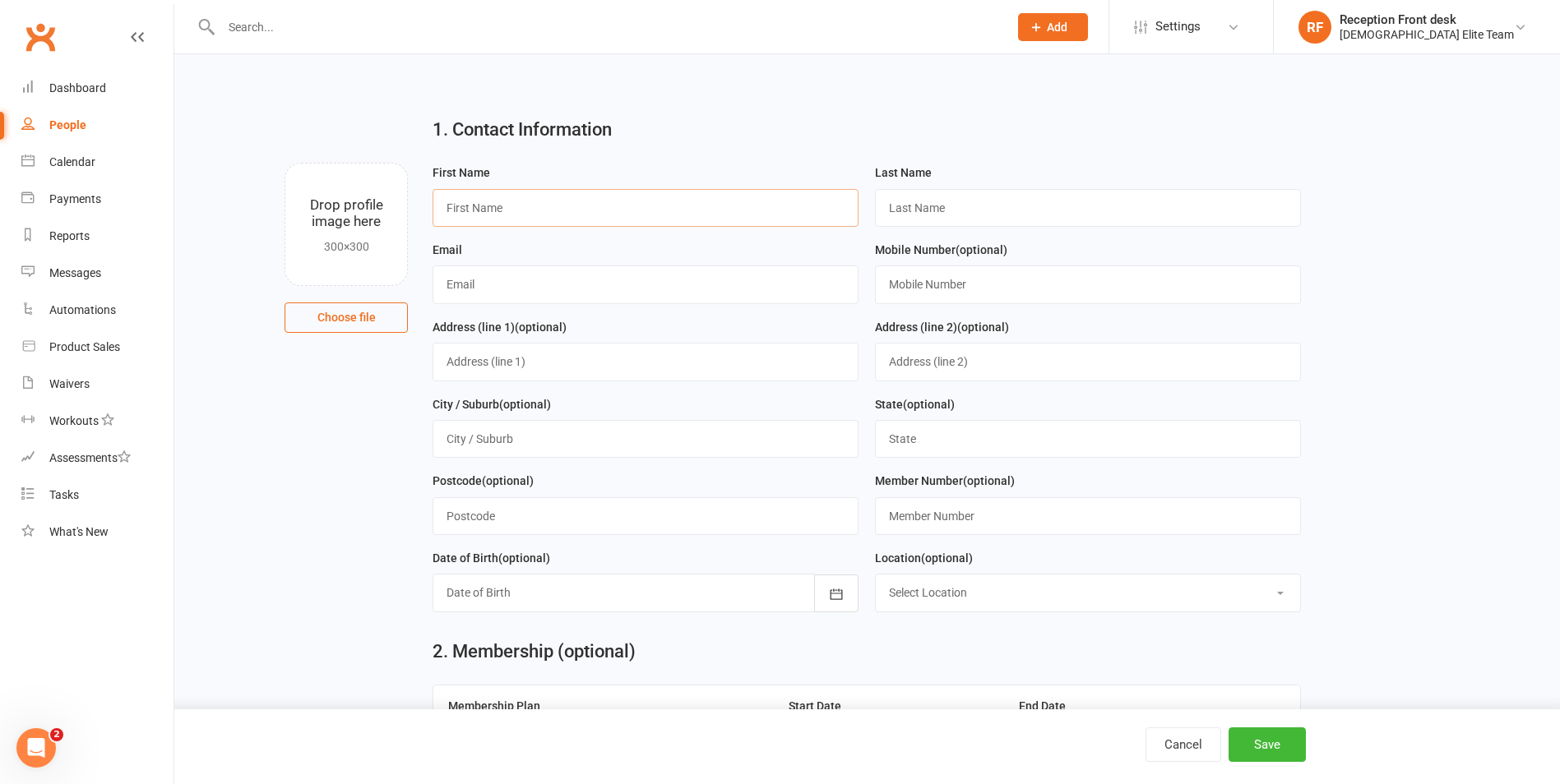
drag, startPoint x: 724, startPoint y: 195, endPoint x: 743, endPoint y: 194, distance: 19.0
click at [724, 195] on input "text" at bounding box center [646, 208] width 426 height 38
type input "Locksley"
drag, startPoint x: 1048, startPoint y: 210, endPoint x: 1062, endPoint y: 199, distance: 17.8
click at [1048, 210] on input "text" at bounding box center [1088, 208] width 426 height 38
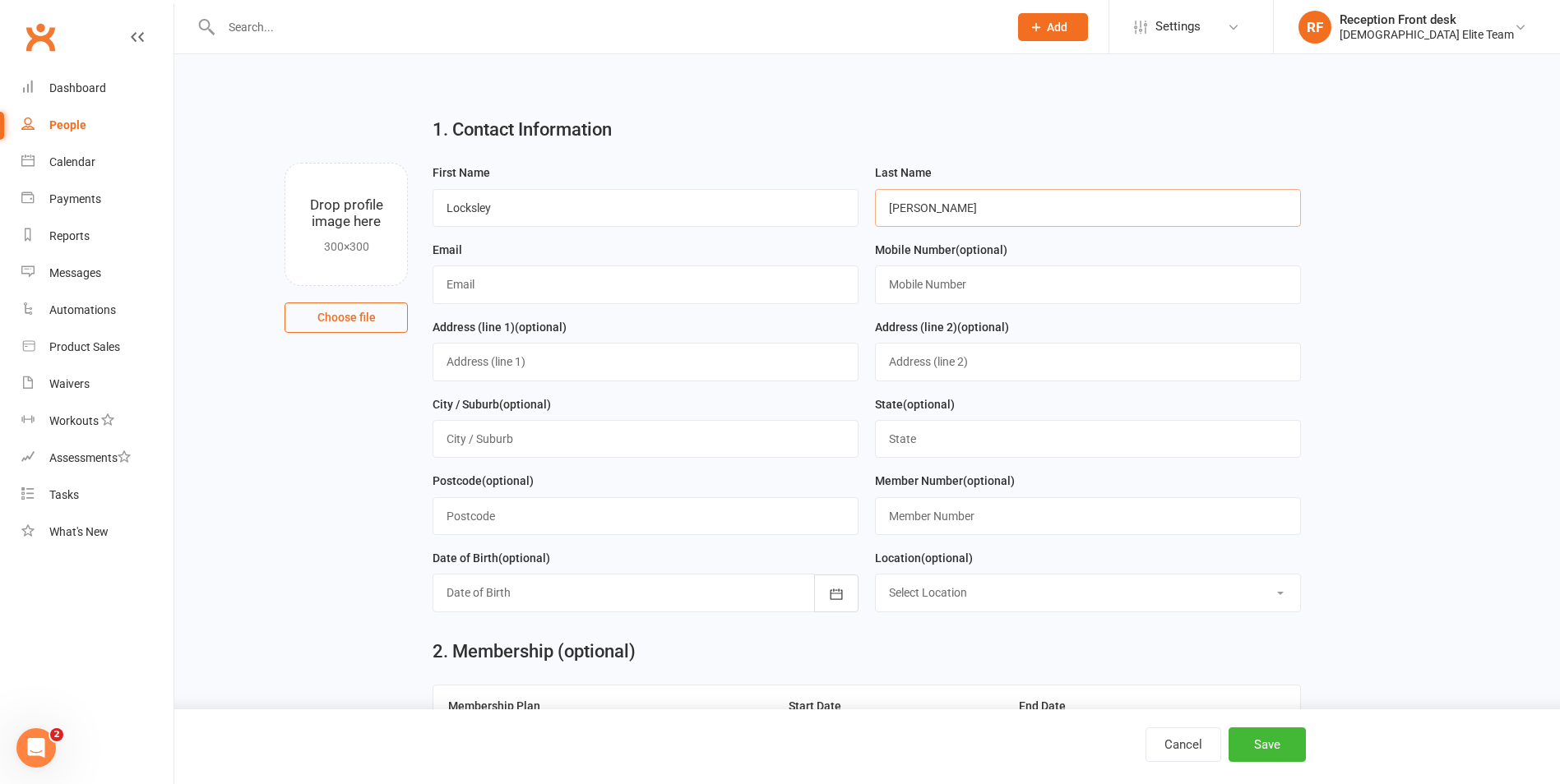
type input "[PERSON_NAME]"
drag, startPoint x: 484, startPoint y: 274, endPoint x: 502, endPoint y: 273, distance: 18.0
click at [484, 274] on input "text" at bounding box center [646, 285] width 426 height 38
type input "[EMAIL_ADDRESS][DOMAIN_NAME]"
drag, startPoint x: 921, startPoint y: 292, endPoint x: 930, endPoint y: 292, distance: 9.0
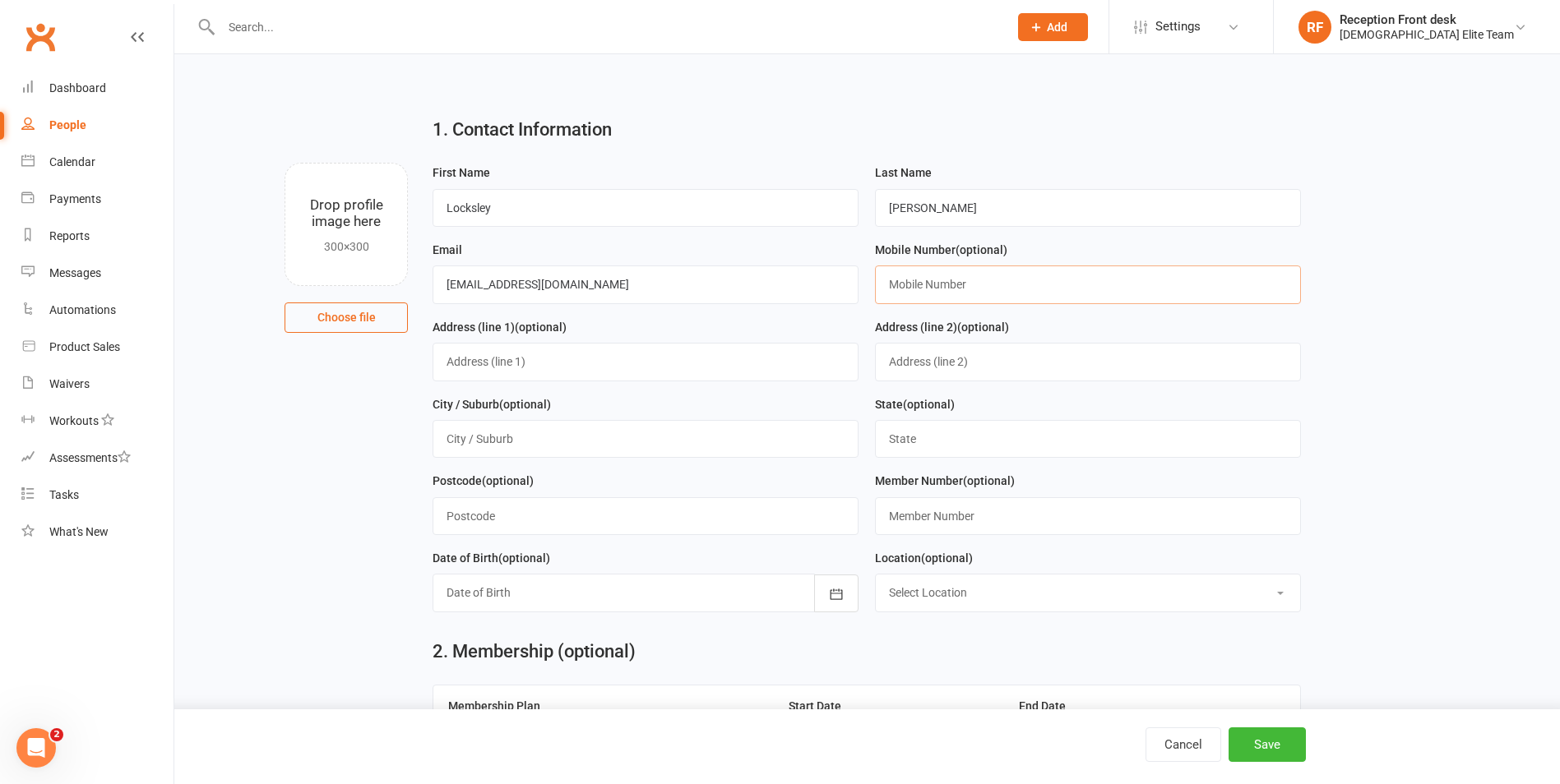
click at [921, 292] on input "text" at bounding box center [1088, 285] width 426 height 38
type input "0491187759"
drag, startPoint x: 510, startPoint y: 368, endPoint x: 577, endPoint y: 363, distance: 67.2
click at [512, 368] on input "text" at bounding box center [646, 362] width 426 height 38
type input "[STREET_ADDRESS]"
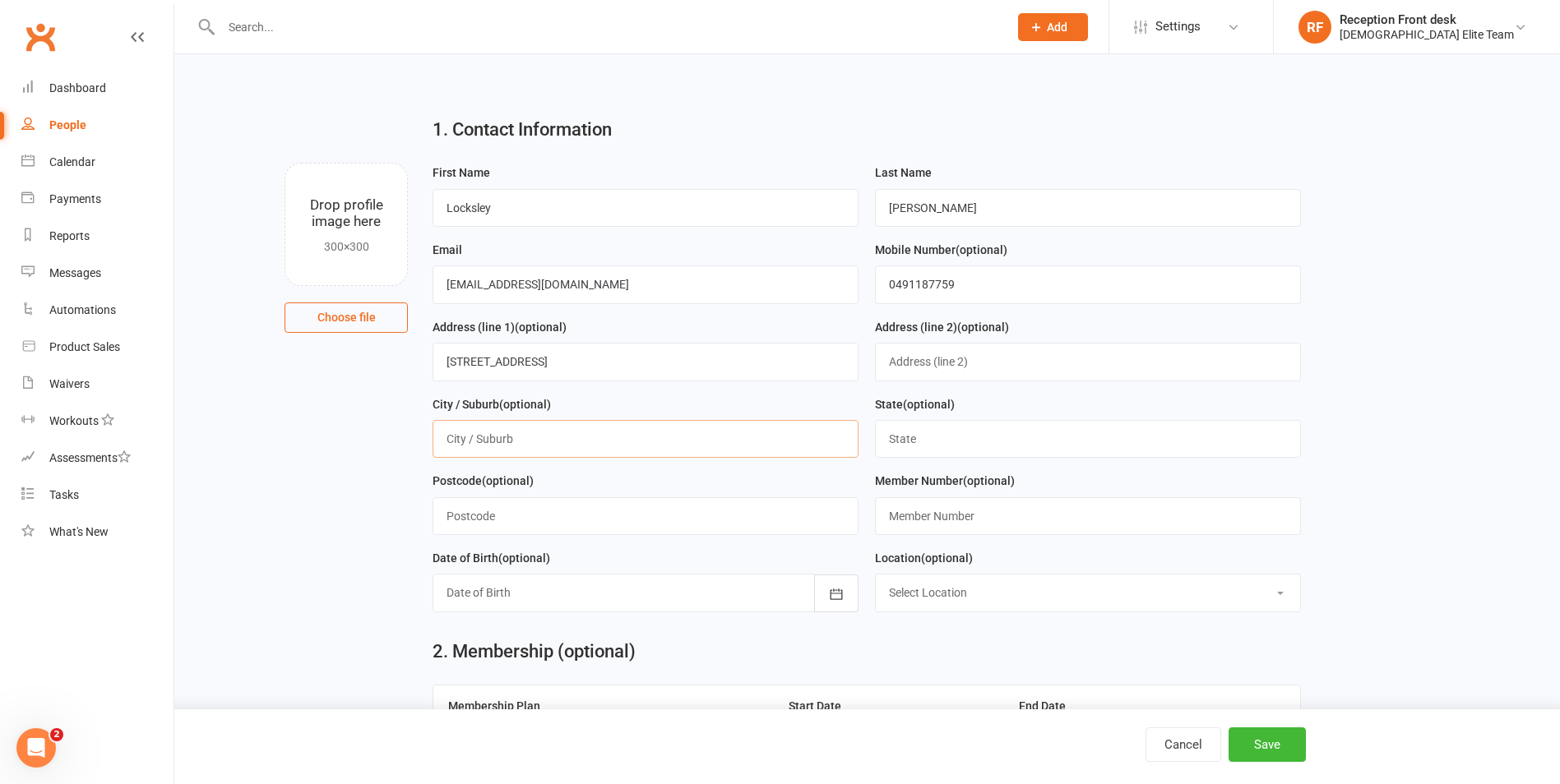
drag, startPoint x: 519, startPoint y: 434, endPoint x: 546, endPoint y: 434, distance: 27.0
click at [519, 434] on input "text" at bounding box center [646, 439] width 426 height 38
type input "[GEOGRAPHIC_DATA]"
drag, startPoint x: 911, startPoint y: 453, endPoint x: 952, endPoint y: 434, distance: 45.2
click at [911, 453] on input "text" at bounding box center [1088, 439] width 426 height 38
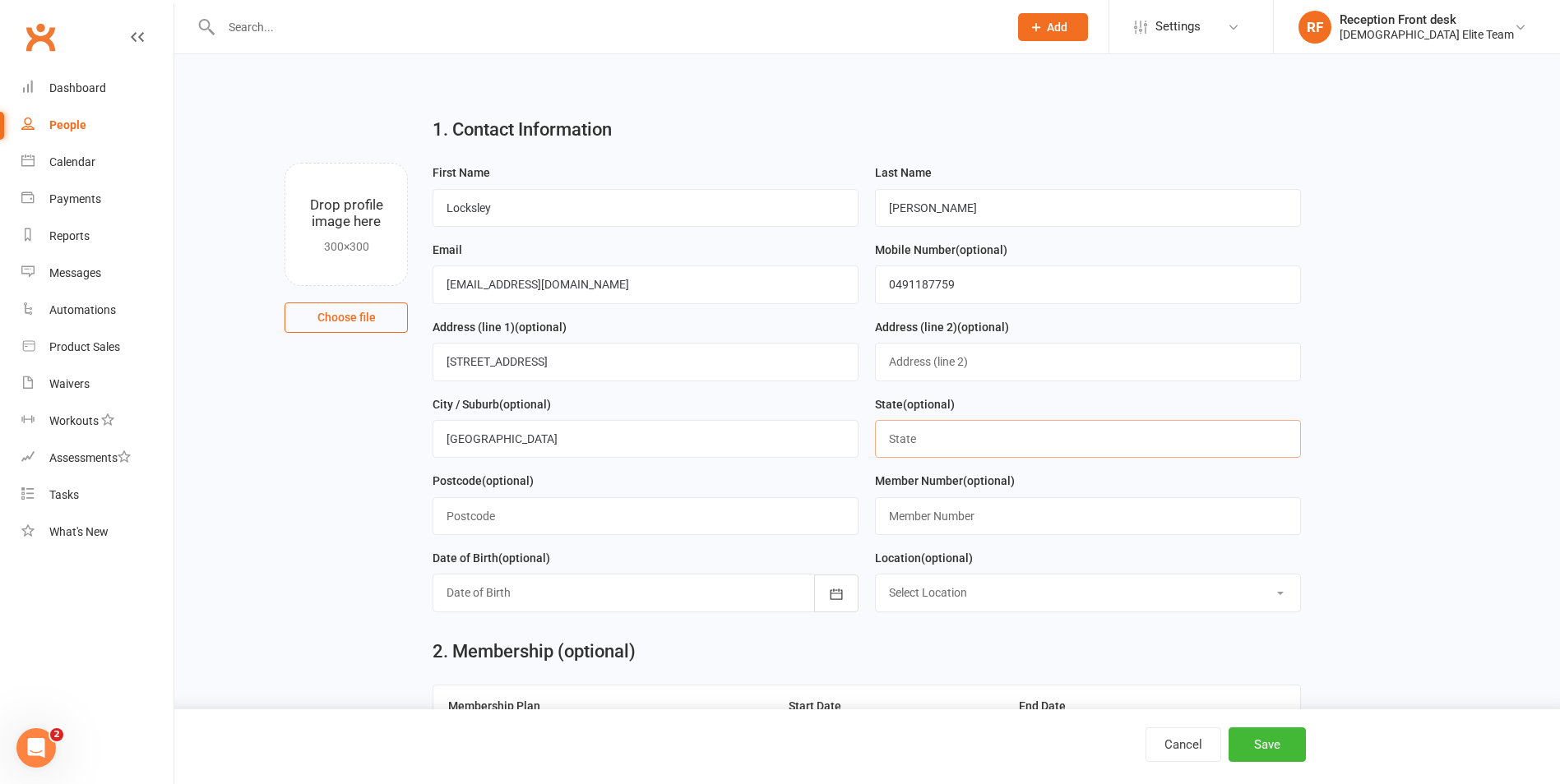
type input "vic"
click at [564, 517] on input "text" at bounding box center [646, 517] width 426 height 38
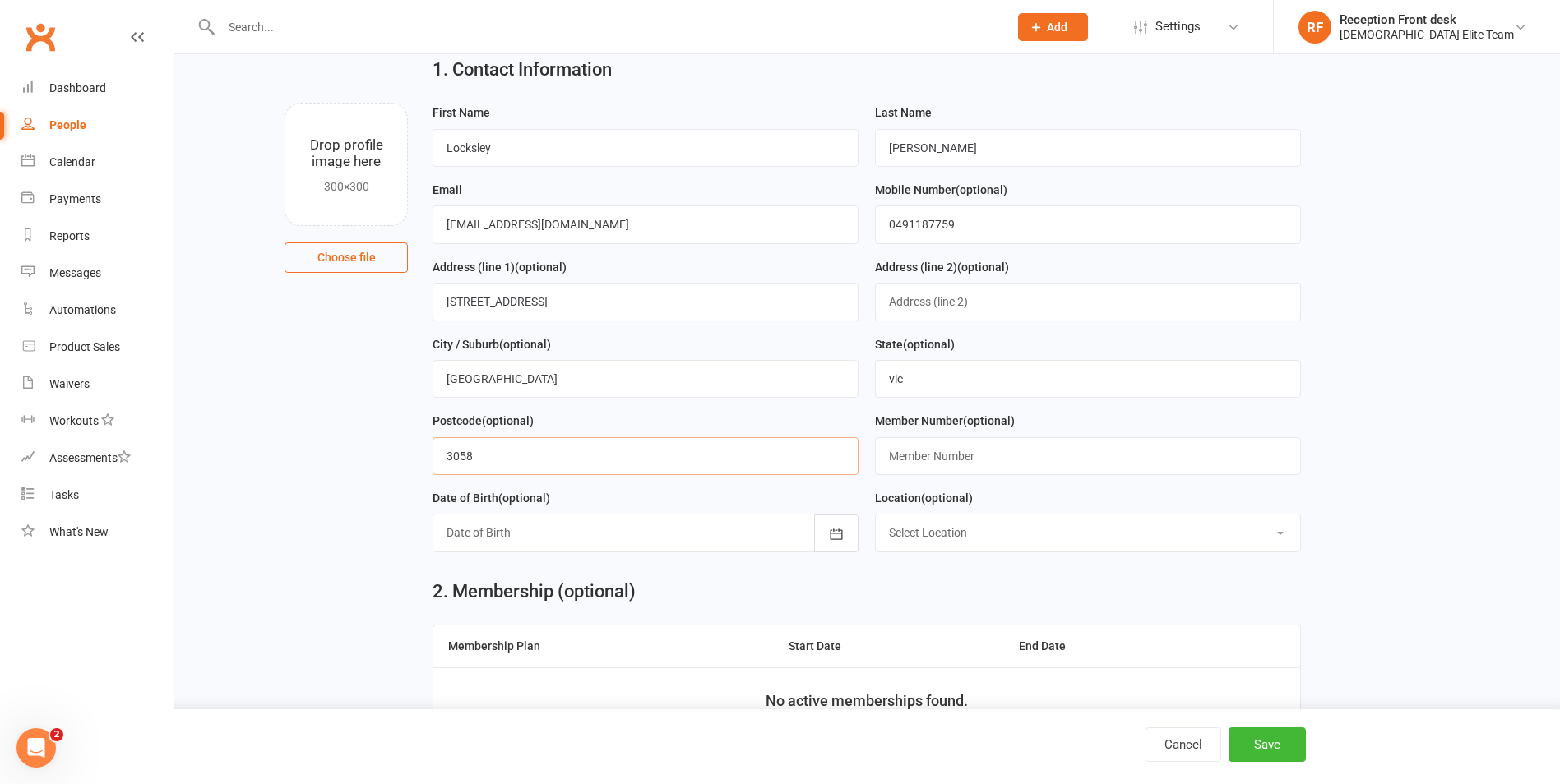
scroll to position [164, 0]
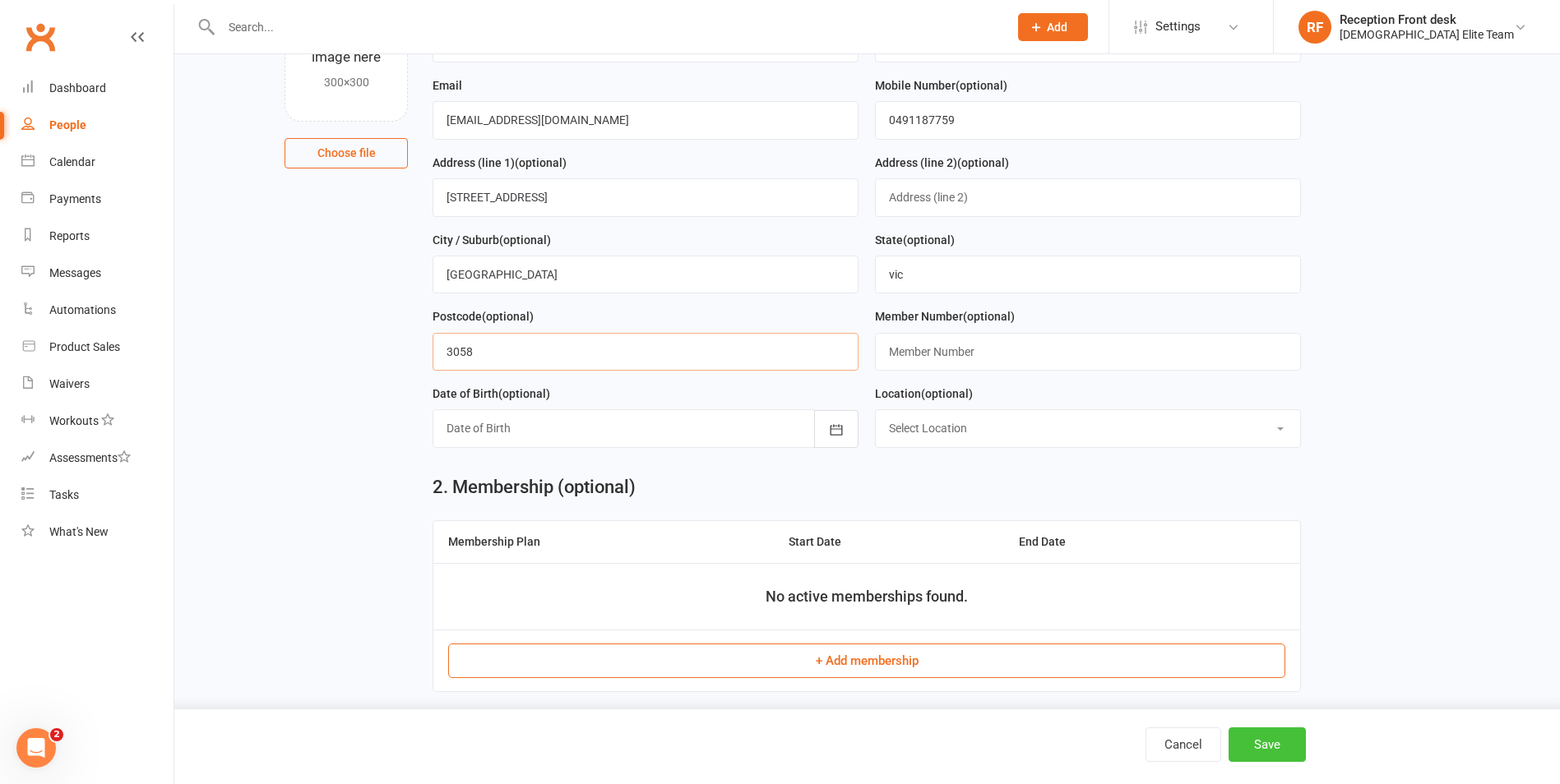
type input "3058"
click at [1262, 740] on button "Save" at bounding box center [1267, 745] width 77 height 34
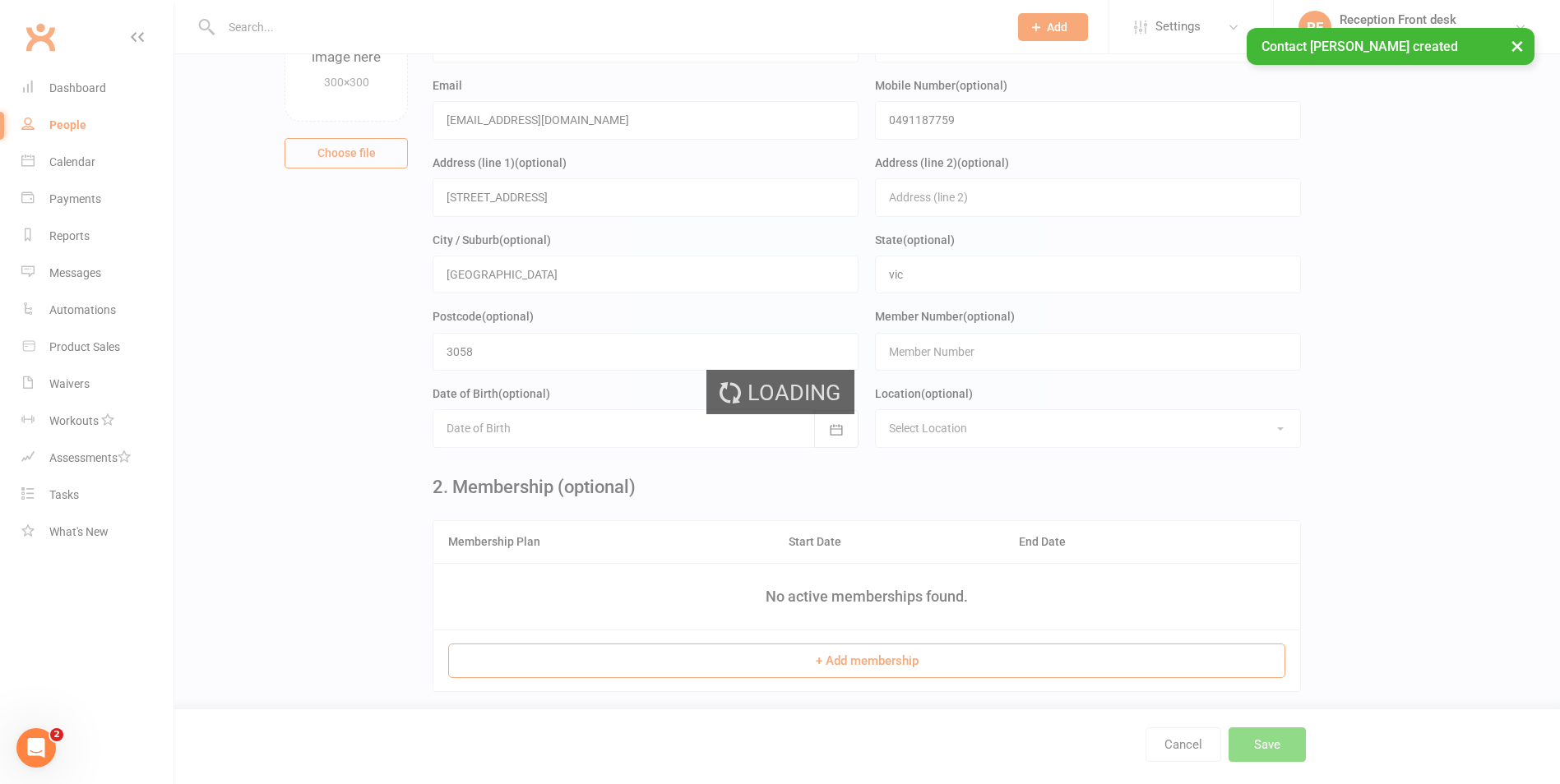
scroll to position [0, 0]
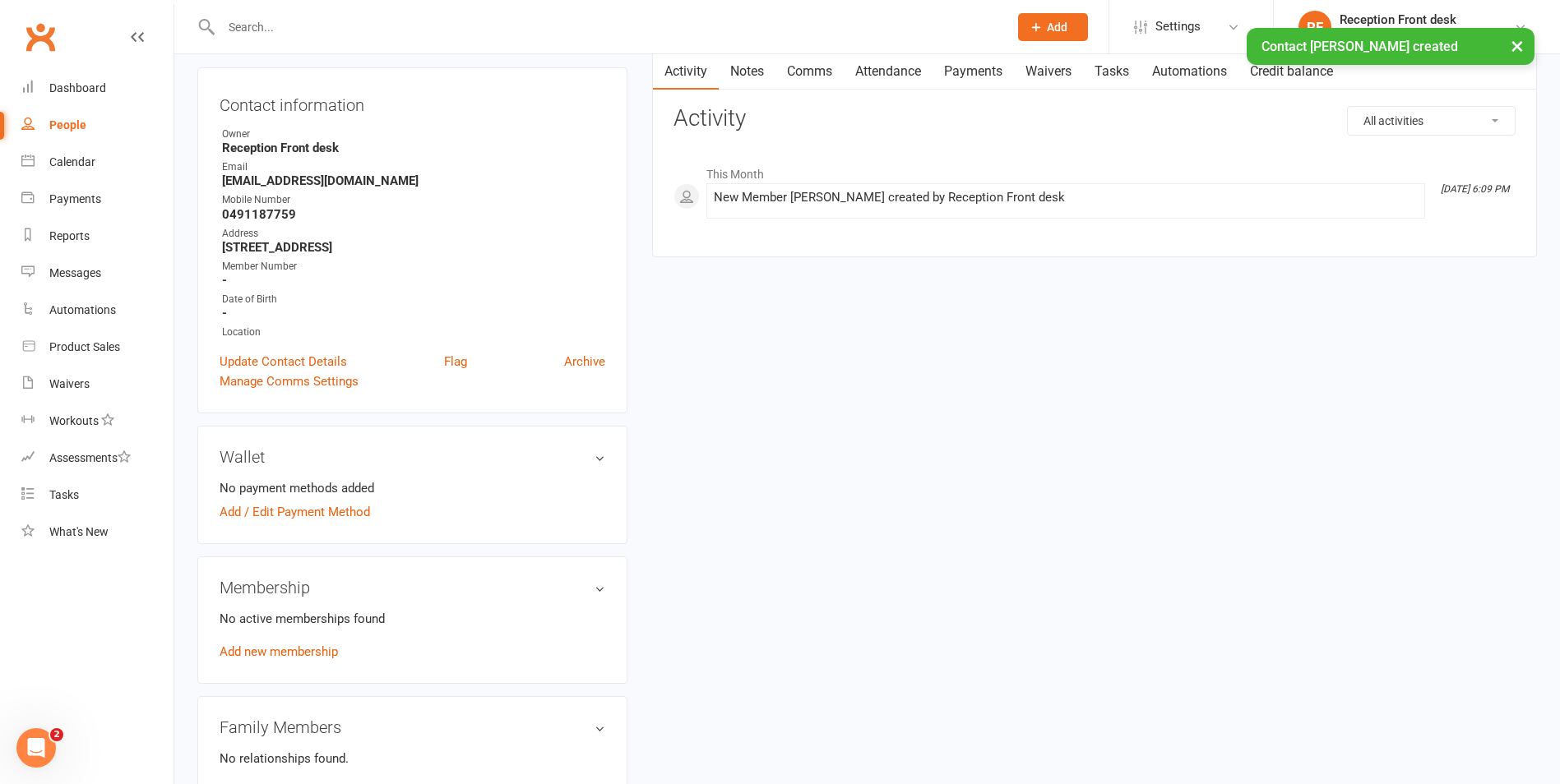
scroll to position [246, 0]
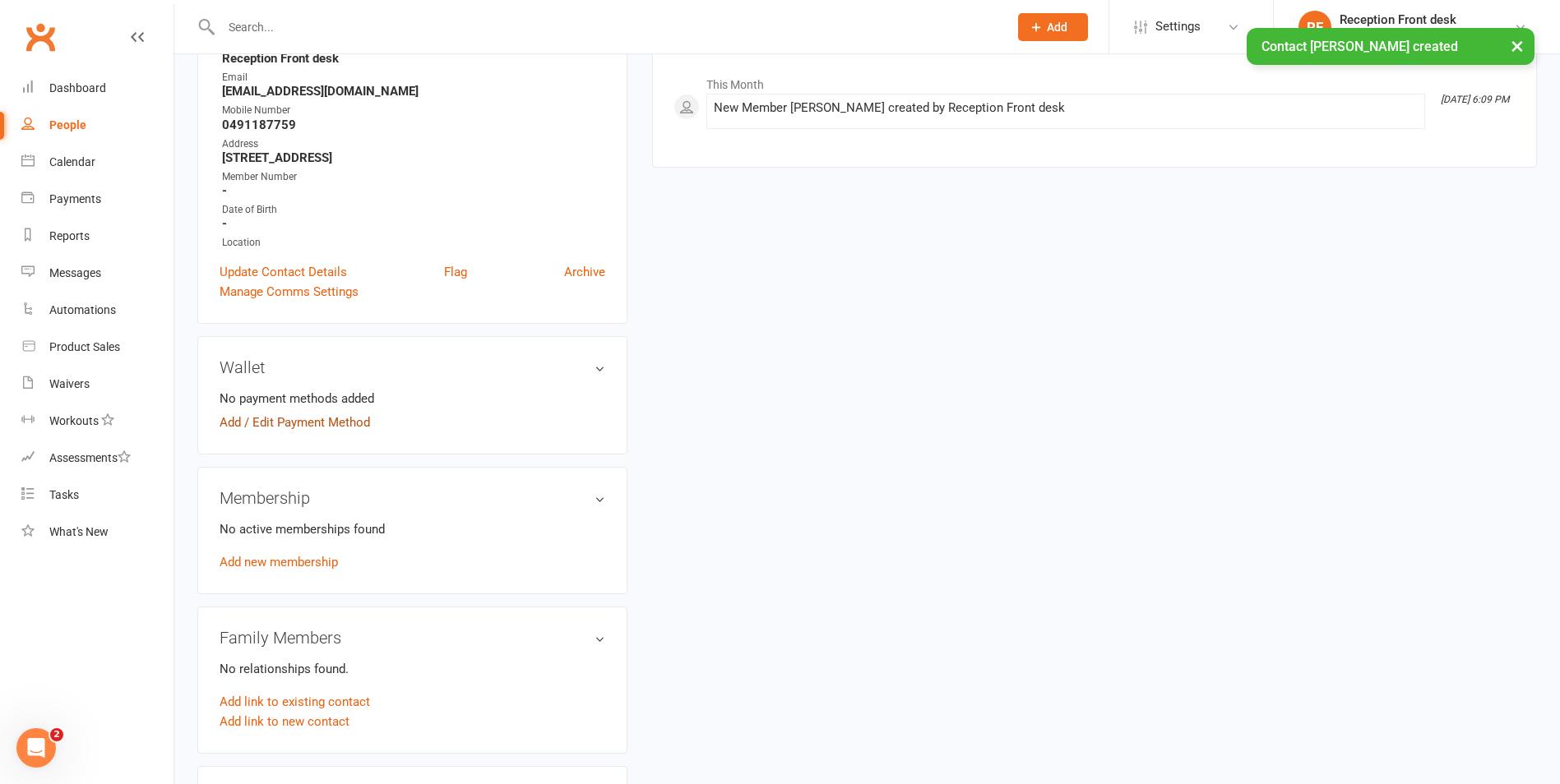
click at [322, 422] on link "Add / Edit Payment Method" at bounding box center [295, 422] width 151 height 20
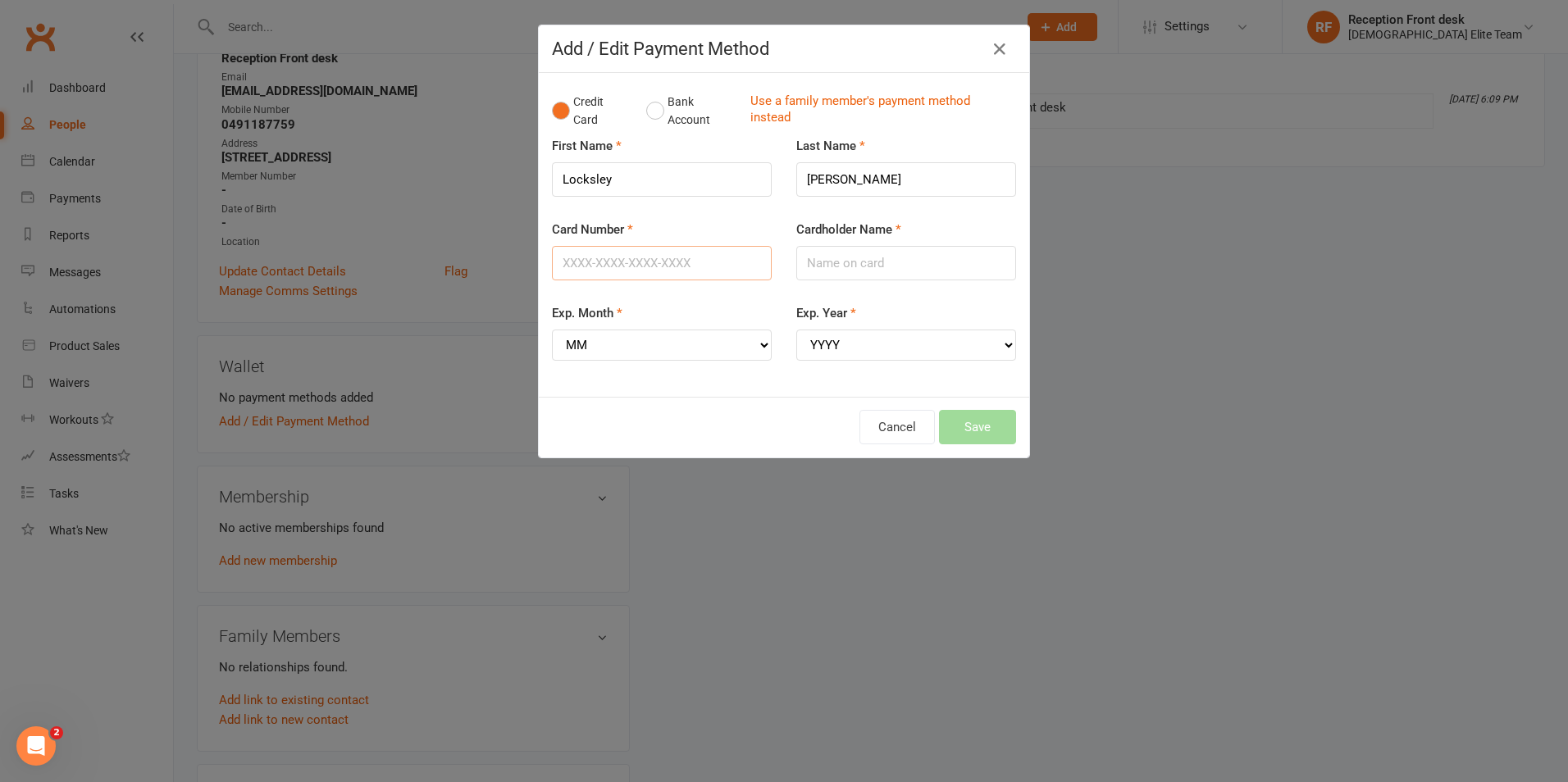
click at [593, 256] on input "Card Number" at bounding box center [661, 263] width 220 height 34
type input "[CREDIT_CARD_NUMBER]"
click at [674, 337] on select "MM 01 02 03 04 05 06 07 08 09 10 11 12" at bounding box center [661, 345] width 220 height 31
select select "11"
click at [552, 330] on select "MM 01 02 03 04 05 06 07 08 09 10 11 12" at bounding box center [661, 345] width 220 height 31
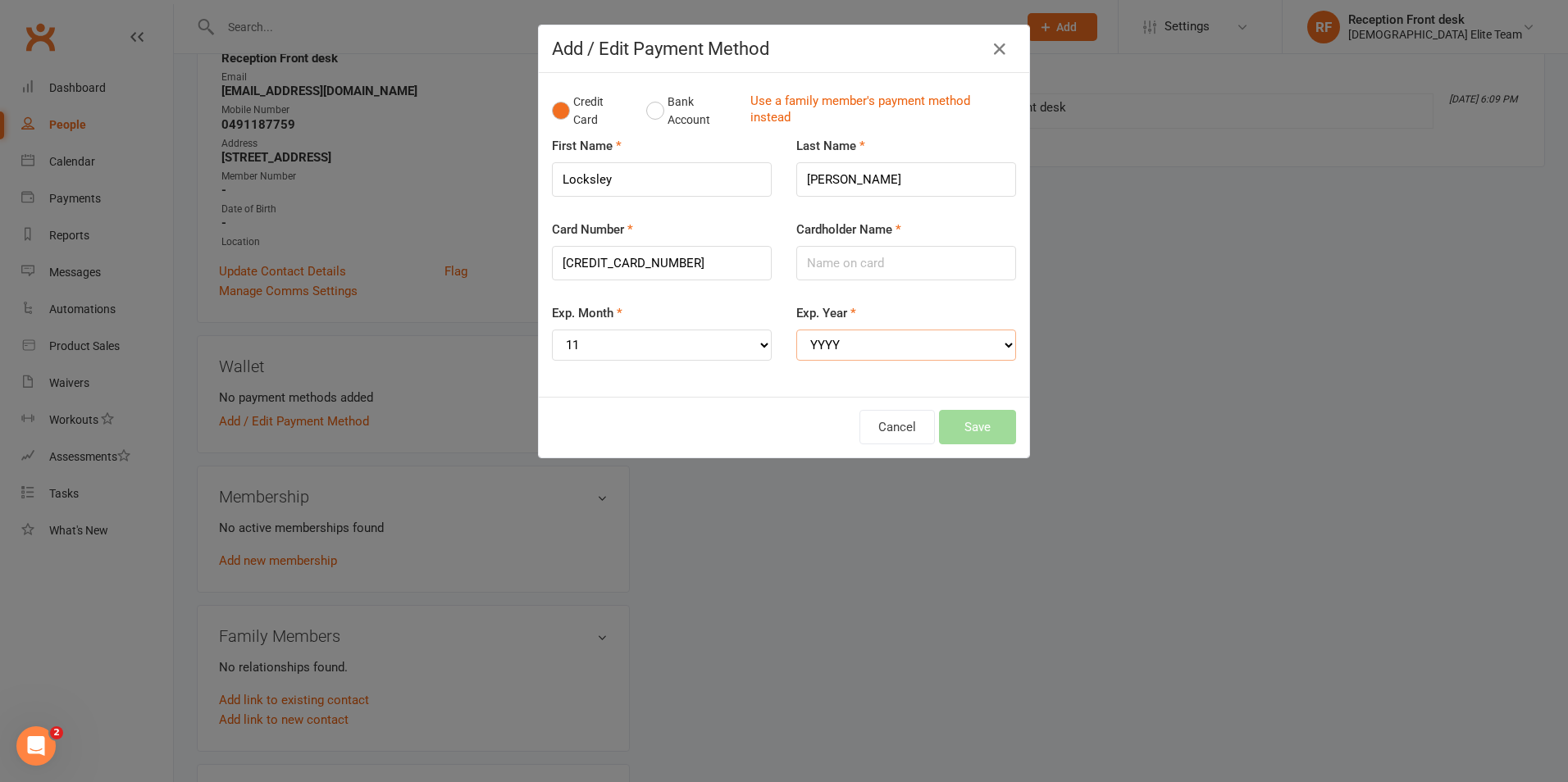
click at [867, 339] on select "YYYY 2025 2026 2027 2028 2029 2030 2031 2032 2033 2034" at bounding box center [906, 345] width 220 height 31
select select "2026"
click at [796, 330] on select "YYYY 2025 2026 2027 2028 2029 2030 2031 2032 2033 2034" at bounding box center [906, 345] width 220 height 31
click at [812, 262] on input "Cardholder Name" at bounding box center [906, 263] width 220 height 34
type input "[PERSON_NAME]"
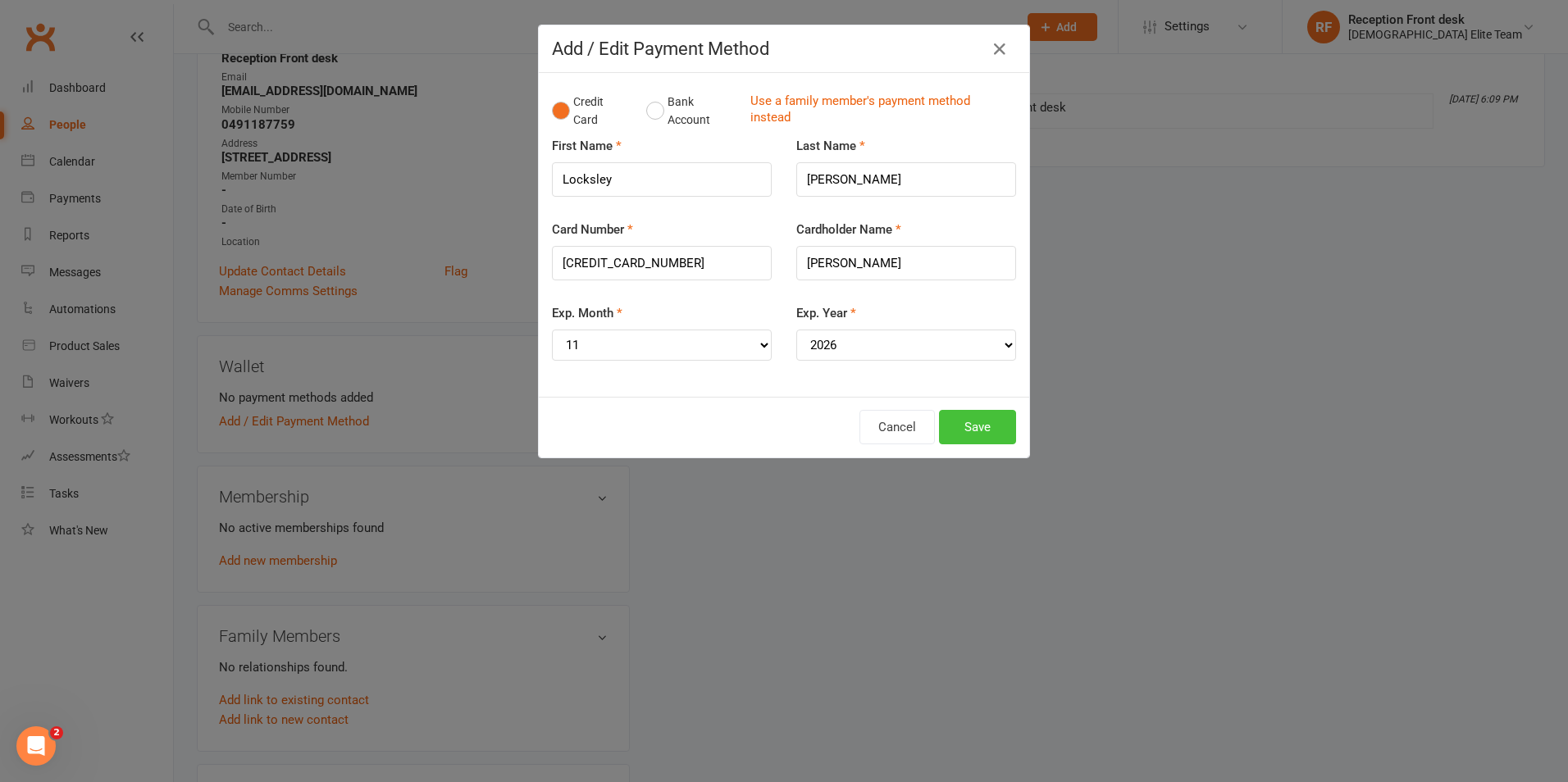
click at [972, 425] on button "Save" at bounding box center [976, 427] width 77 height 34
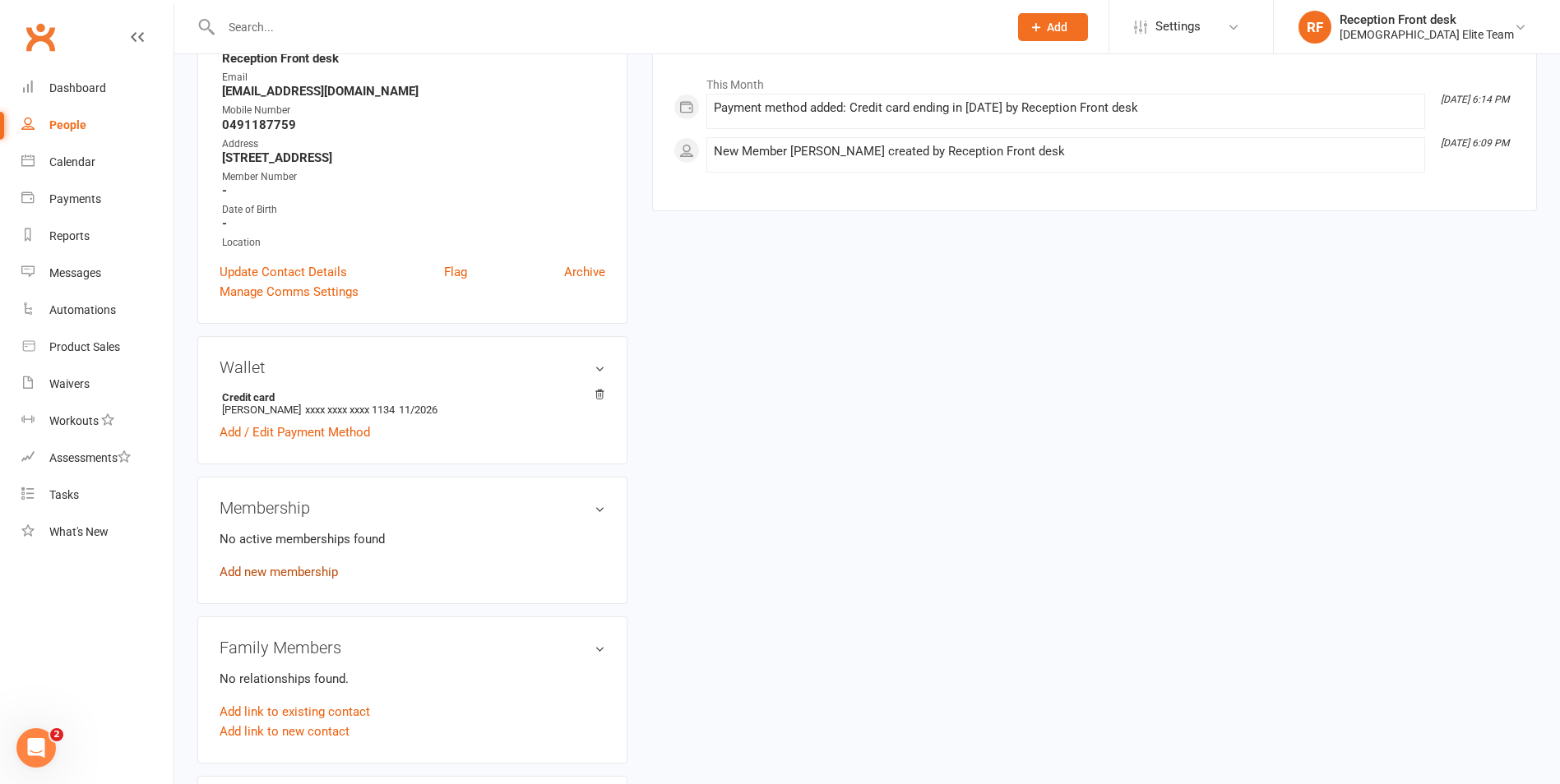
click at [326, 568] on link "Add new membership" at bounding box center [279, 571] width 118 height 14
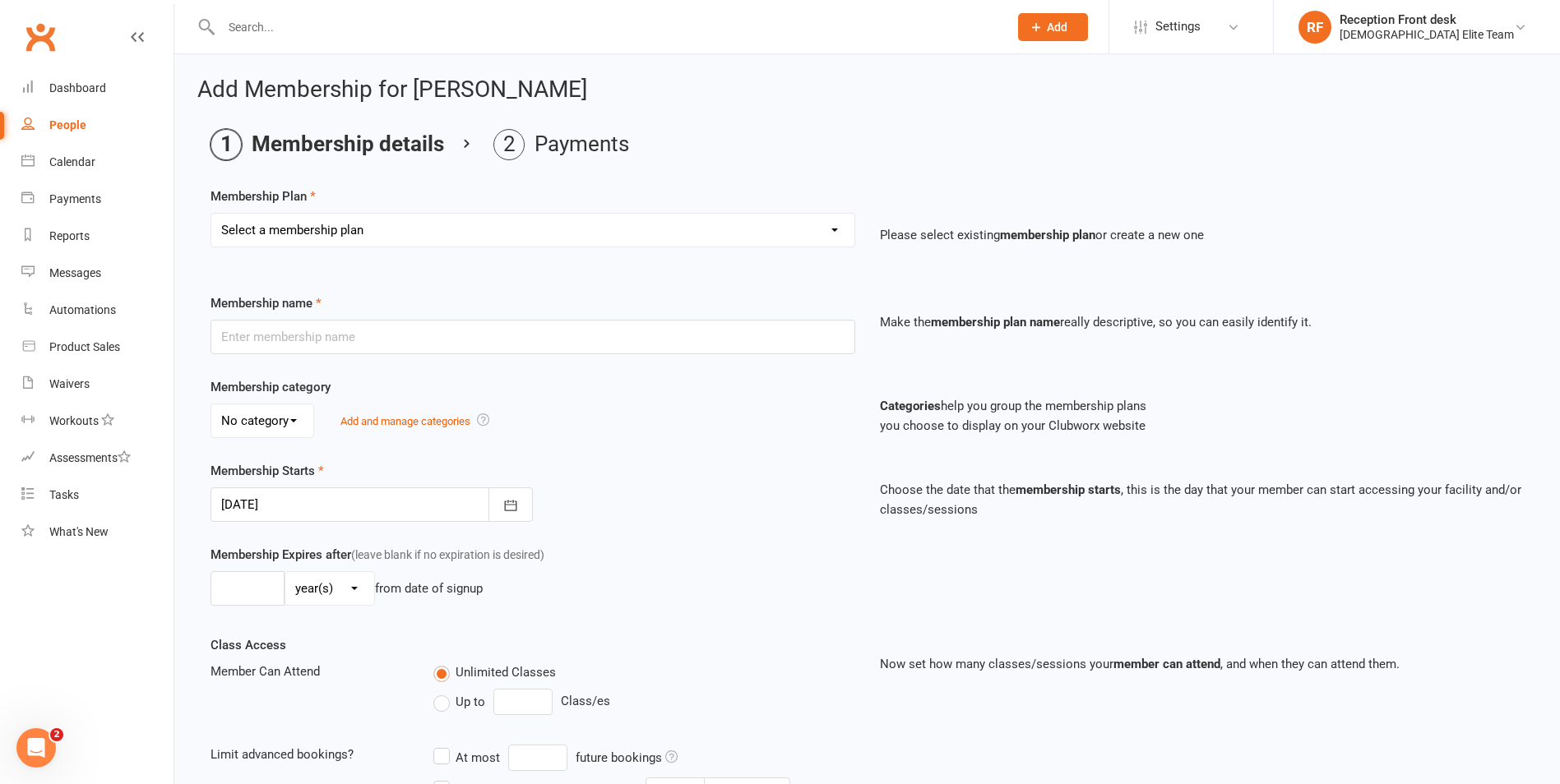
click at [763, 227] on select "Select a membership plan Create new Membership Plan FULL MEMBERSHIP LOYALTY FUL…" at bounding box center [532, 230] width 643 height 32
select select "4"
click at [211, 214] on select "Select a membership plan Create new Membership Plan FULL MEMBERSHIP LOYALTY FUL…" at bounding box center [532, 230] width 643 height 32
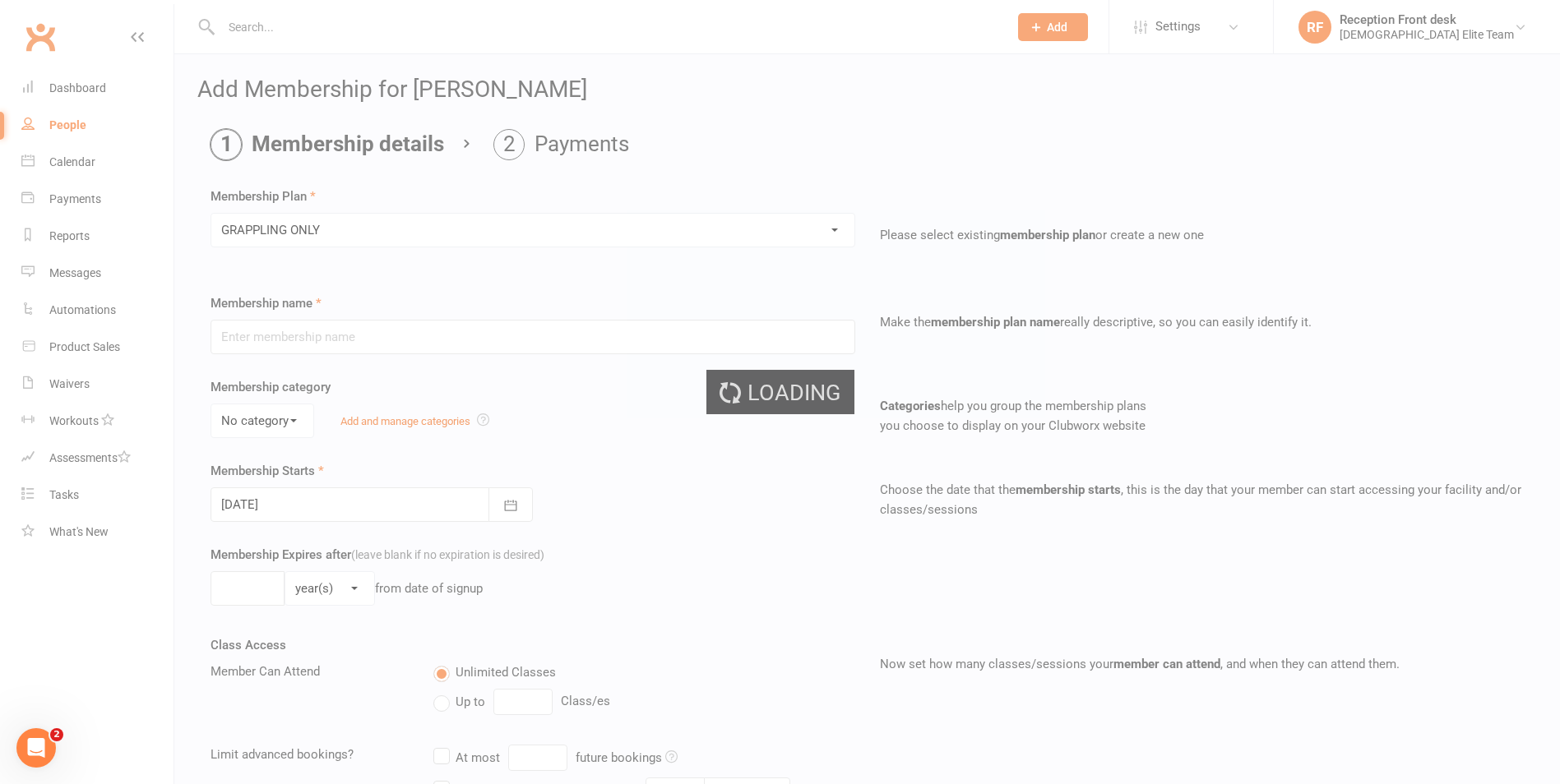
type input "GRAPPLING ONLY"
type input "0"
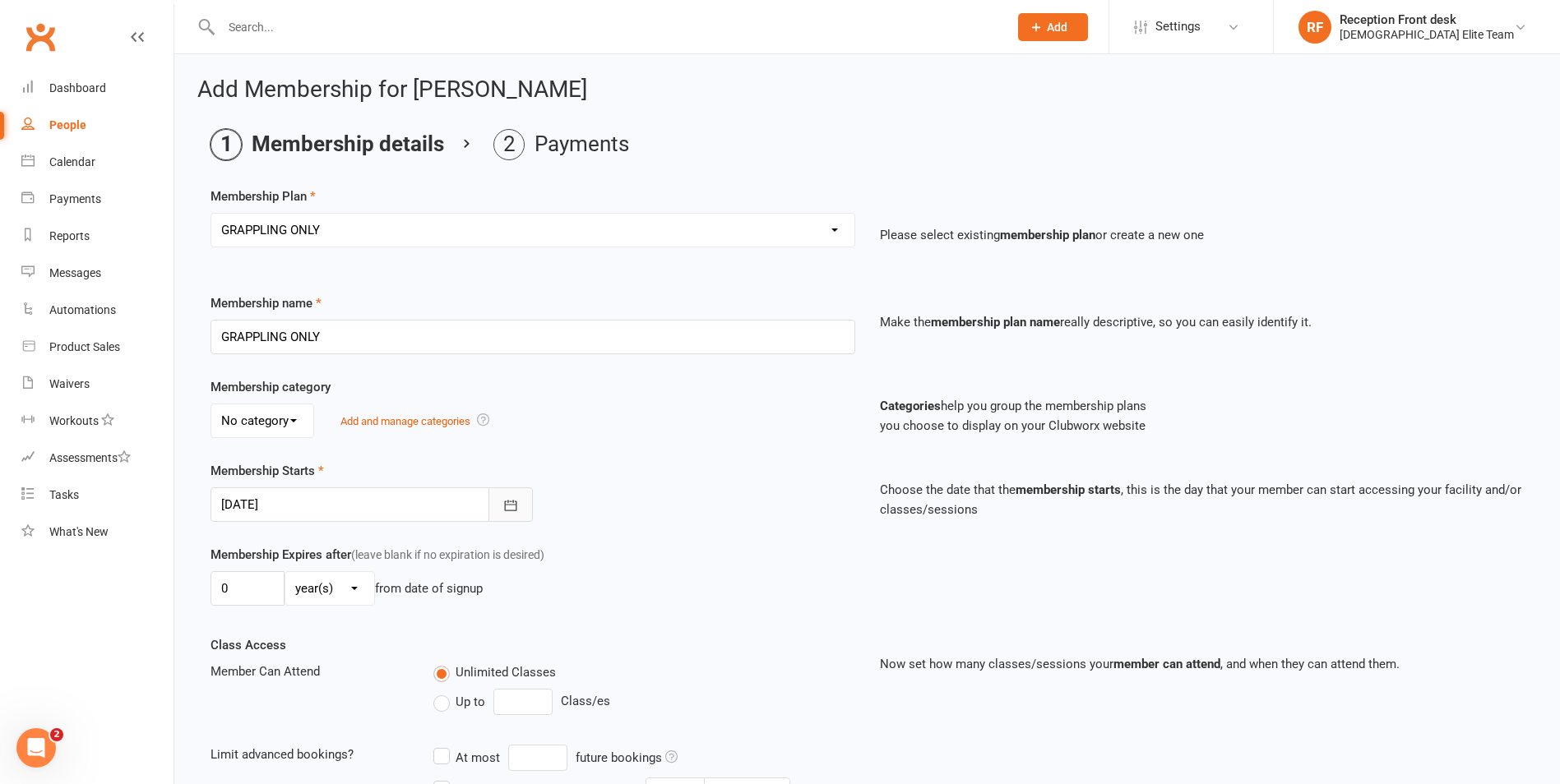
click at [516, 504] on icon "button" at bounding box center [510, 504] width 12 height 11
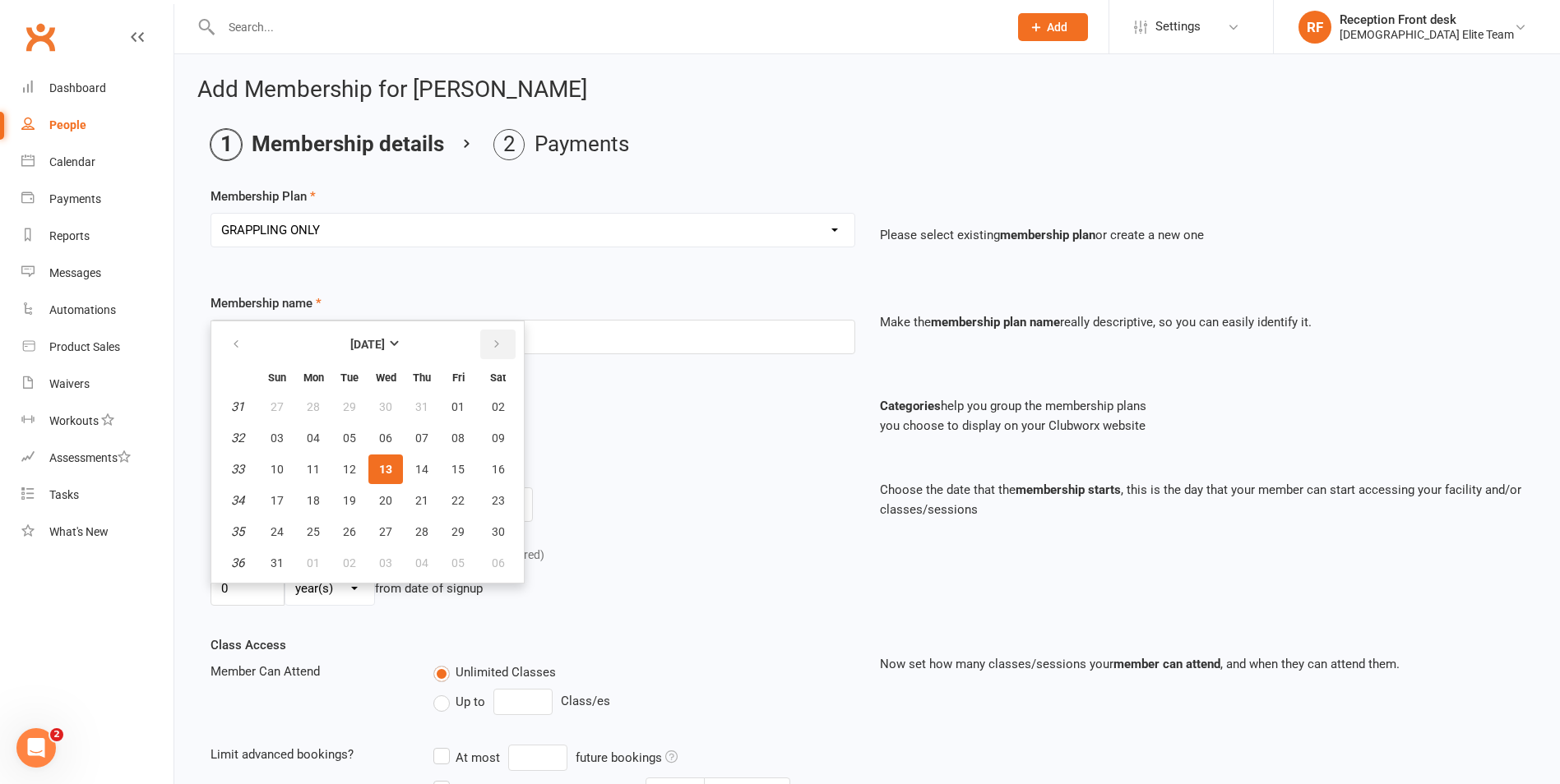
click at [499, 339] on icon "button" at bounding box center [497, 345] width 11 height 13
click at [226, 353] on button "button" at bounding box center [237, 344] width 35 height 30
click at [317, 494] on span "18" at bounding box center [313, 500] width 13 height 13
type input "[DATE]"
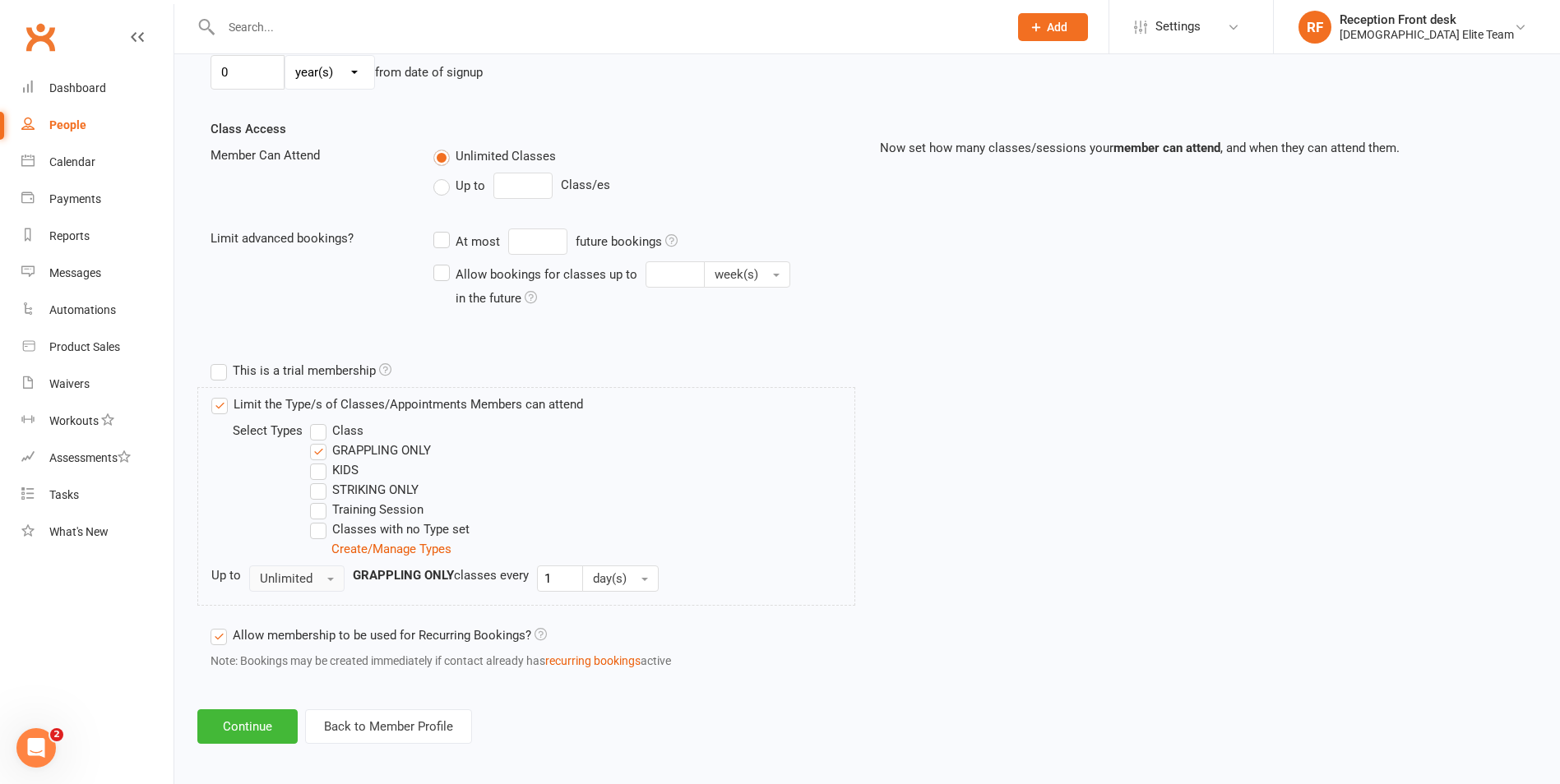
scroll to position [523, 0]
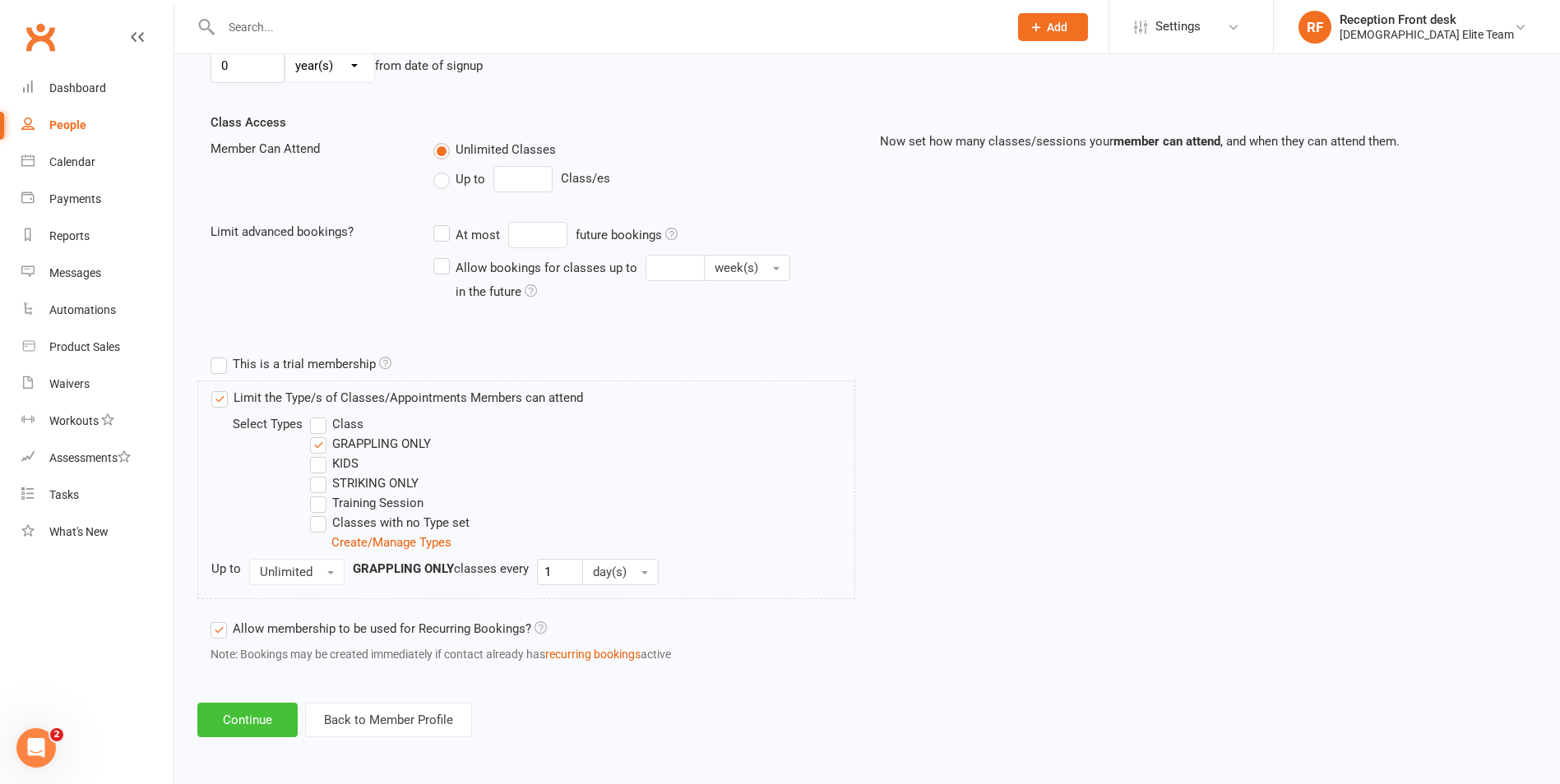
click at [257, 709] on button "Continue" at bounding box center [247, 720] width 100 height 34
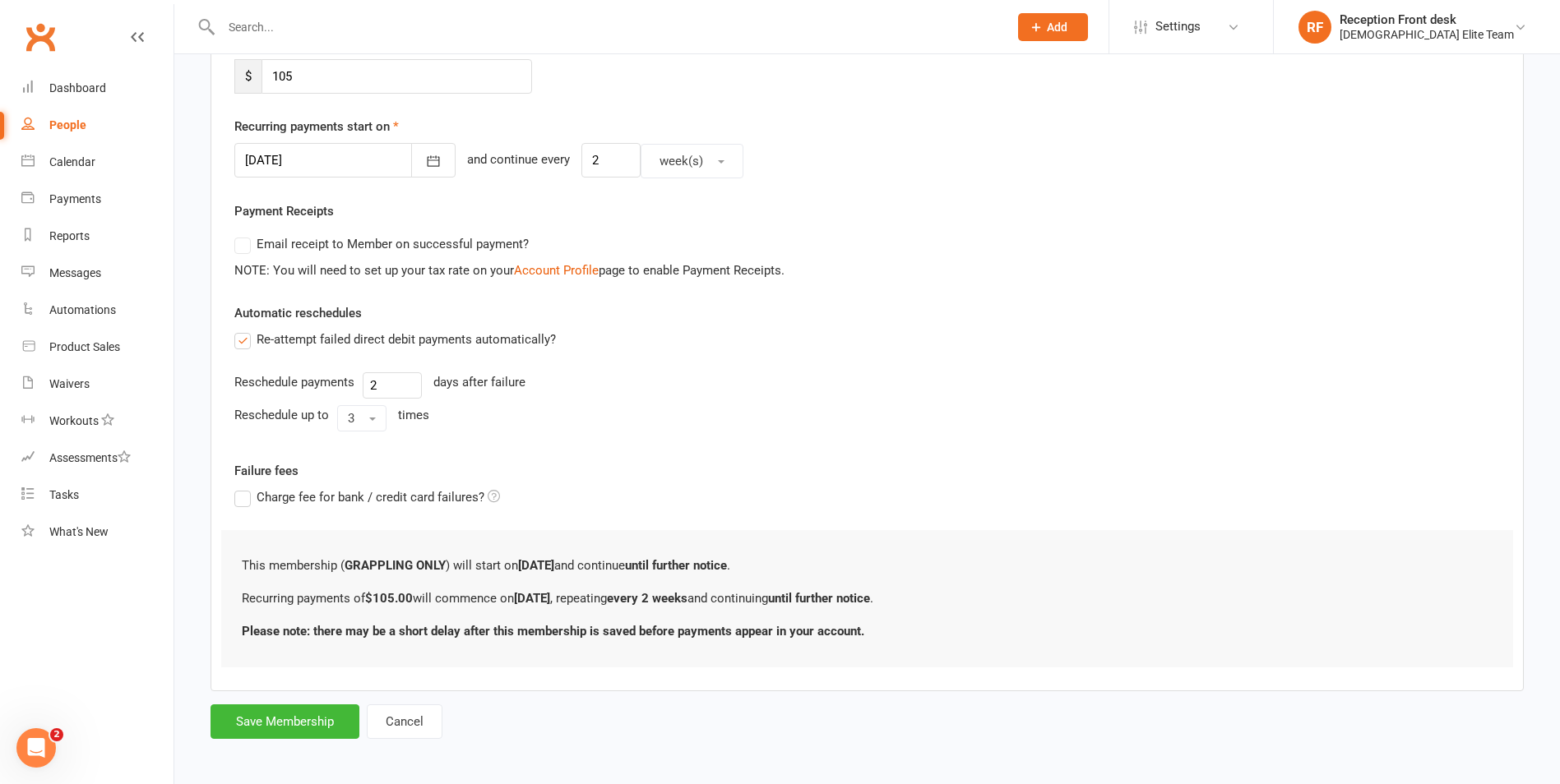
scroll to position [345, 0]
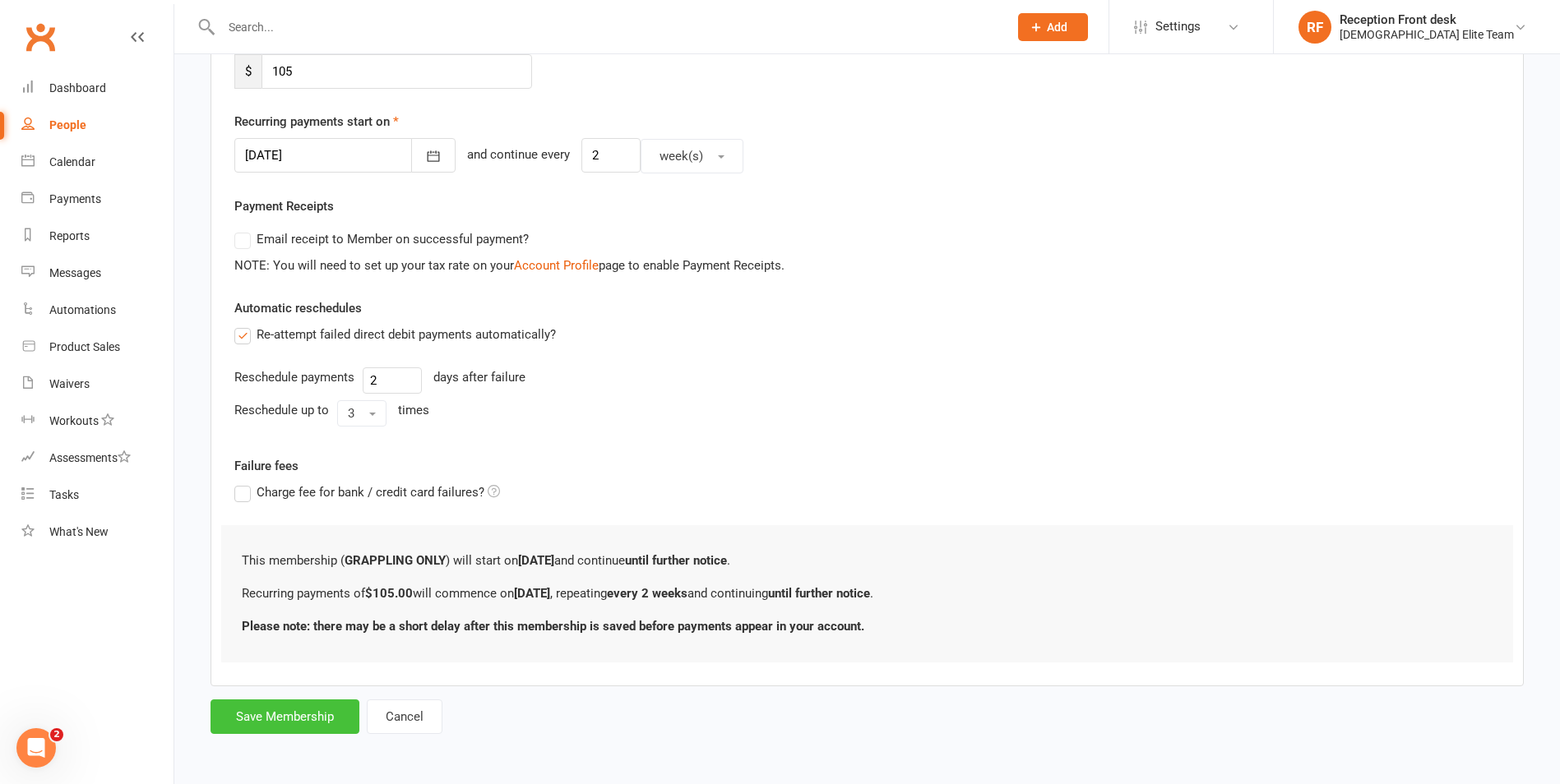
click at [322, 709] on button "Save Membership" at bounding box center [285, 716] width 149 height 34
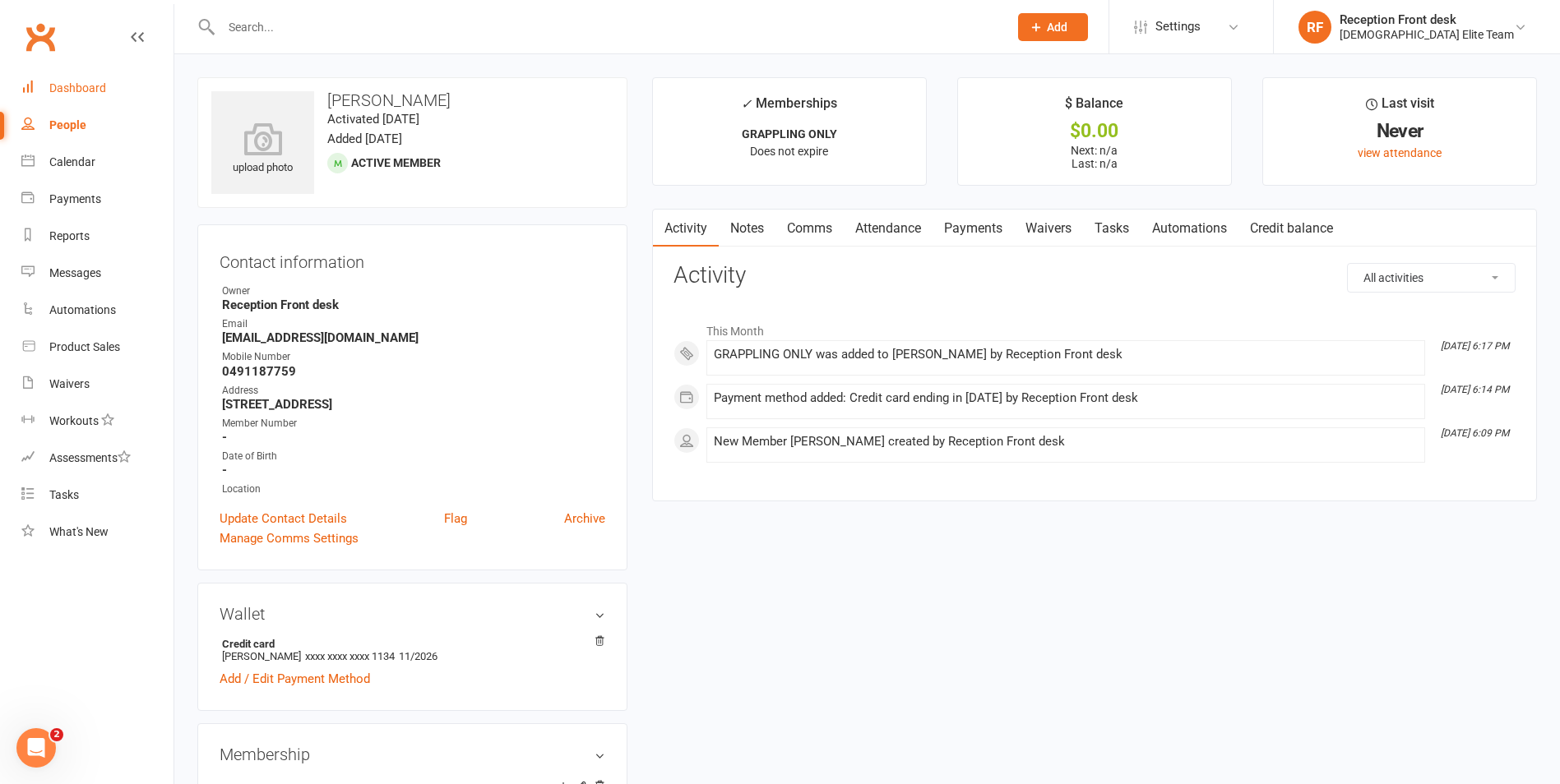
click at [95, 80] on link "Dashboard" at bounding box center [96, 88] width 152 height 37
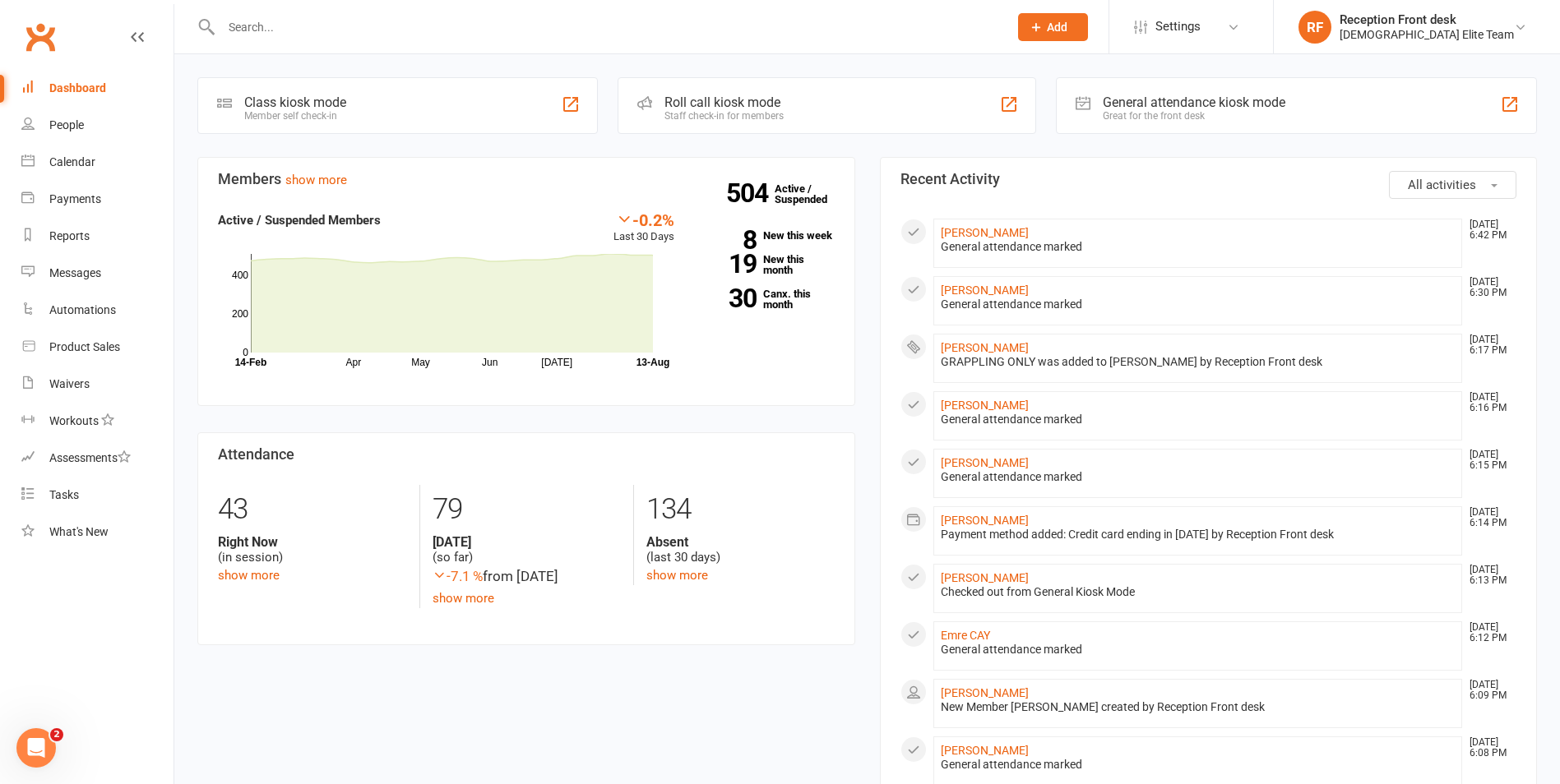
click at [311, 25] on input "text" at bounding box center [606, 27] width 780 height 23
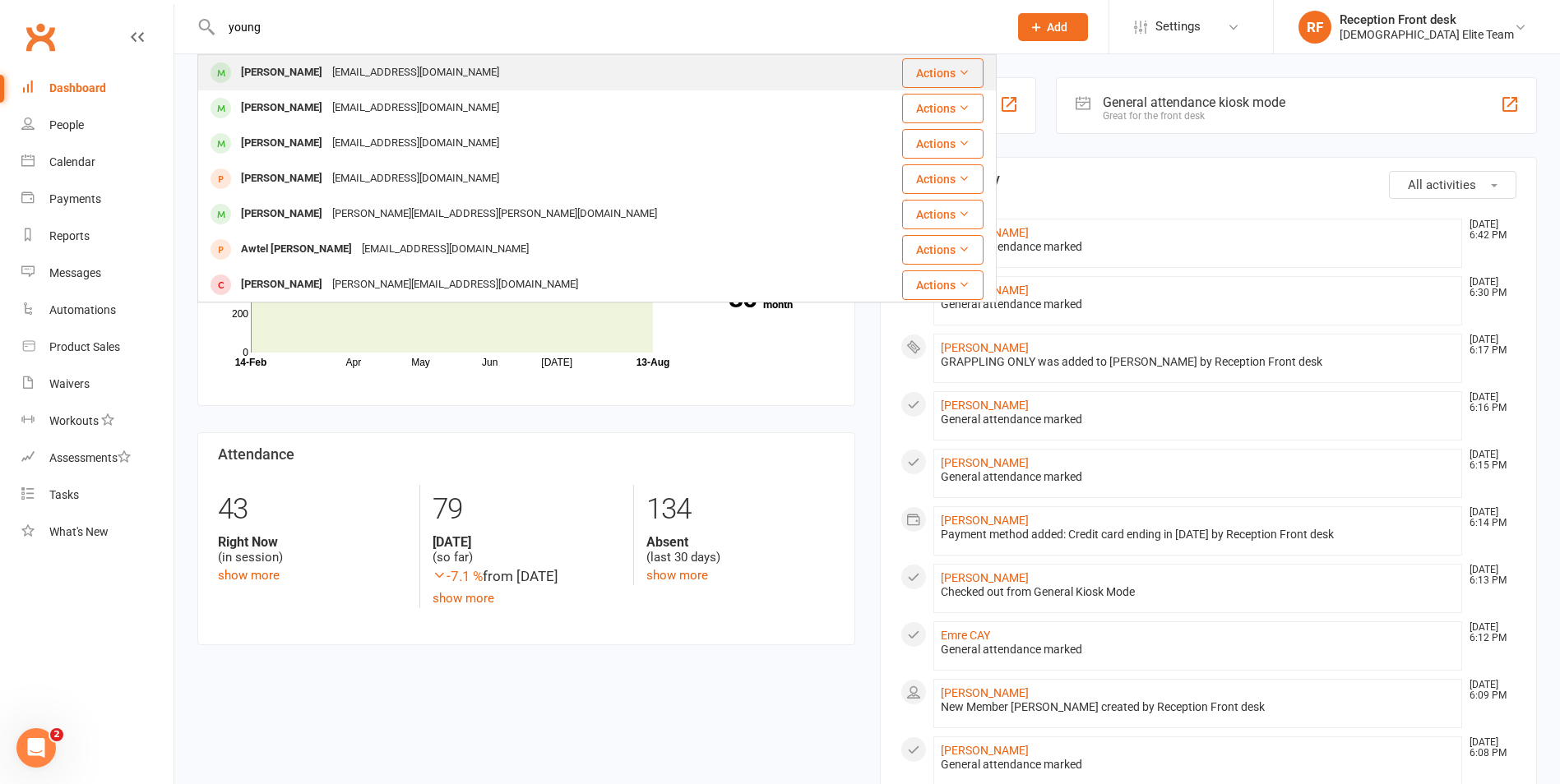
type input "young"
click at [328, 70] on div "[EMAIL_ADDRESS][DOMAIN_NAME]" at bounding box center [416, 73] width 177 height 24
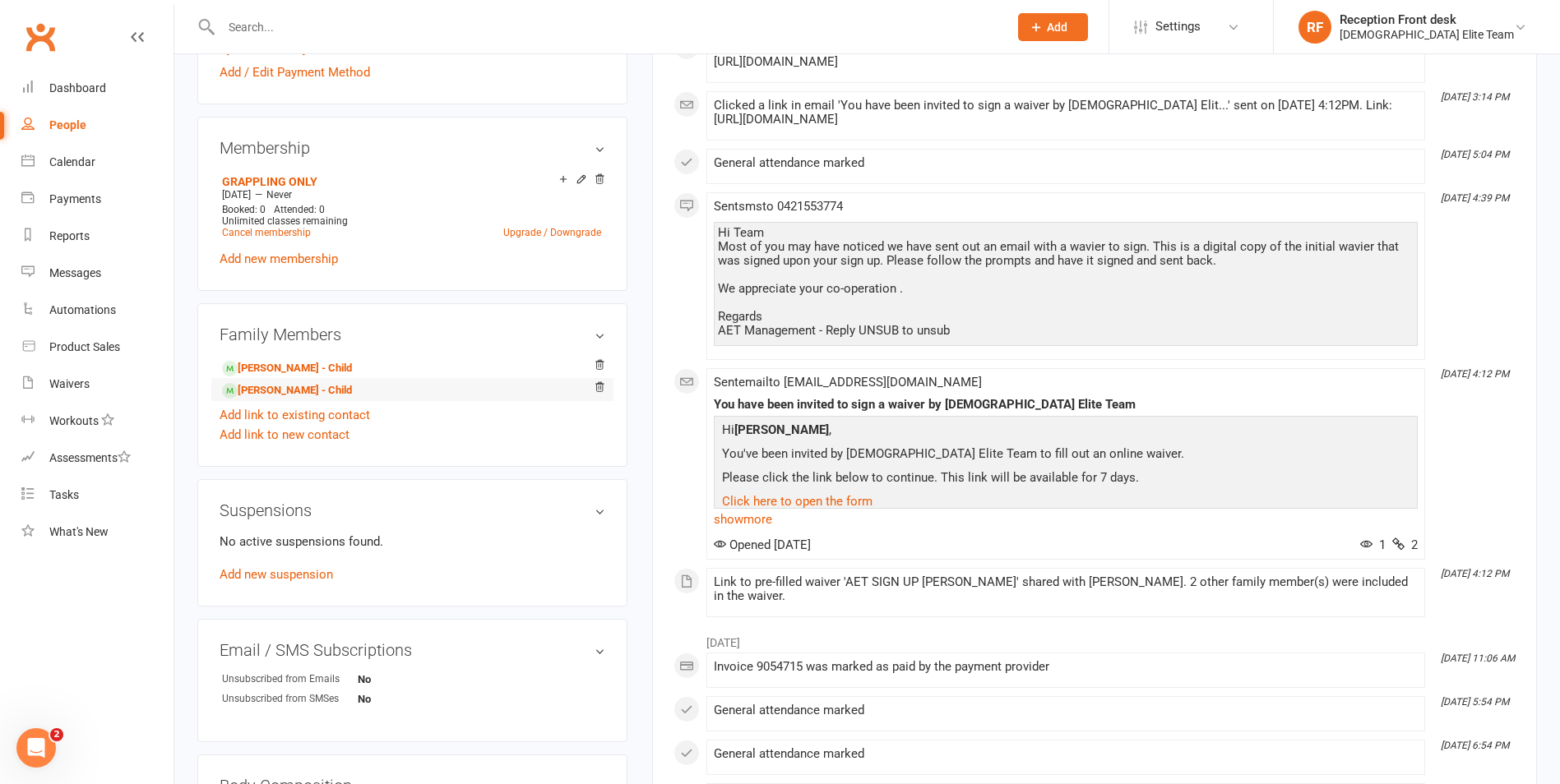
scroll to position [658, 0]
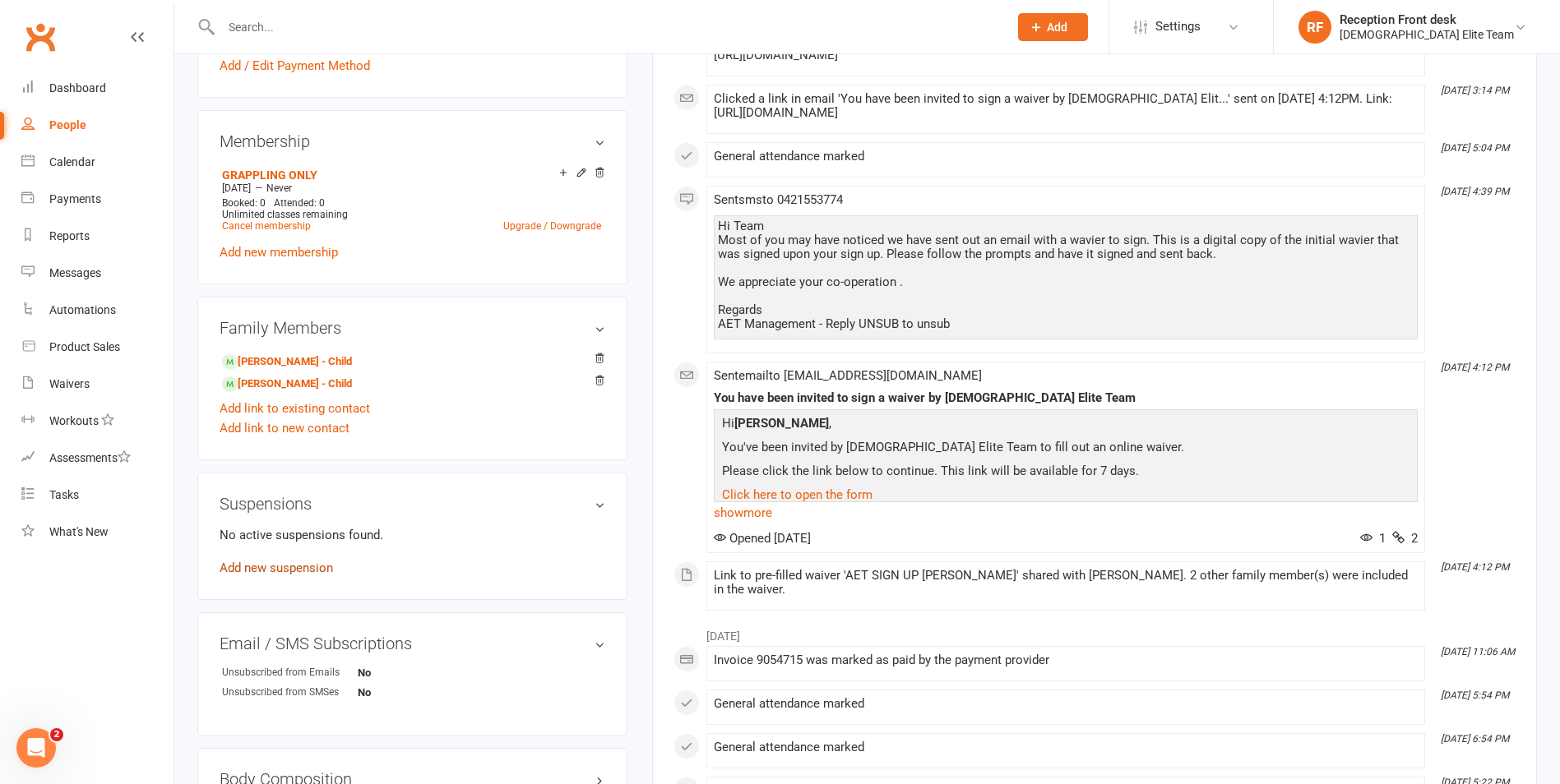
click at [303, 564] on link "Add new suspension" at bounding box center [276, 567] width 114 height 14
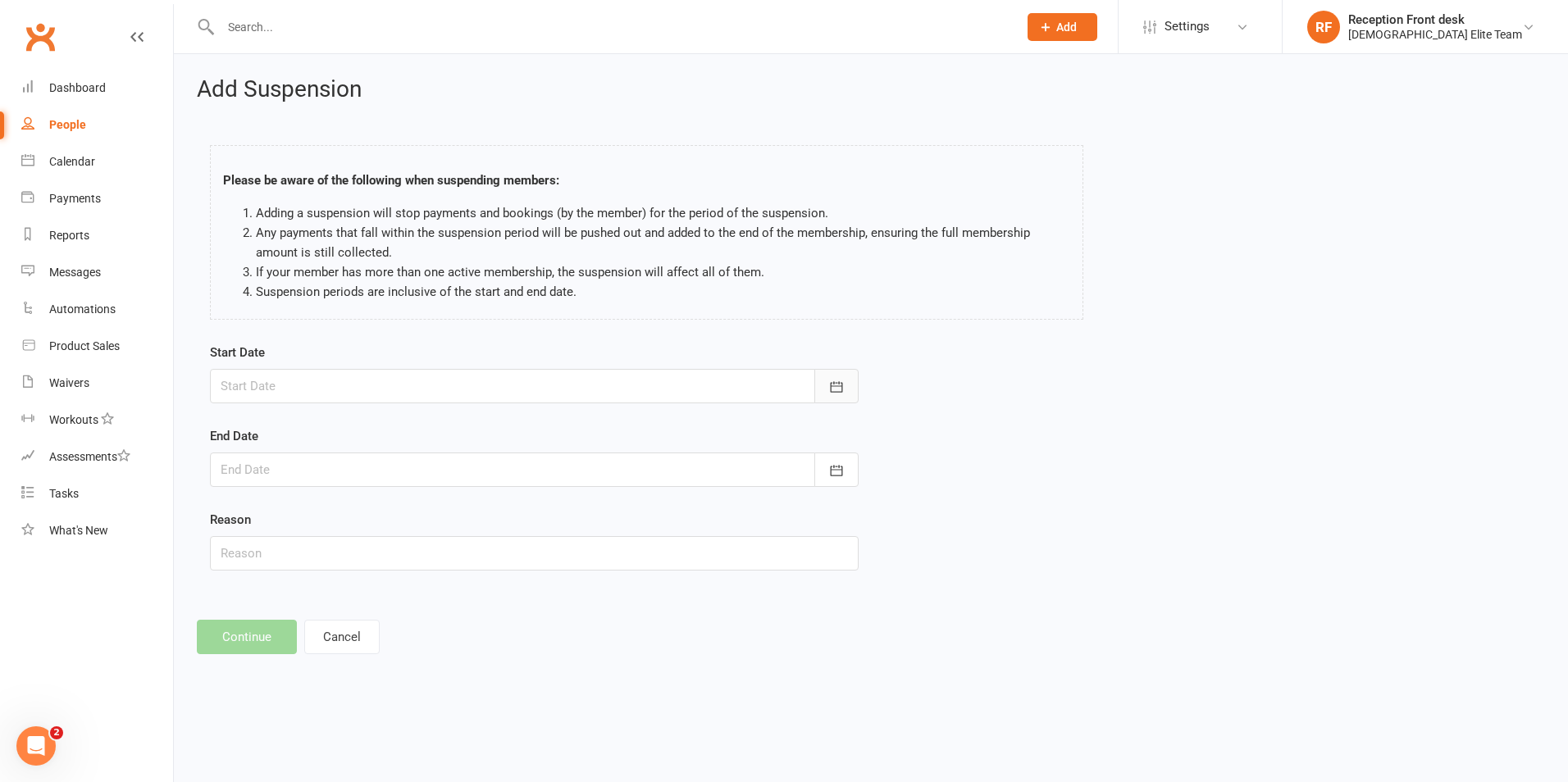
click at [842, 389] on icon "button" at bounding box center [836, 386] width 12 height 10
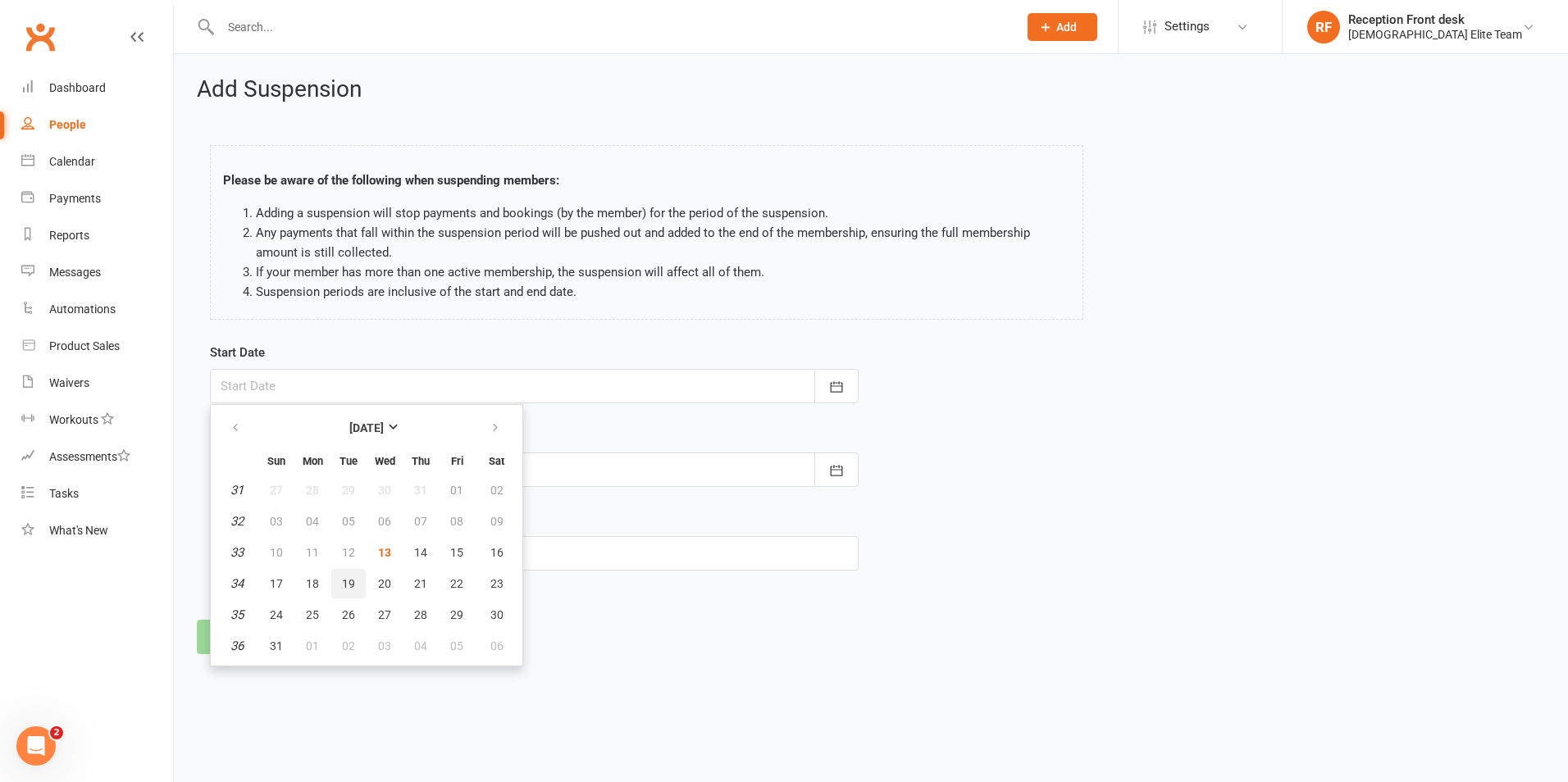
click at [356, 577] on button "19" at bounding box center [349, 583] width 34 height 30
type input "[DATE]"
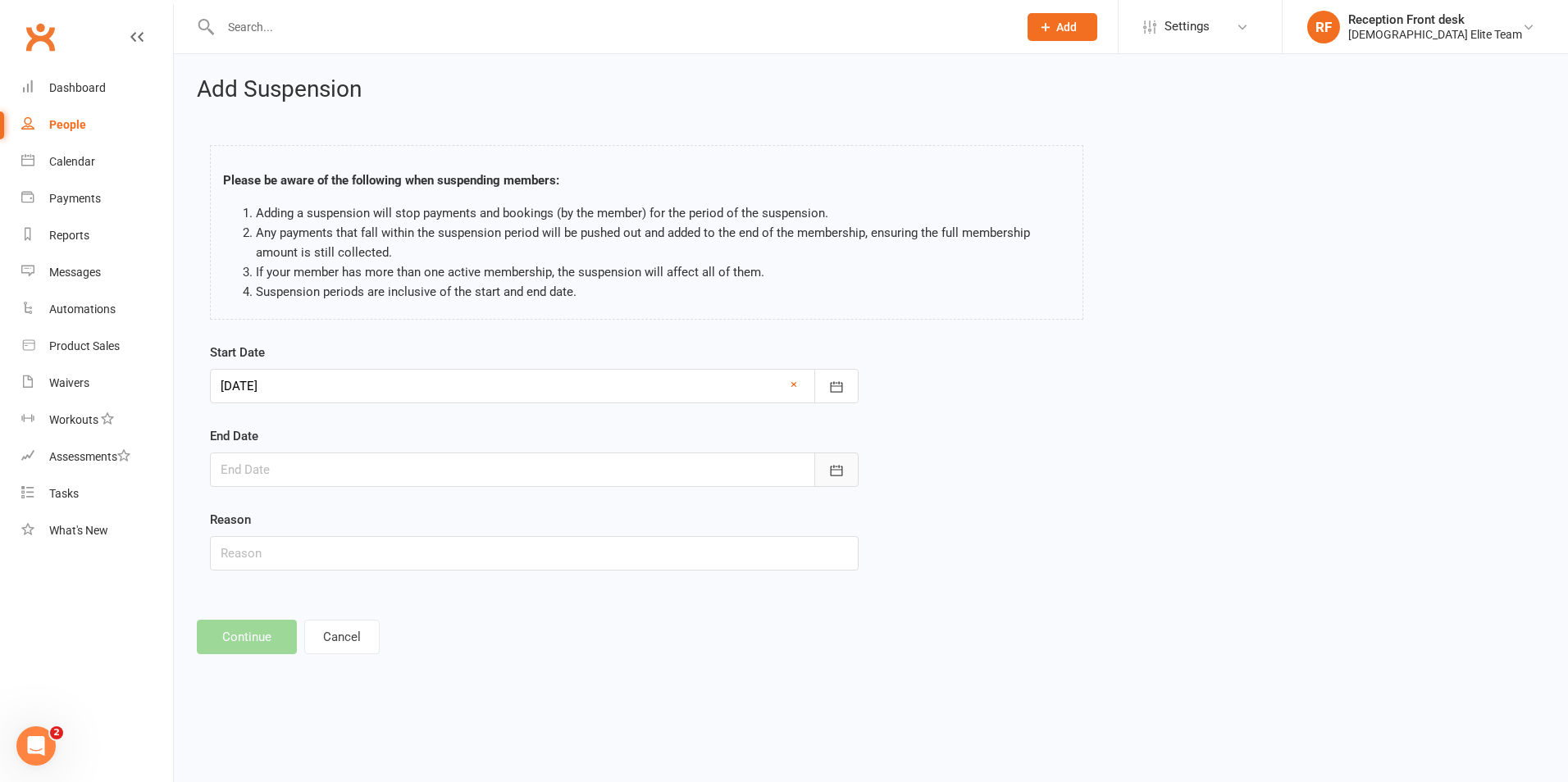
click at [840, 472] on icon "button" at bounding box center [835, 470] width 16 height 16
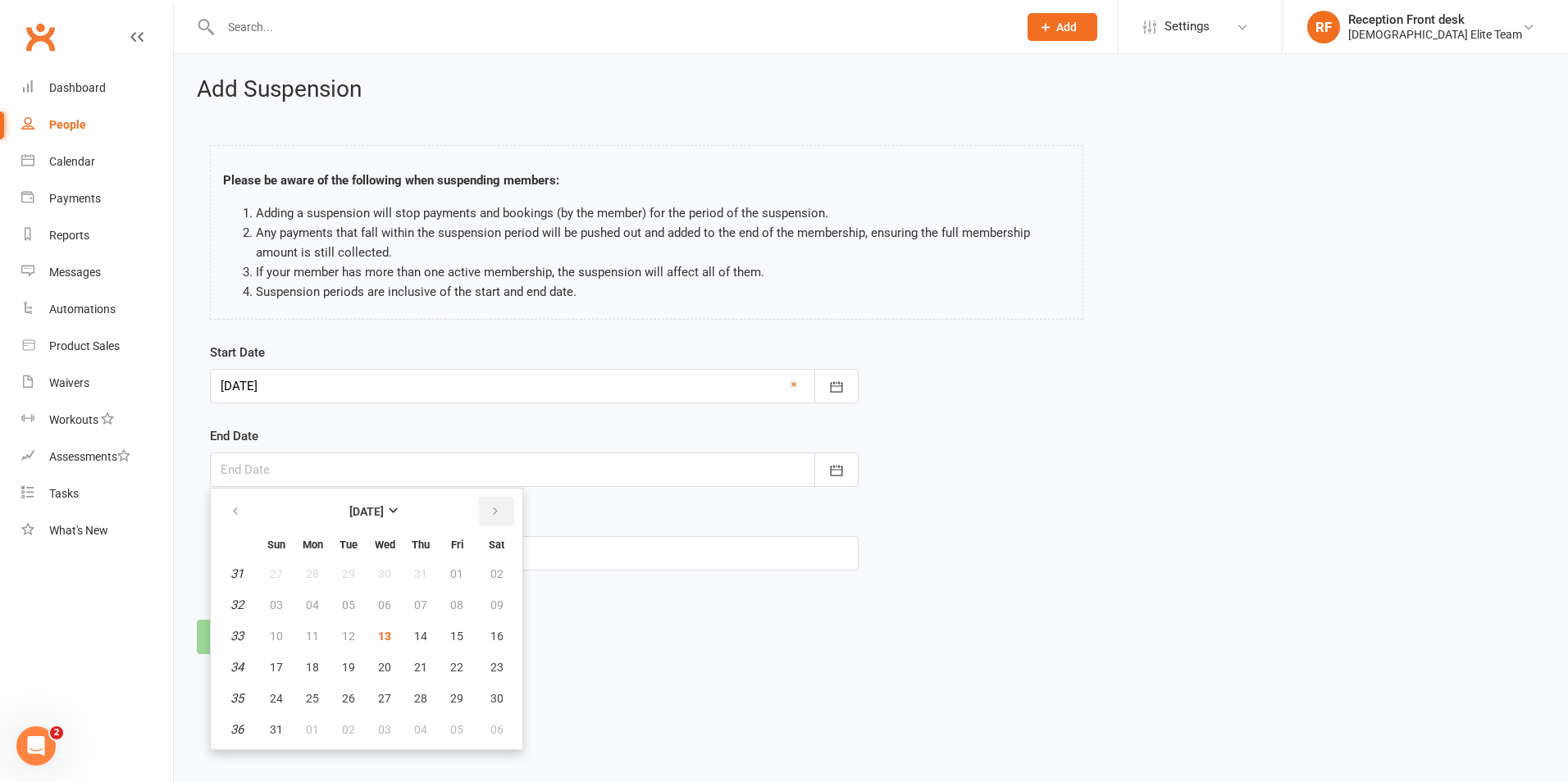
click at [506, 505] on button "button" at bounding box center [496, 511] width 35 height 30
click at [454, 571] on span "05" at bounding box center [457, 574] width 13 height 13
type input "[DATE]"
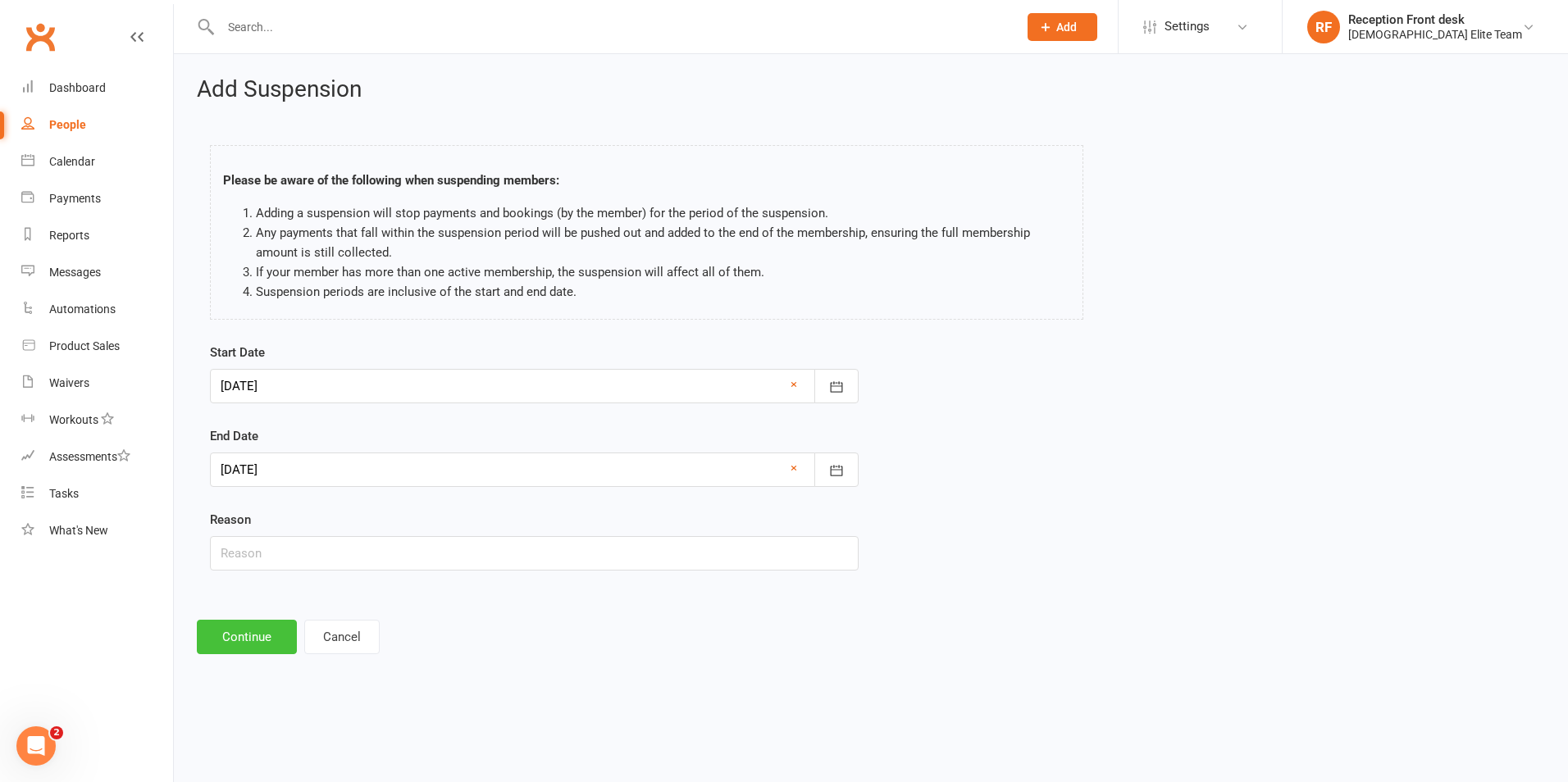
click at [264, 637] on button "Continue" at bounding box center [247, 637] width 100 height 34
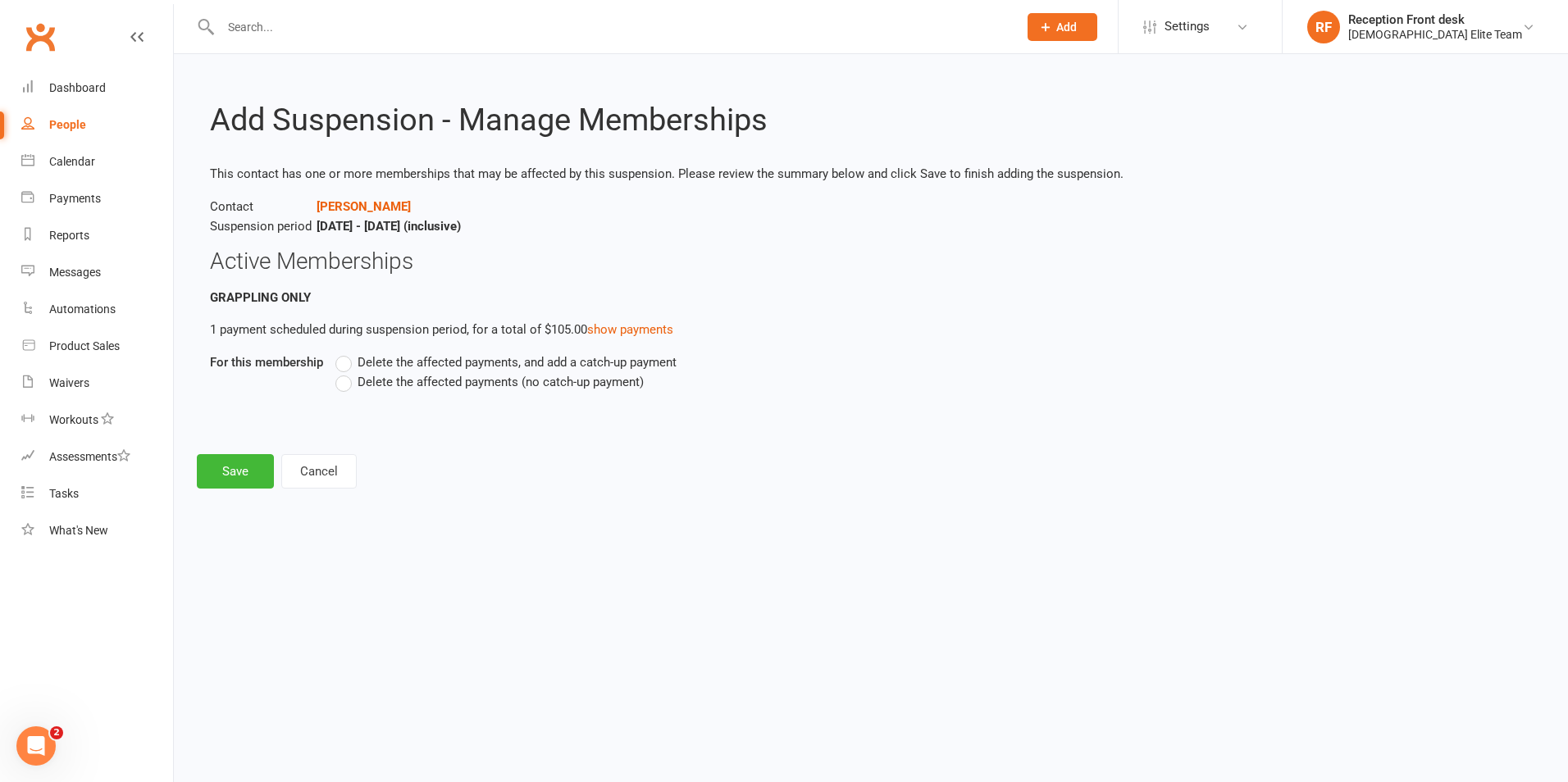
click at [360, 388] on span "Delete the affected payments (no catch-up payment)" at bounding box center [500, 381] width 286 height 17
click at [346, 372] on input "Delete the affected payments (no catch-up payment)" at bounding box center [340, 372] width 10 height 0
click at [251, 471] on button "Save" at bounding box center [235, 471] width 77 height 34
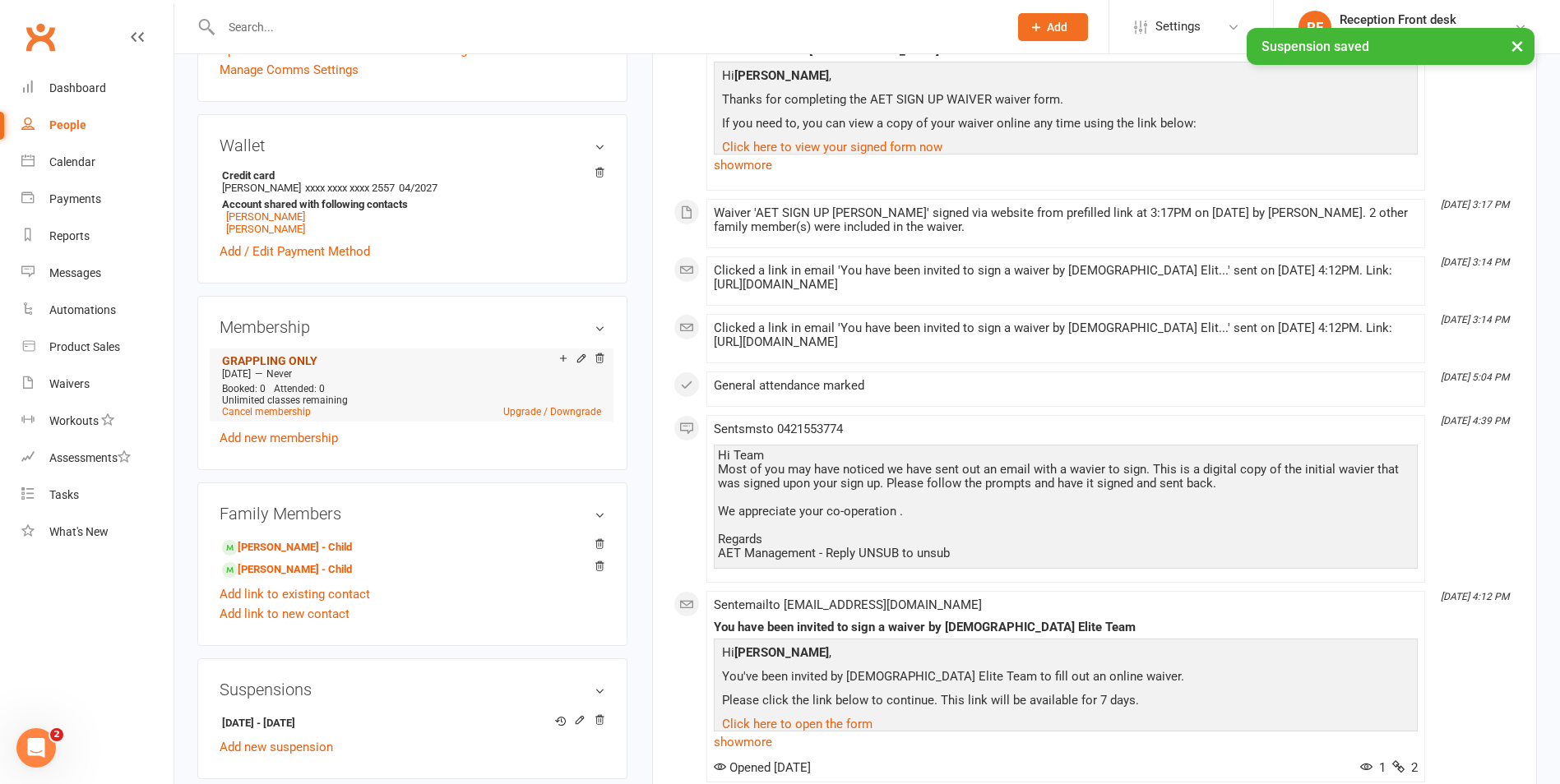
scroll to position [493, 0]
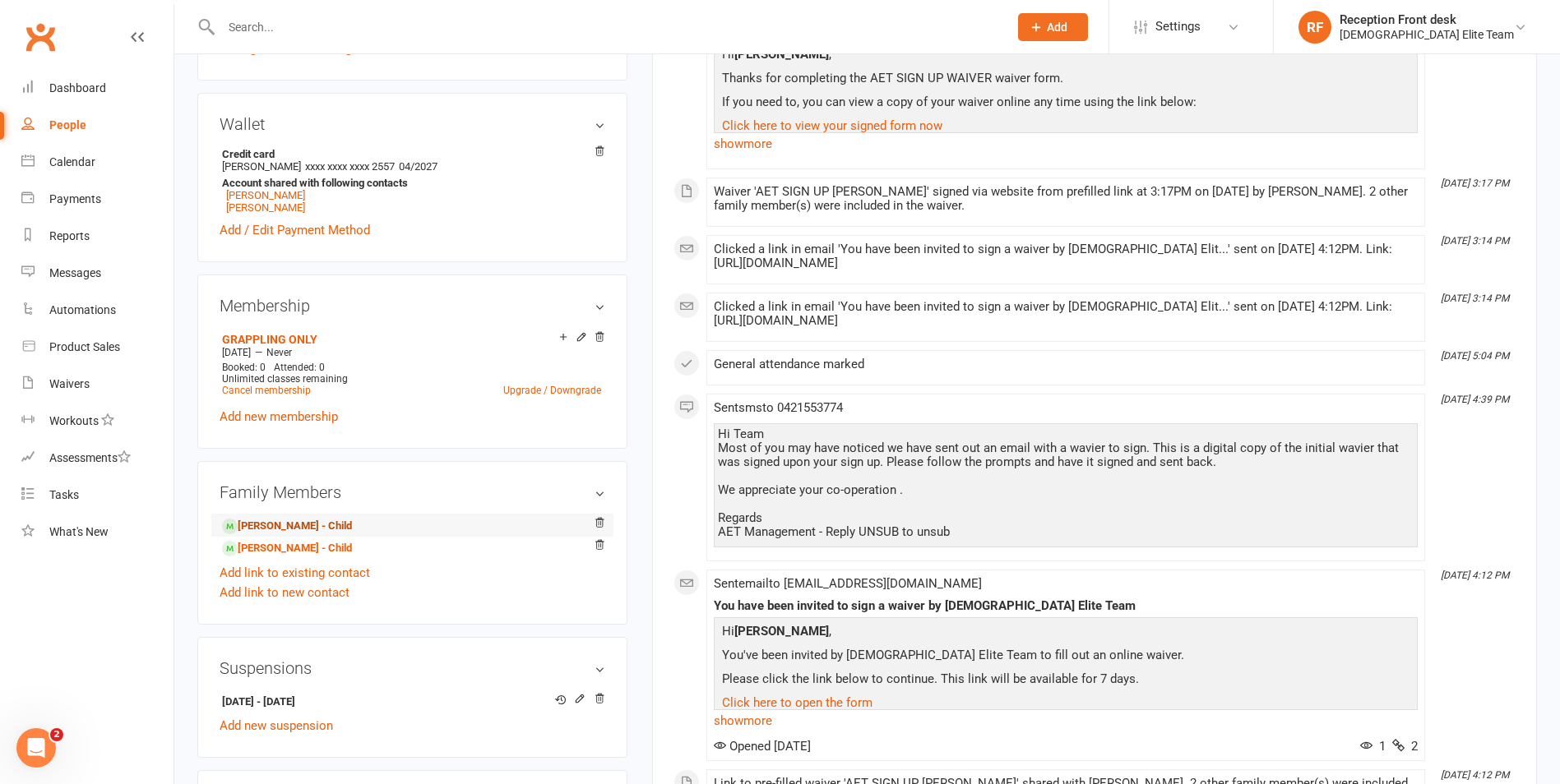
click at [291, 528] on link "[PERSON_NAME] - Child" at bounding box center [287, 526] width 130 height 17
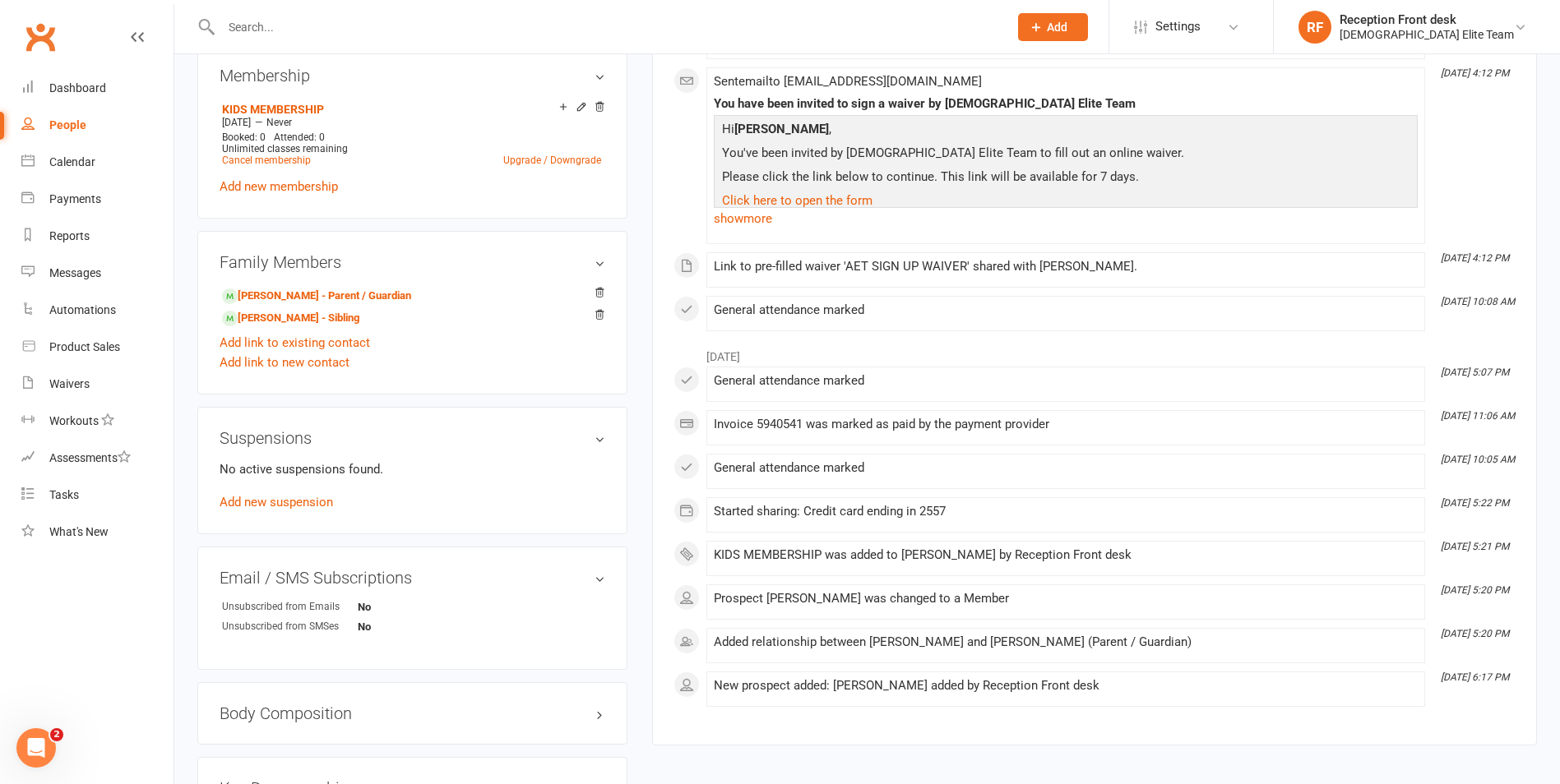
scroll to position [740, 0]
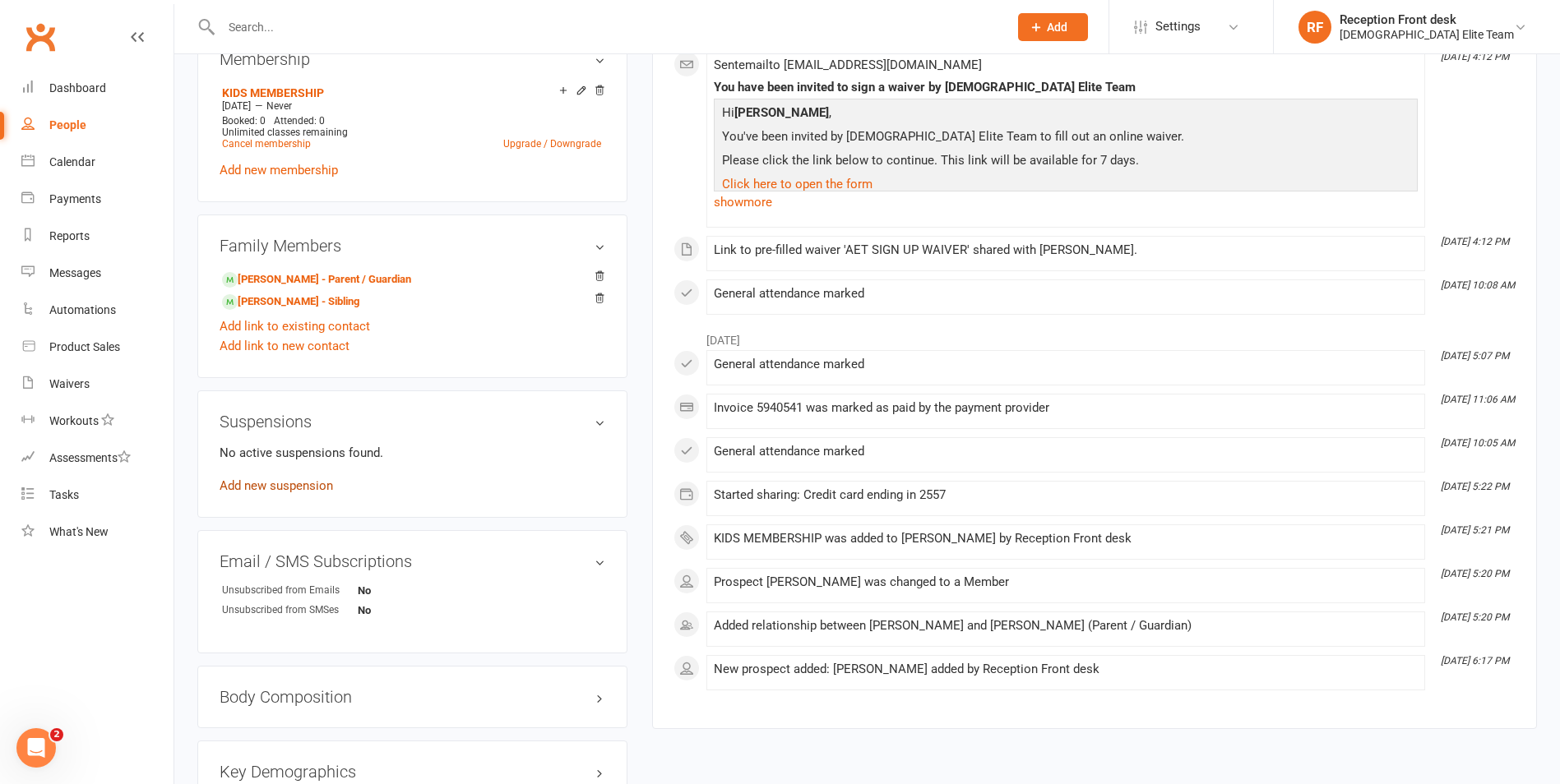
click at [290, 487] on link "Add new suspension" at bounding box center [276, 485] width 114 height 14
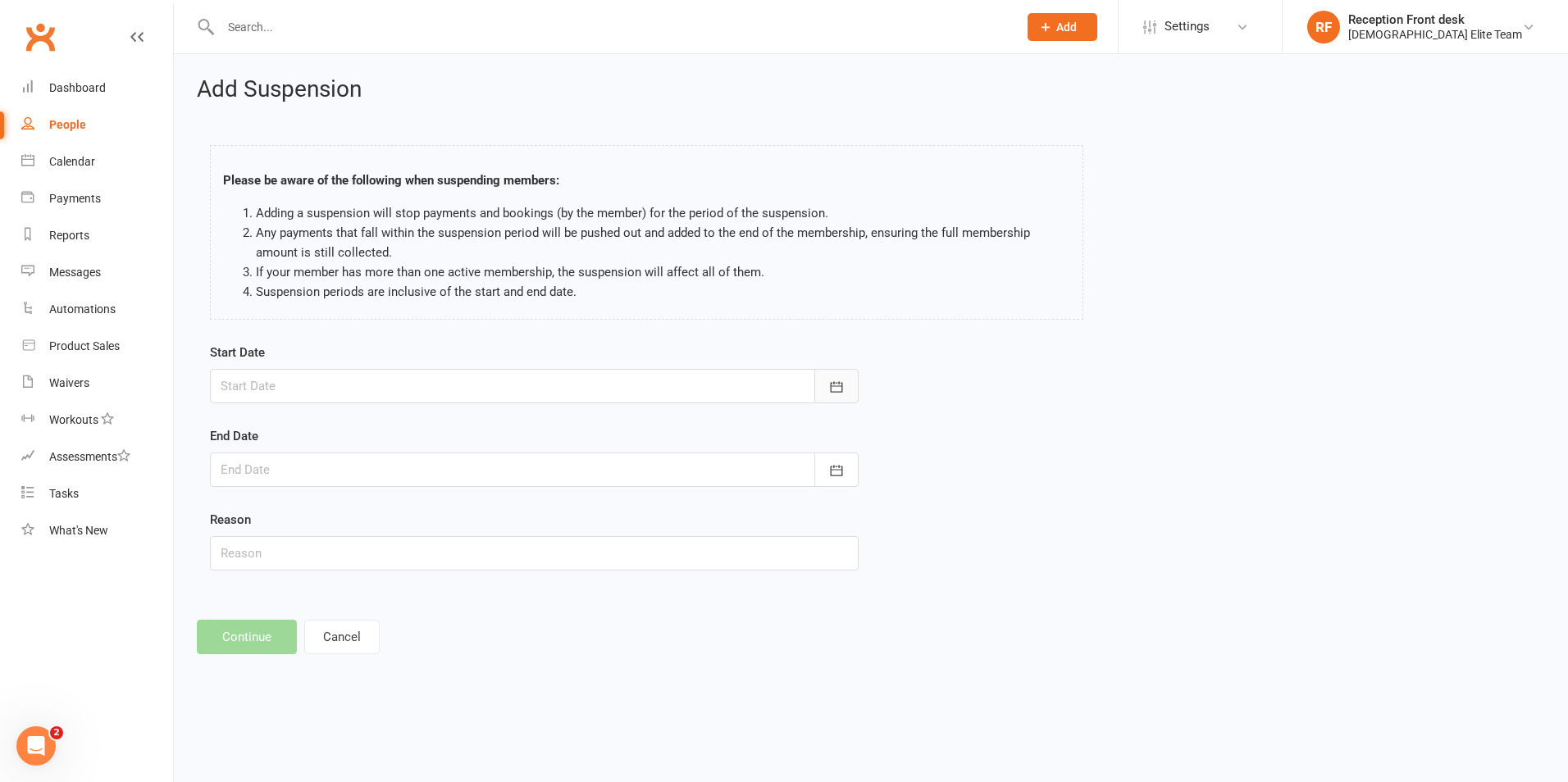
click at [824, 380] on button "button" at bounding box center [836, 386] width 44 height 34
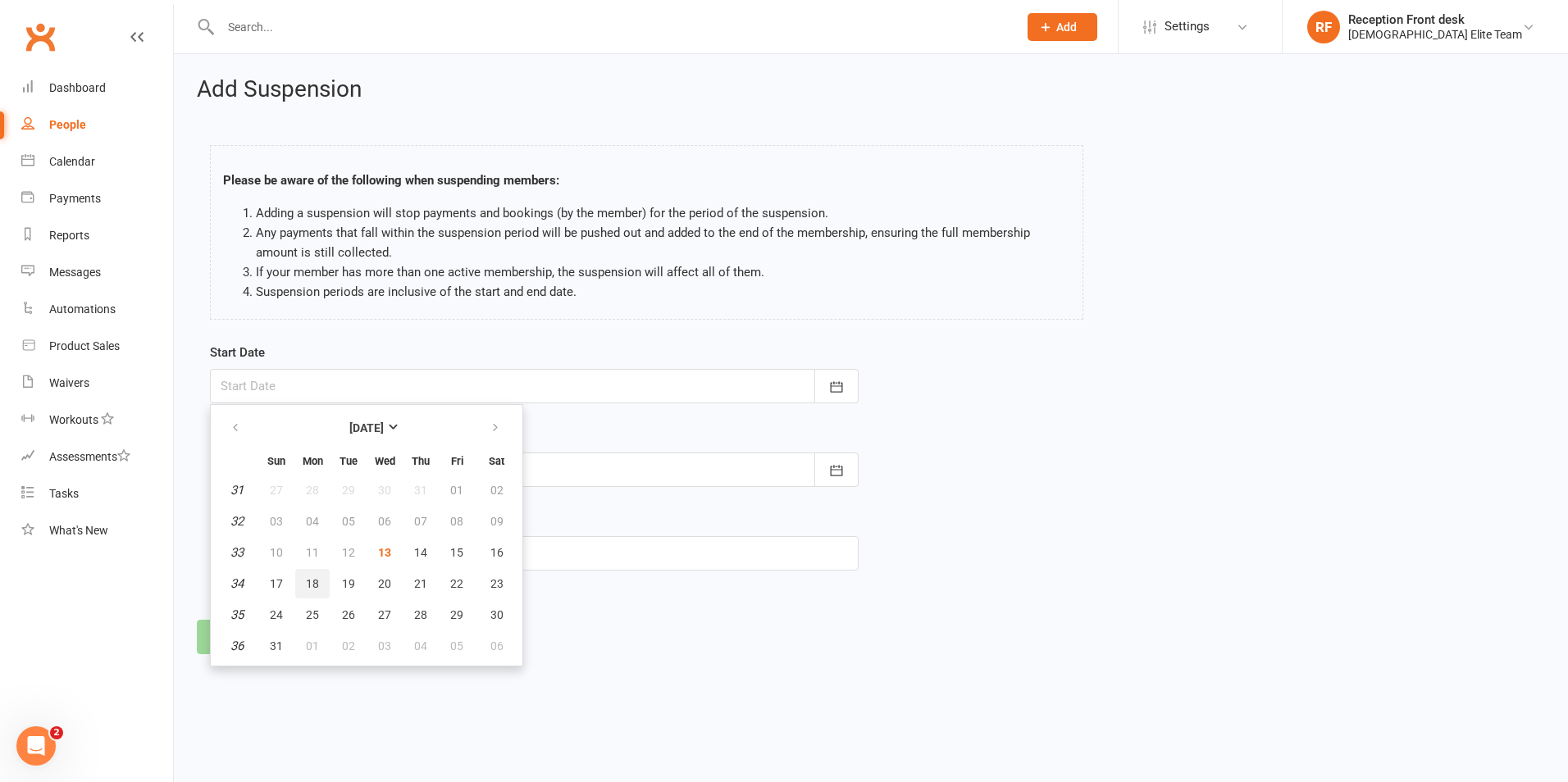
click at [323, 589] on button "18" at bounding box center [312, 583] width 34 height 30
type input "[DATE]"
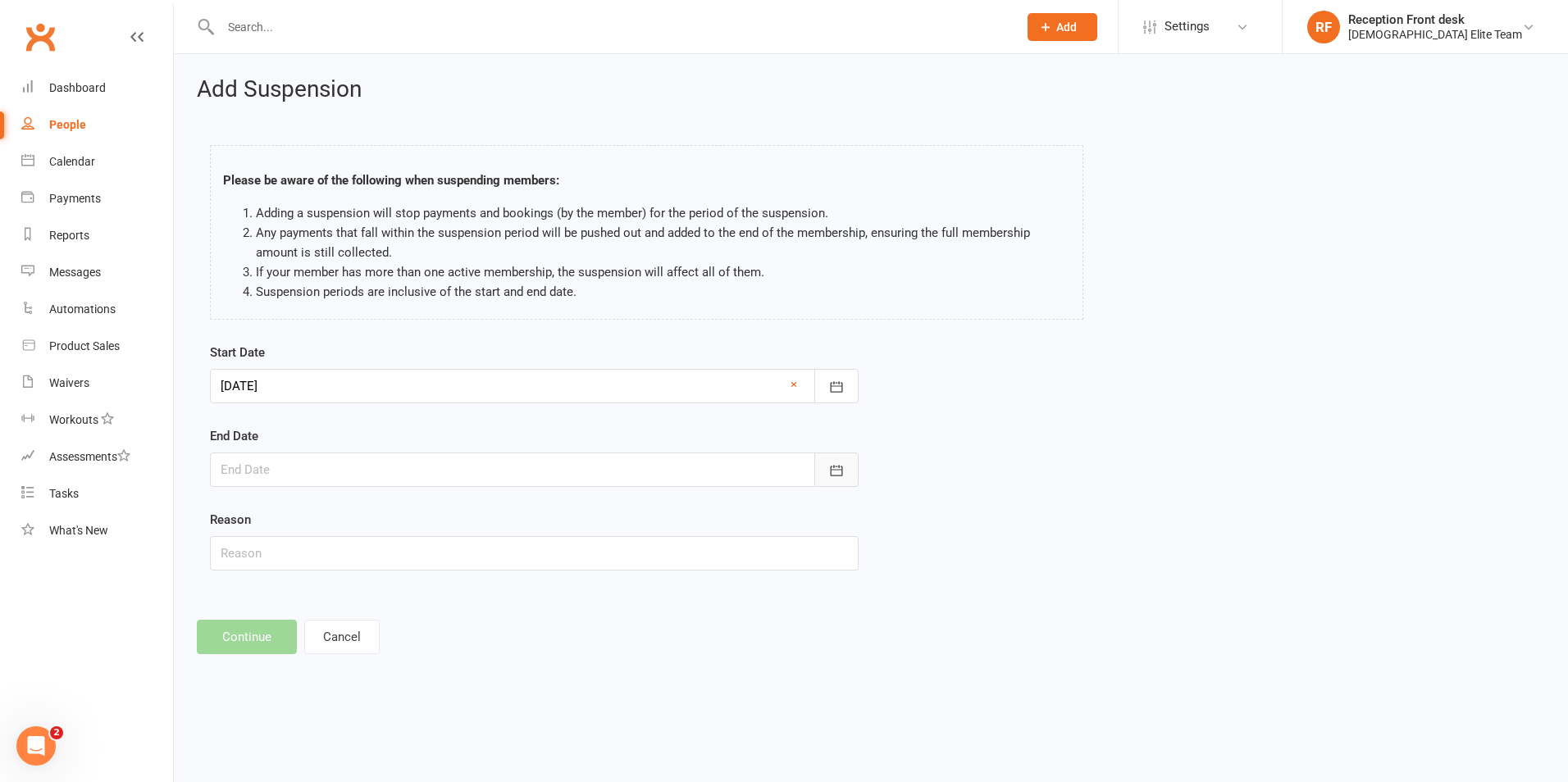
click at [839, 468] on icon "button" at bounding box center [835, 470] width 16 height 16
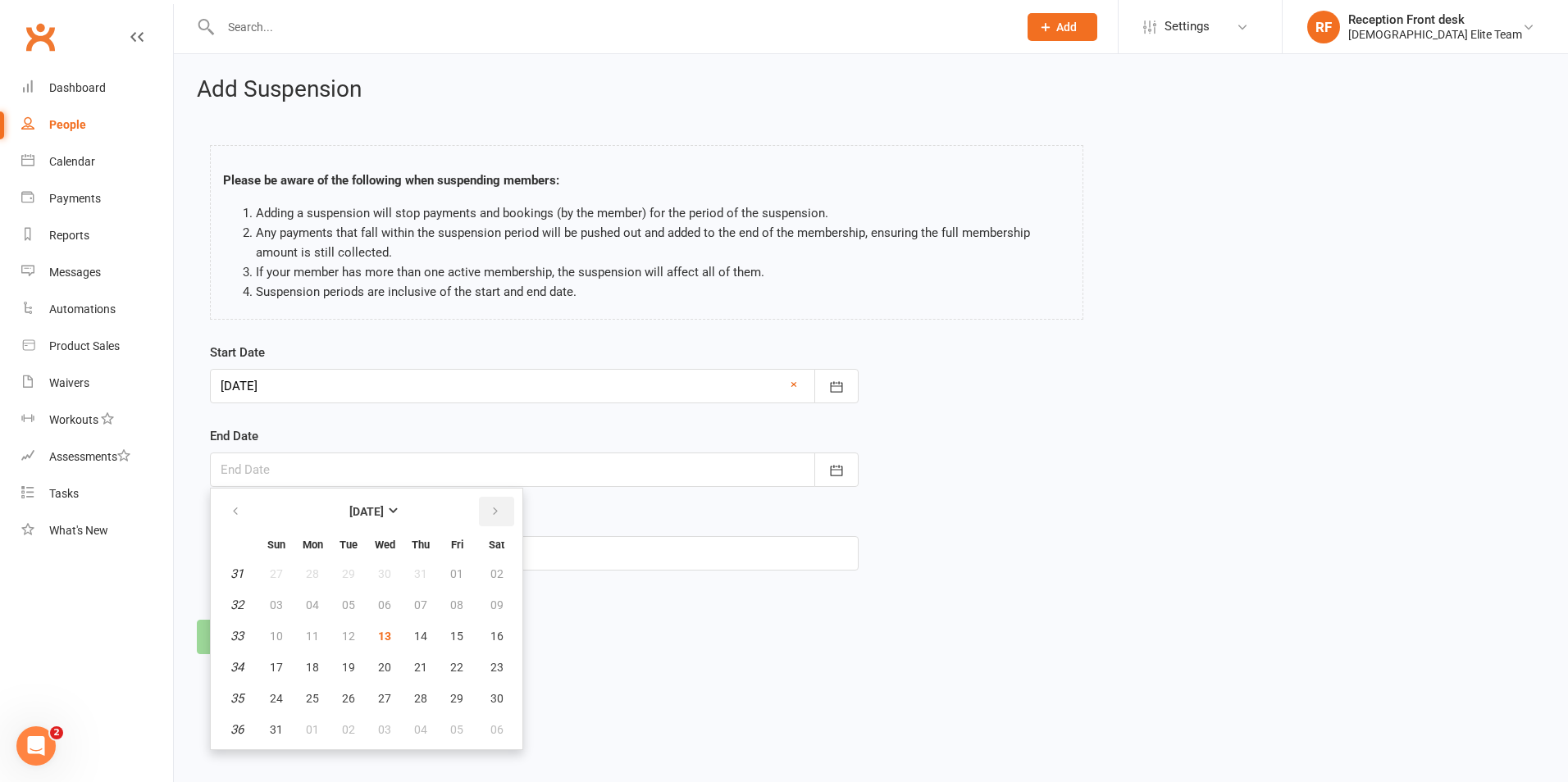
click at [502, 508] on button "button" at bounding box center [496, 511] width 35 height 30
click at [459, 569] on span "05" at bounding box center [457, 574] width 13 height 13
type input "[DATE]"
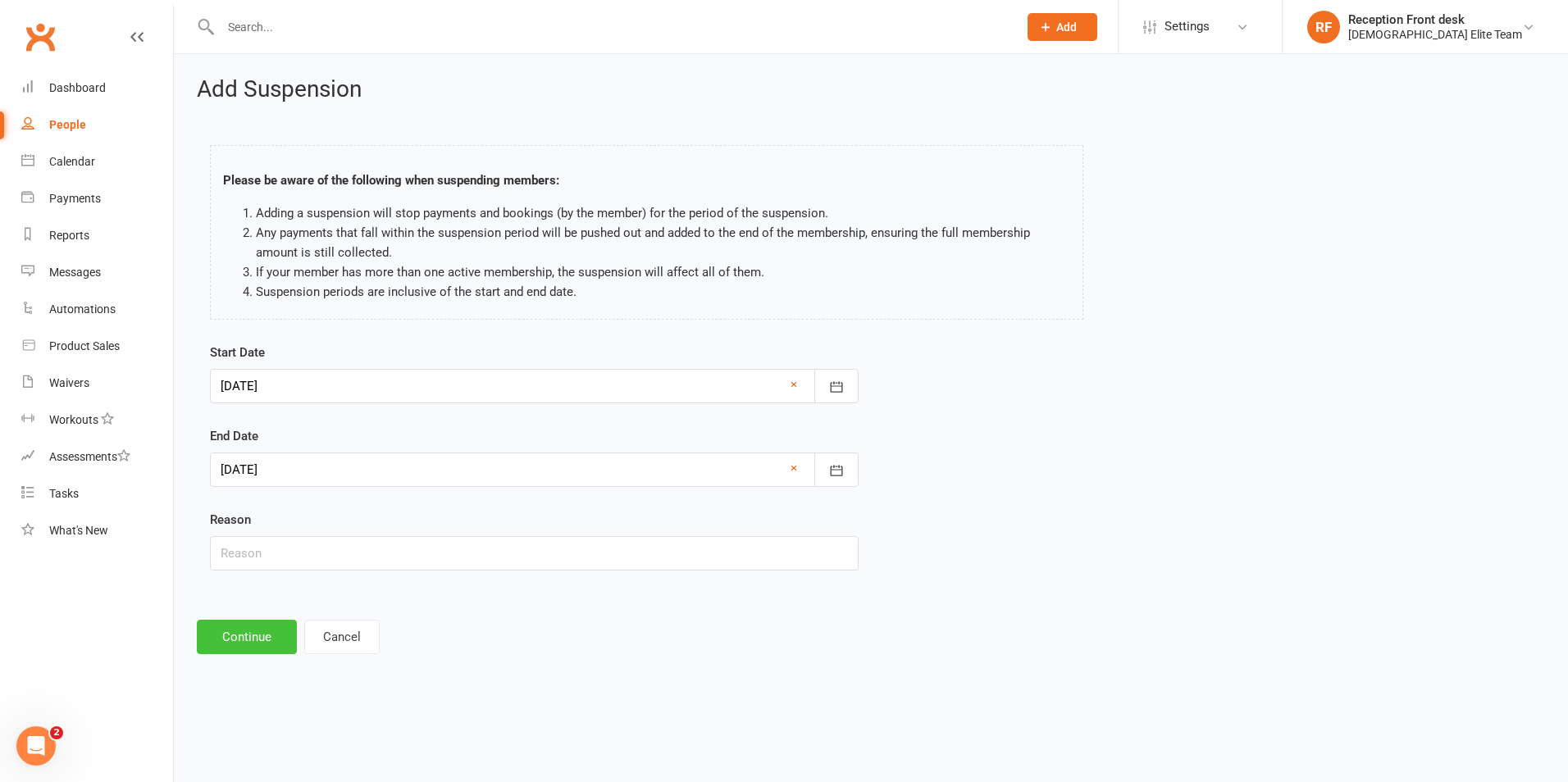
click at [259, 637] on button "Continue" at bounding box center [247, 637] width 100 height 34
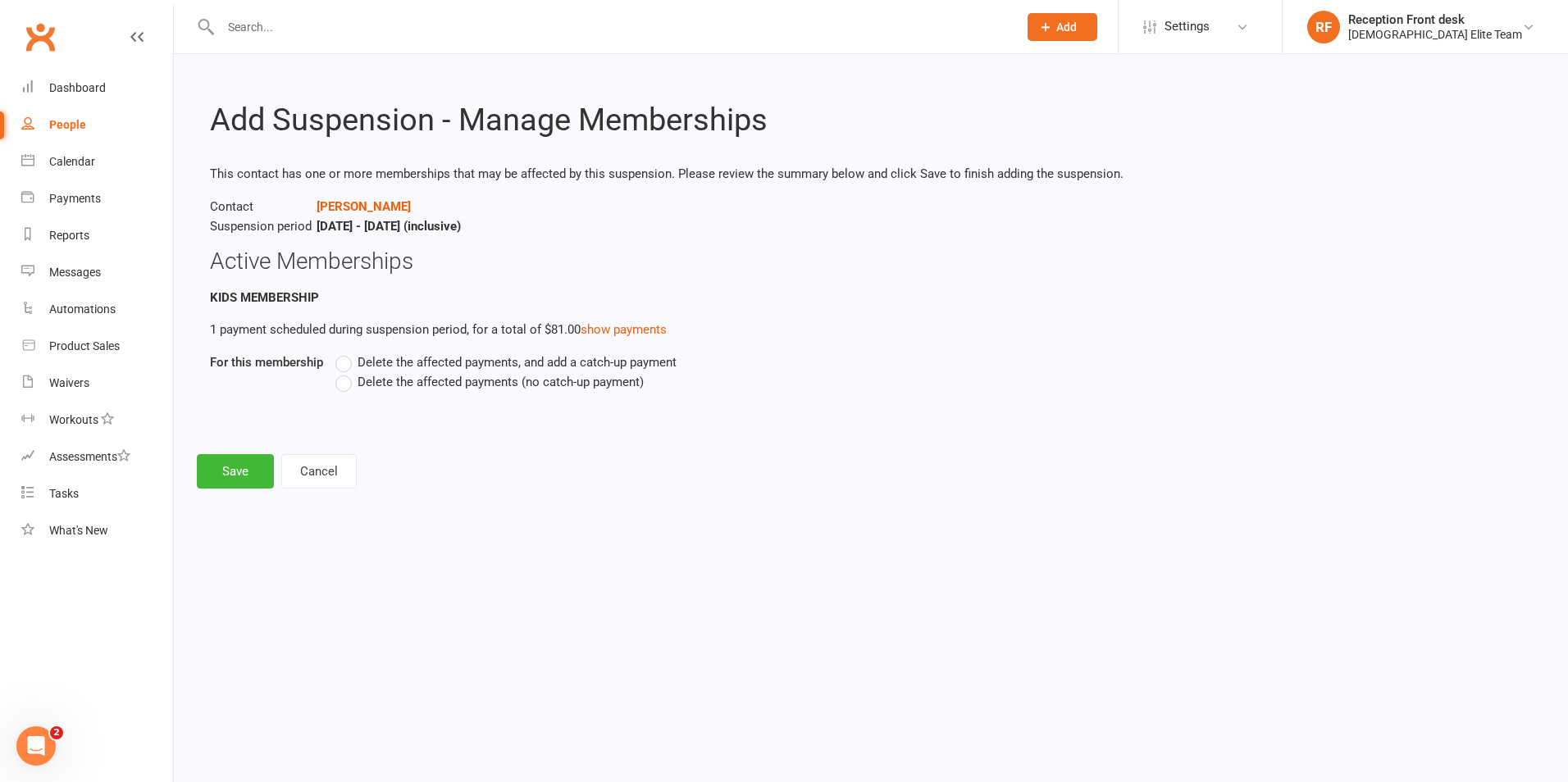
click at [412, 385] on span "Delete the affected payments (no catch-up payment)" at bounding box center [500, 381] width 286 height 17
click at [346, 372] on input "Delete the affected payments (no catch-up payment)" at bounding box center [340, 372] width 10 height 0
click at [238, 477] on button "Save" at bounding box center [235, 471] width 77 height 34
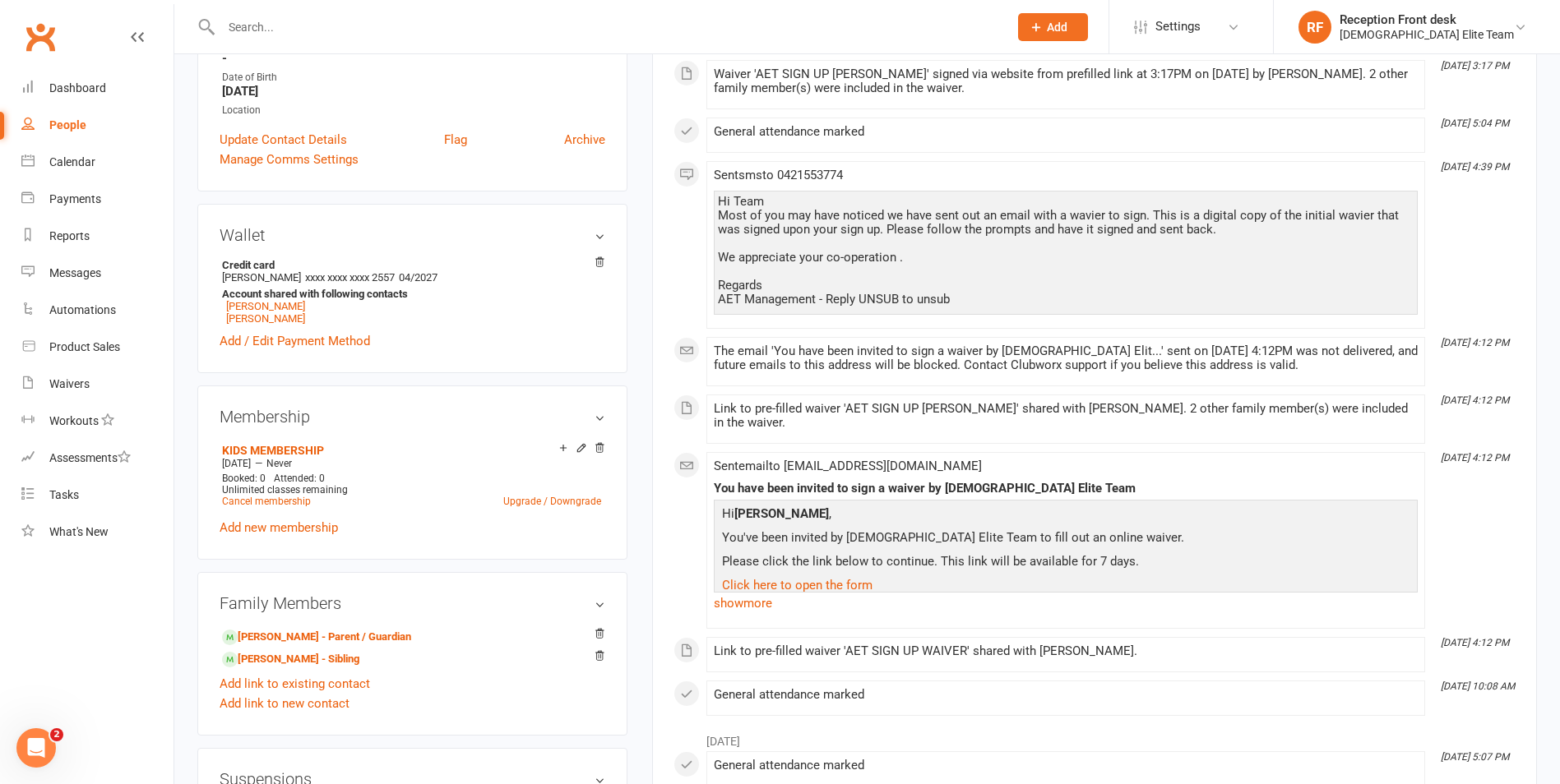
scroll to position [411, 0]
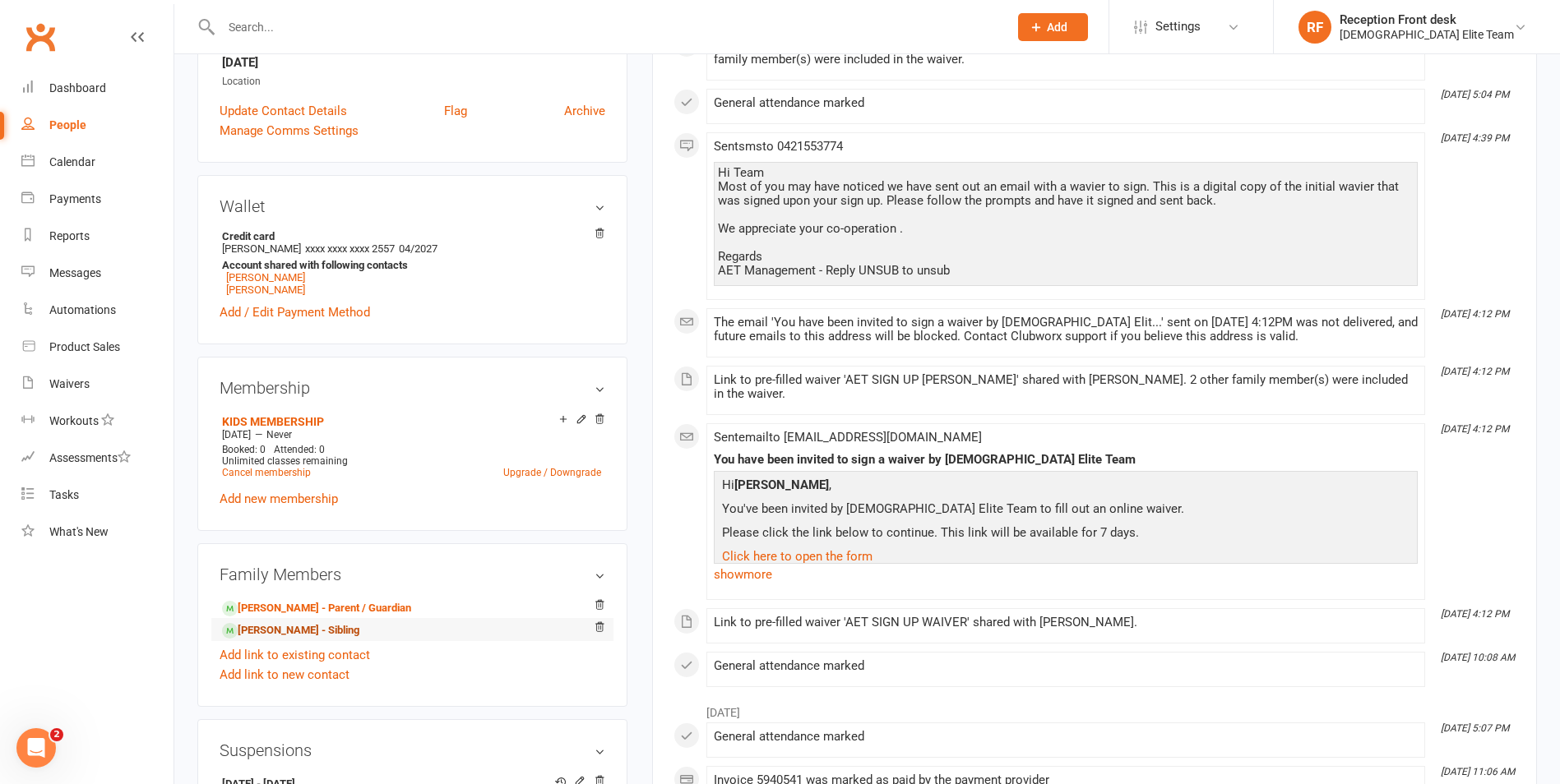
click at [275, 633] on link "[PERSON_NAME] - Sibling" at bounding box center [290, 631] width 138 height 17
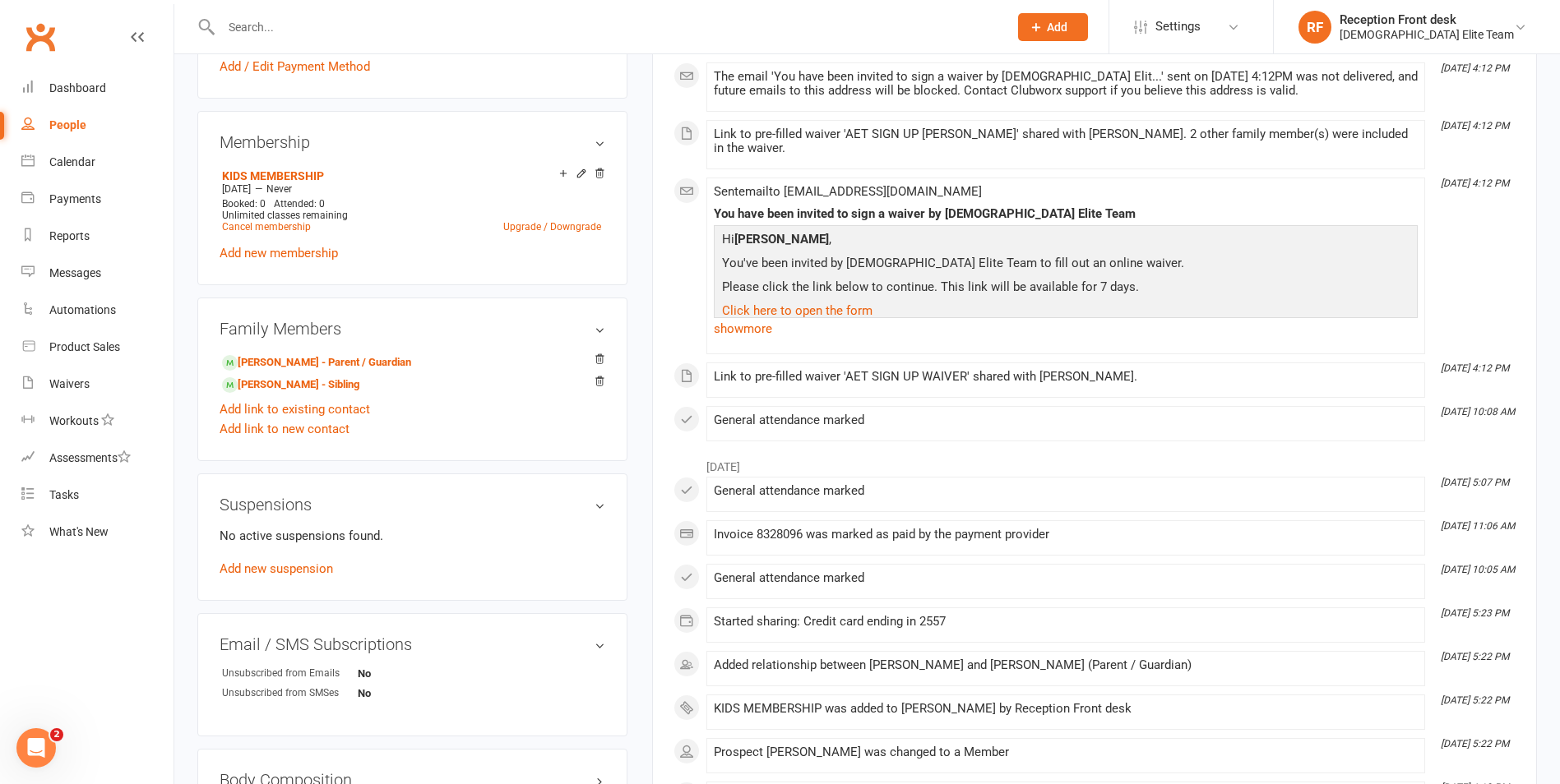
scroll to position [658, 0]
click at [290, 567] on link "Add new suspension" at bounding box center [276, 567] width 114 height 14
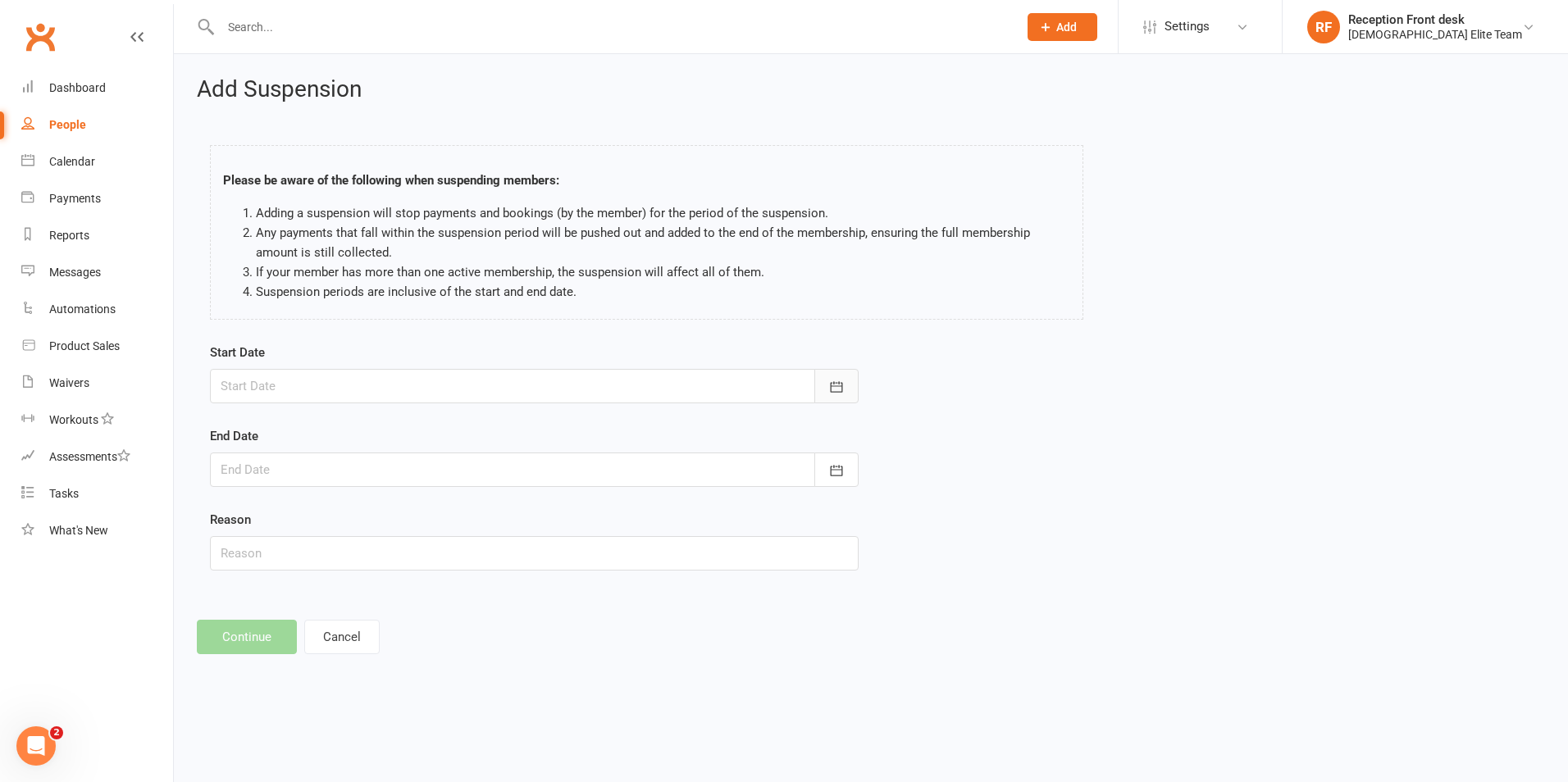
click at [836, 387] on icon "button" at bounding box center [835, 387] width 16 height 16
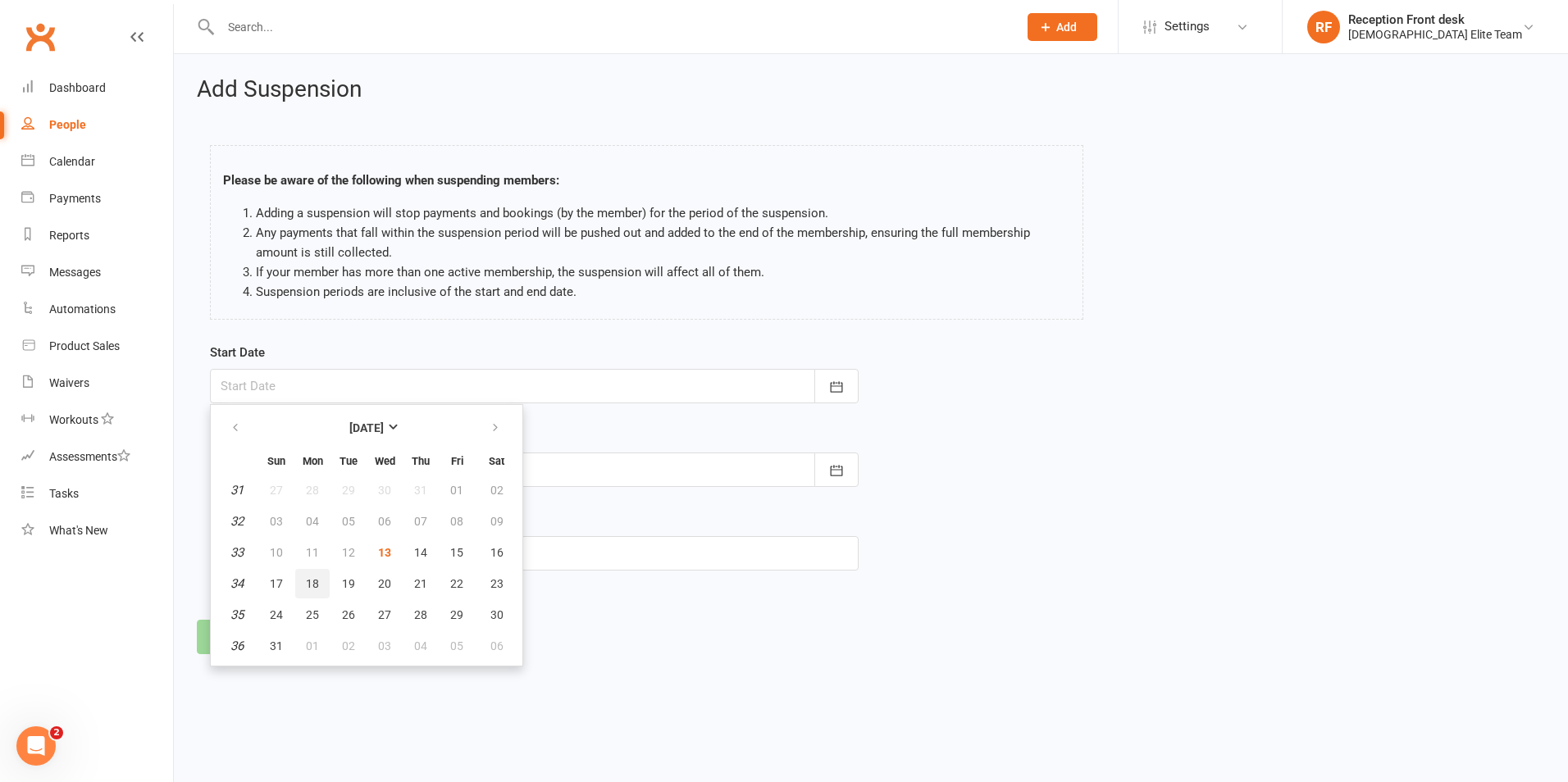
click at [309, 585] on span "18" at bounding box center [312, 584] width 13 height 13
type input "[DATE]"
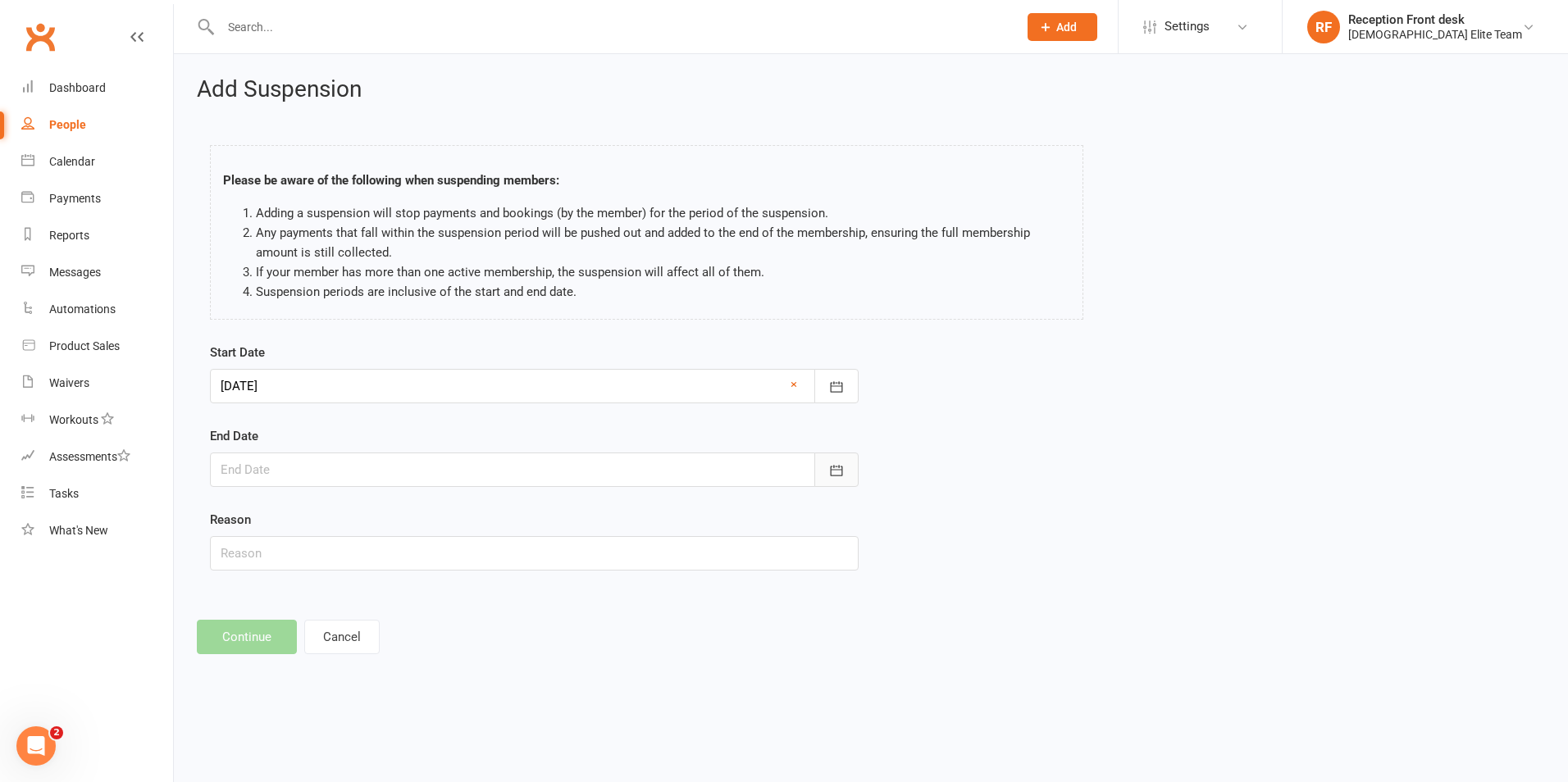
click at [836, 460] on button "button" at bounding box center [836, 470] width 44 height 34
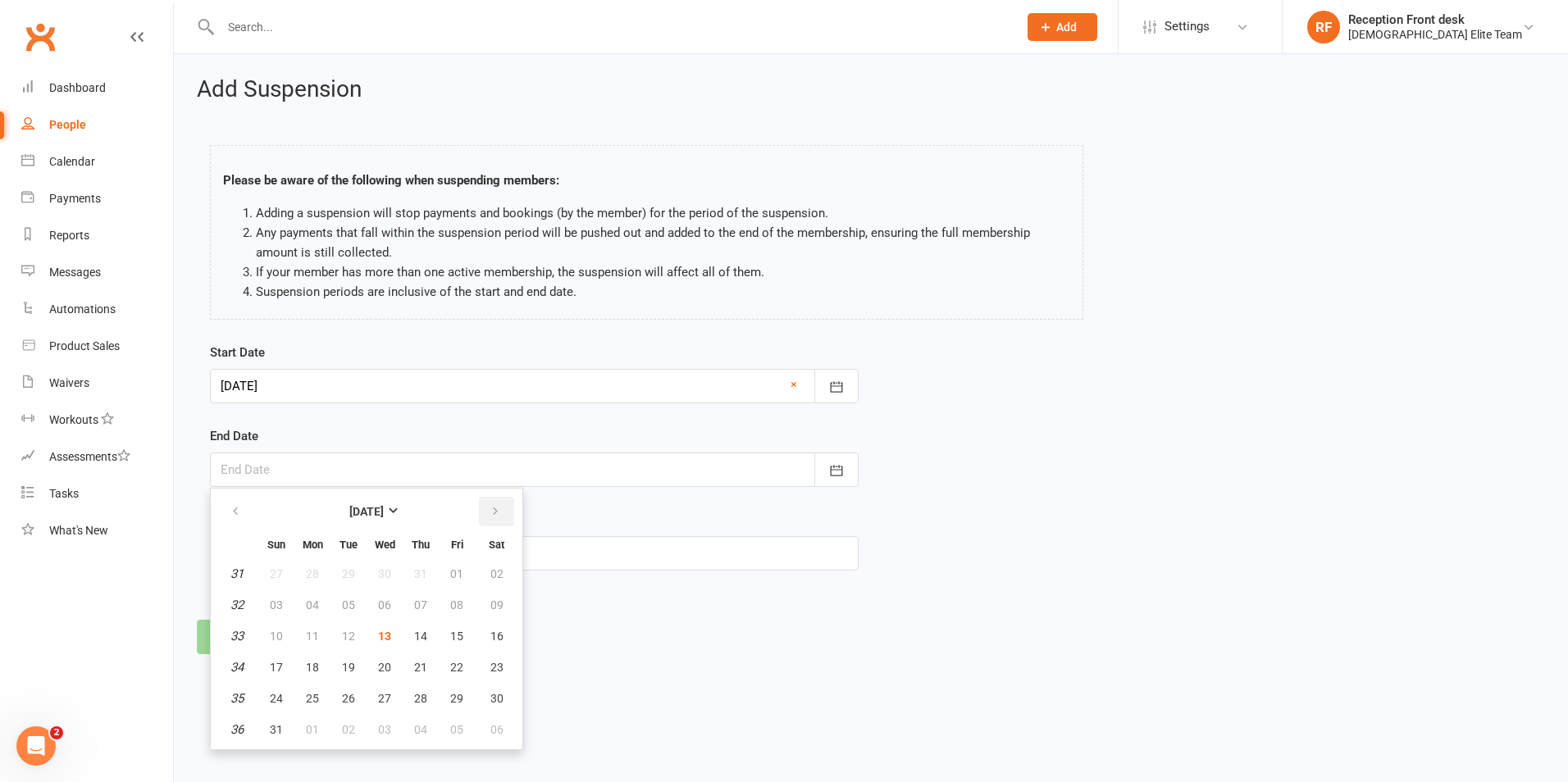
click at [507, 512] on button "button" at bounding box center [496, 511] width 35 height 30
click at [445, 569] on button "05" at bounding box center [456, 573] width 34 height 30
type input "[DATE]"
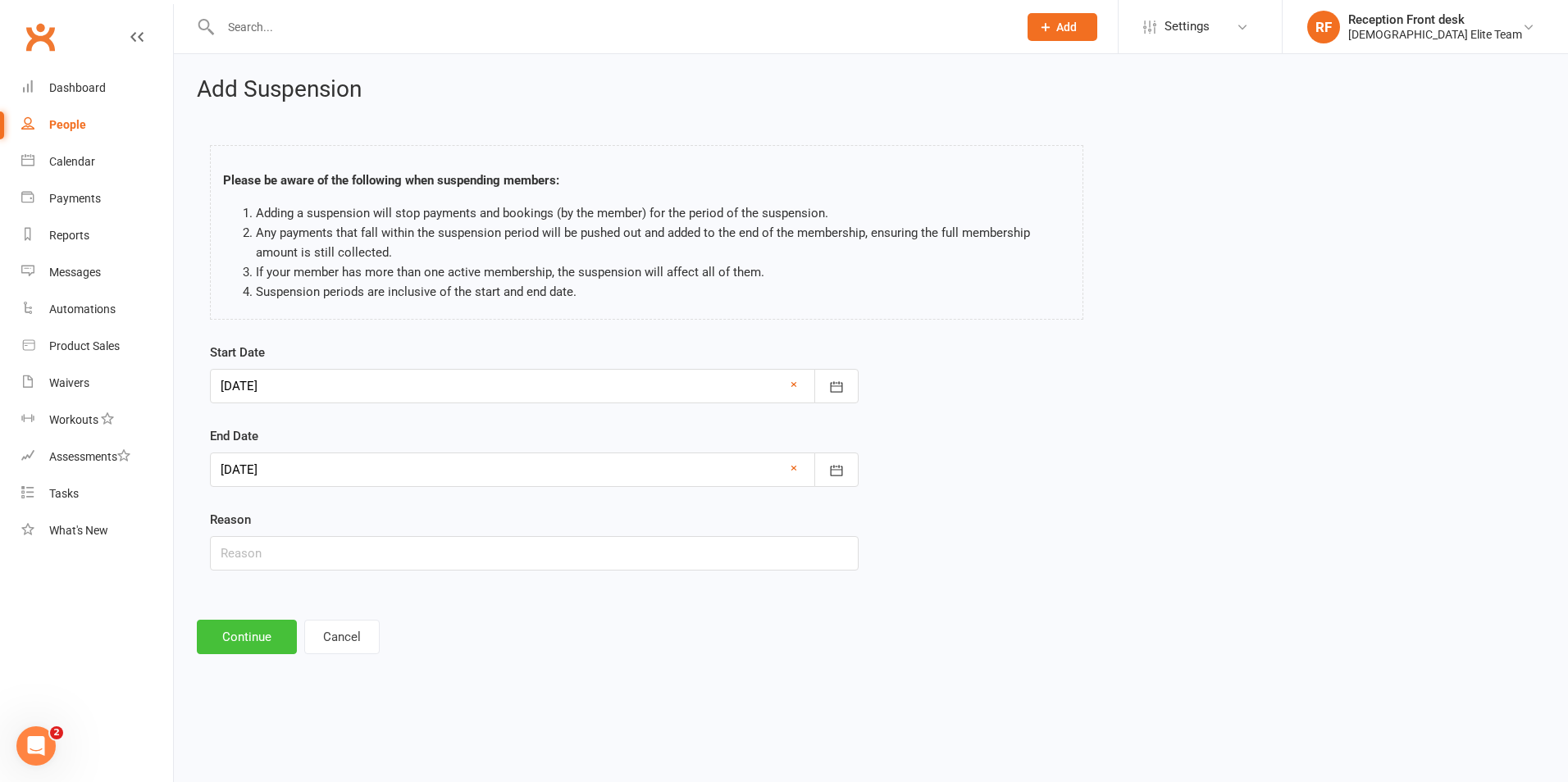
click at [251, 632] on button "Continue" at bounding box center [247, 637] width 100 height 34
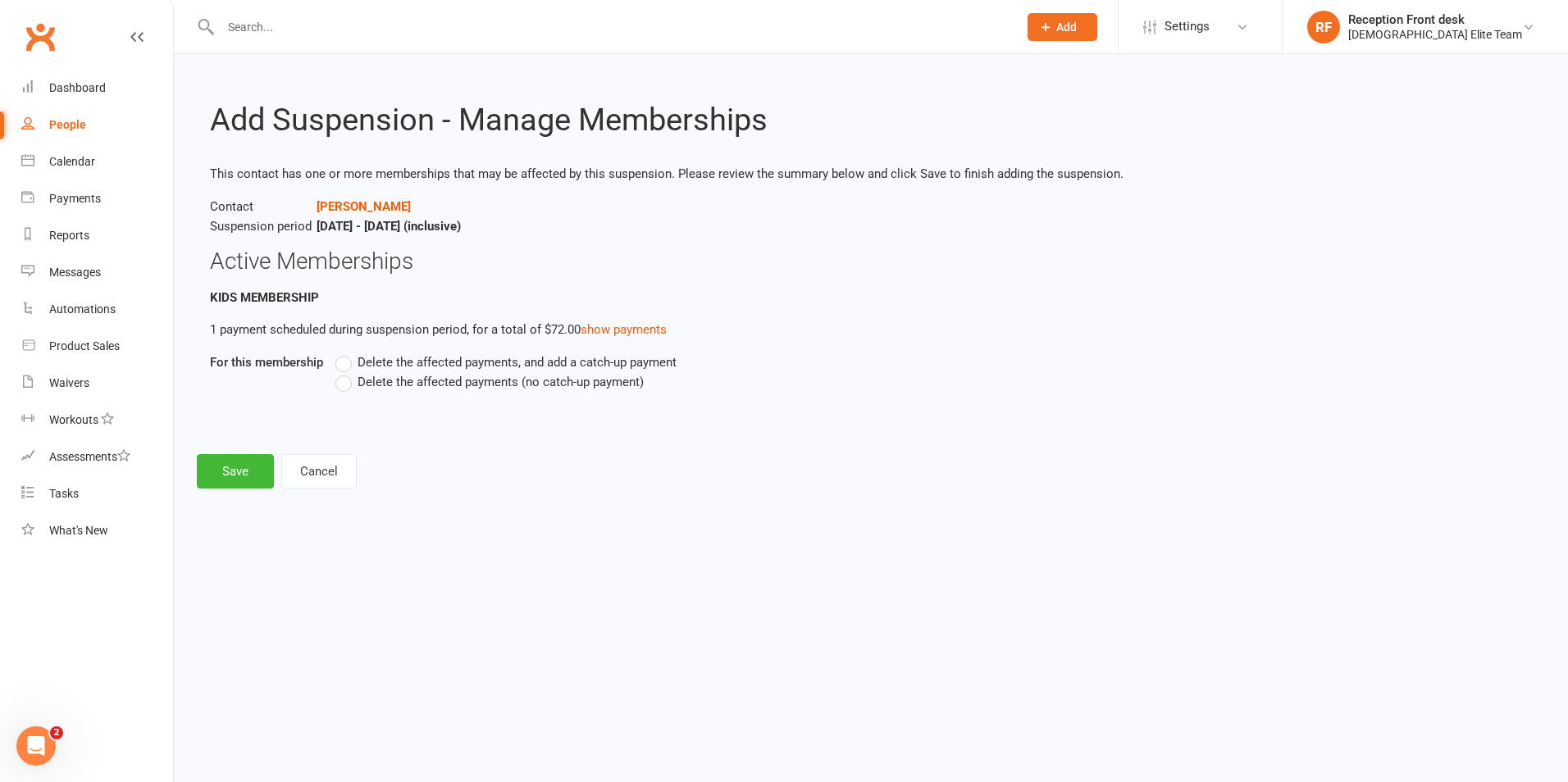
click at [467, 385] on span "Delete the affected payments (no catch-up payment)" at bounding box center [500, 381] width 286 height 17
click at [346, 372] on input "Delete the affected payments (no catch-up payment)" at bounding box center [340, 372] width 10 height 0
click at [267, 471] on button "Save" at bounding box center [235, 471] width 77 height 34
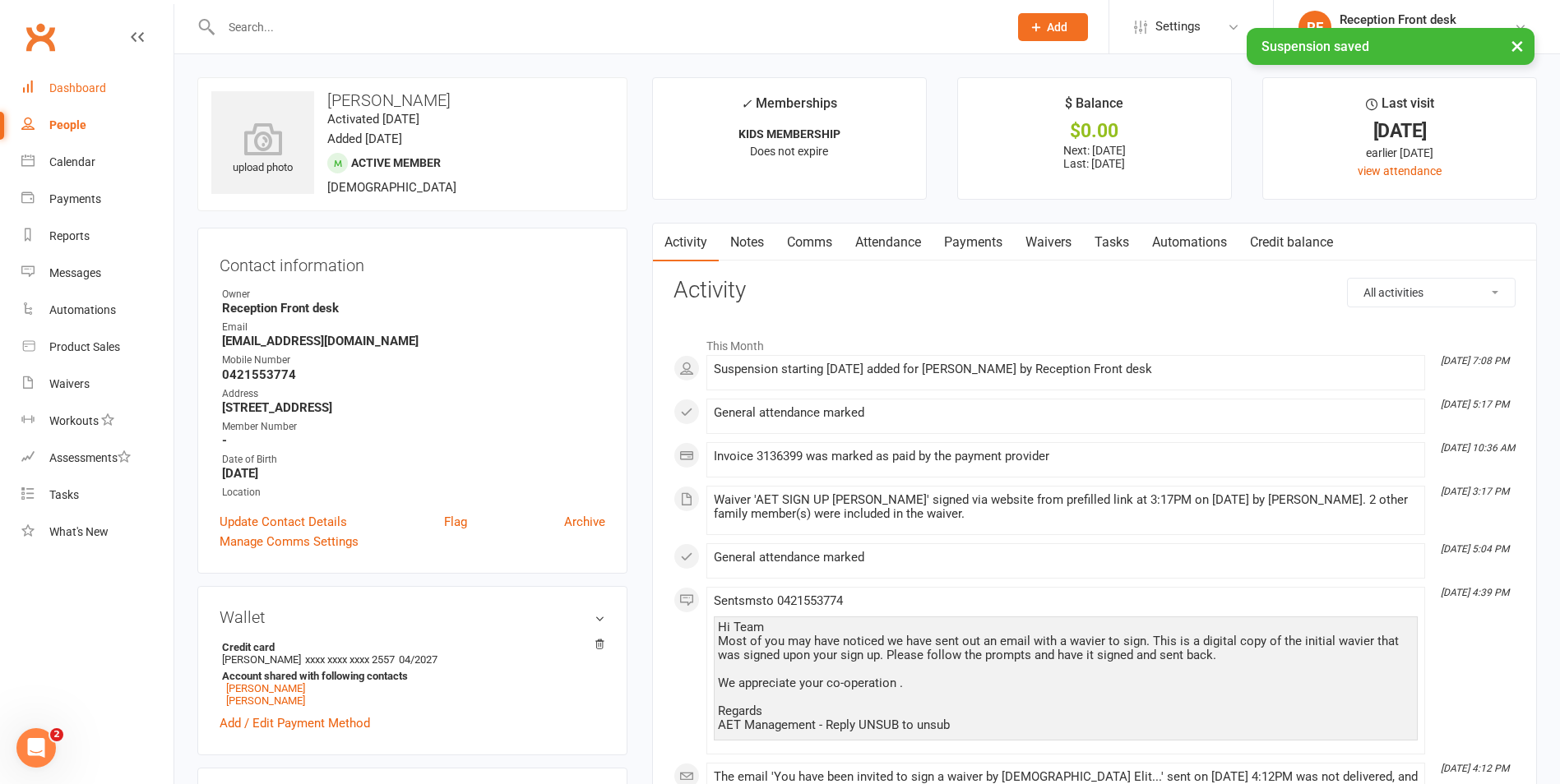
click at [79, 91] on div "Dashboard" at bounding box center [77, 88] width 56 height 13
